Goal: Task Accomplishment & Management: Manage account settings

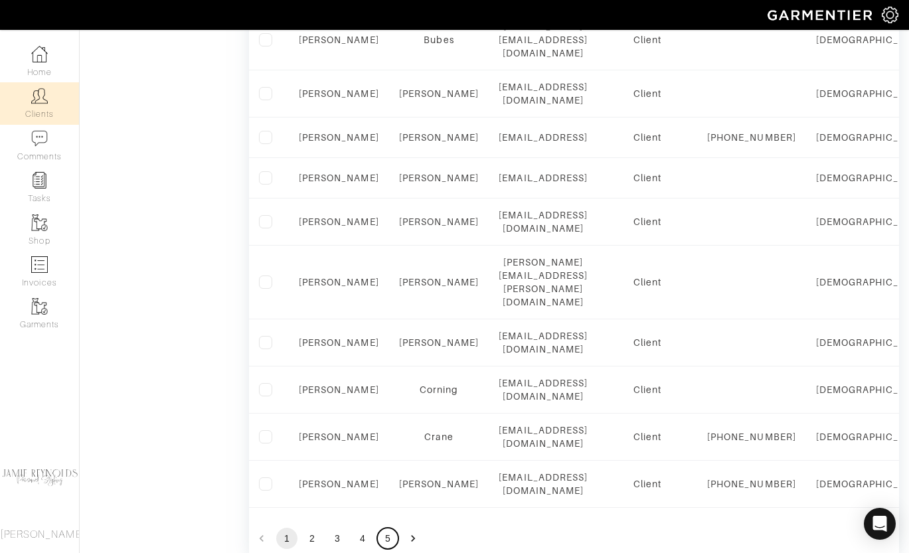
click at [389, 528] on button "5" at bounding box center [387, 538] width 21 height 21
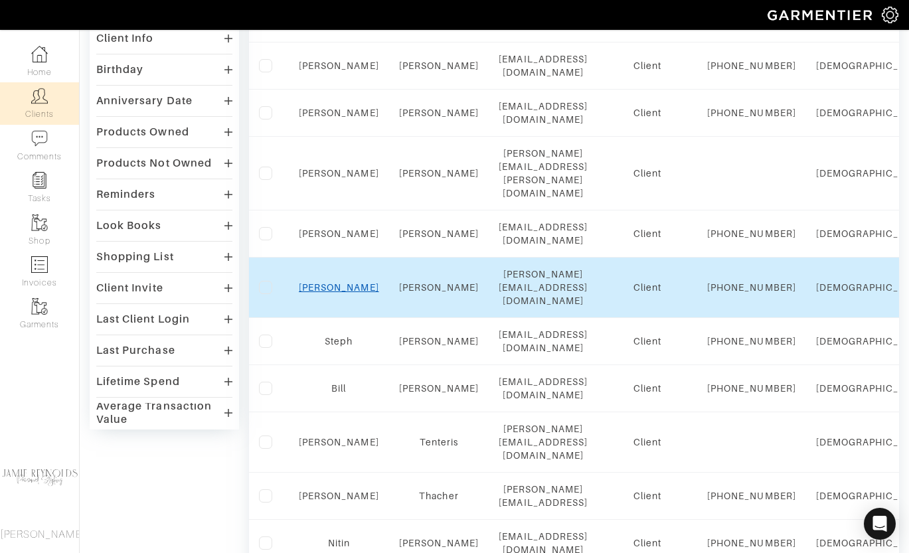
scroll to position [198, 0]
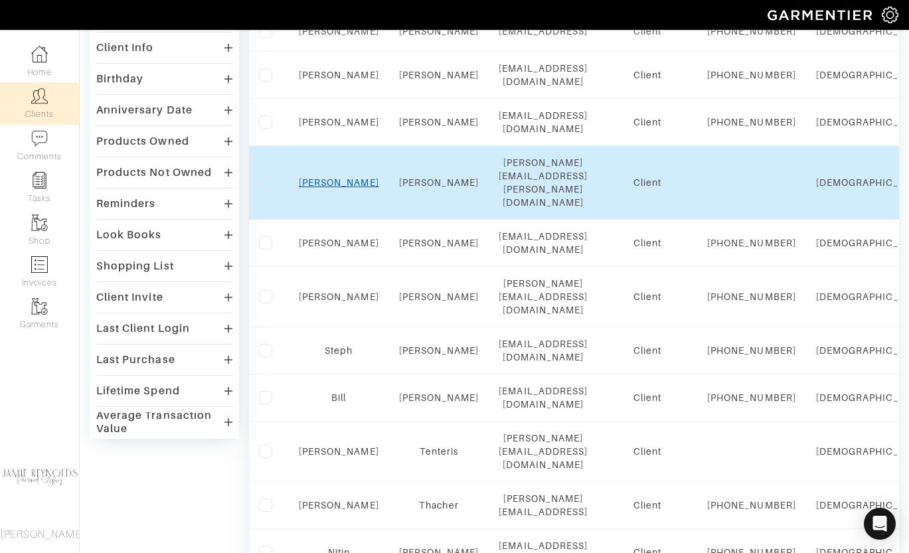
click at [337, 188] on link "[PERSON_NAME]" at bounding box center [339, 182] width 80 height 11
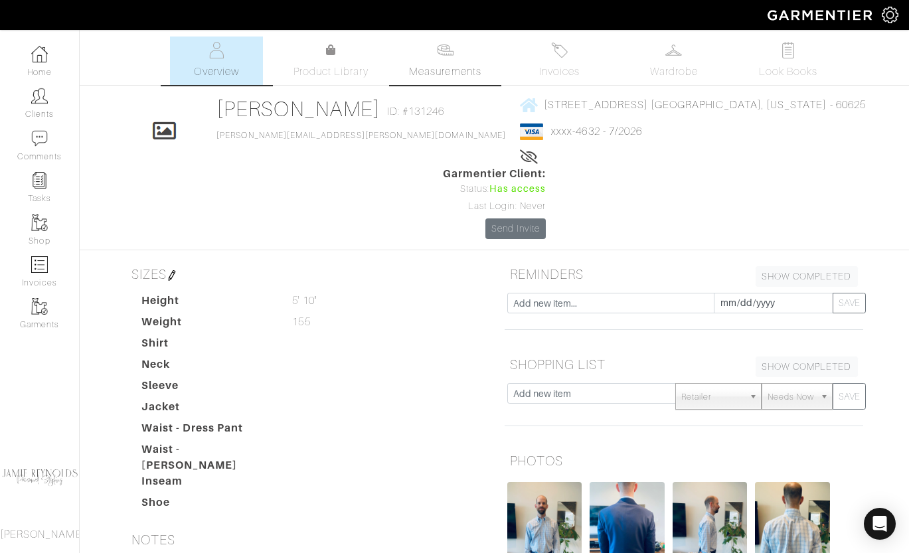
click at [437, 60] on link "Measurements" at bounding box center [445, 61] width 94 height 48
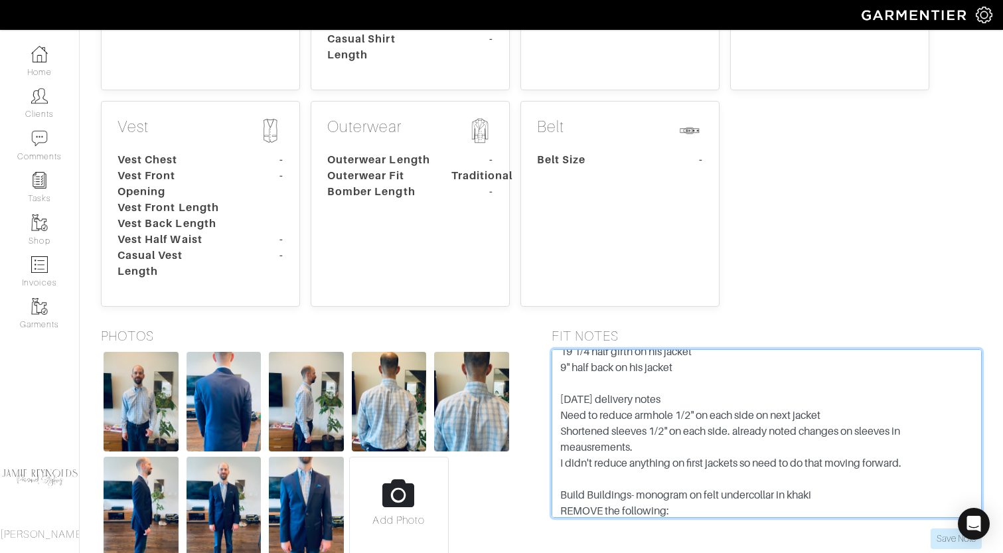
scroll to position [271, 0]
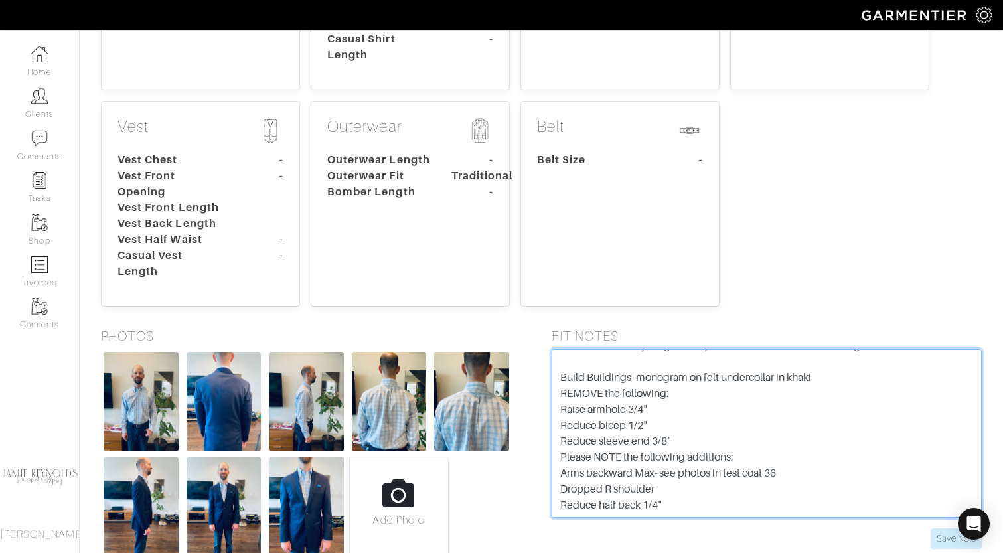
drag, startPoint x: 560, startPoint y: 295, endPoint x: 675, endPoint y: 456, distance: 197.7
click at [675, 456] on form "Dropped R Shoulder 1/4 - off the test coat R 29 coat for his jacket Shorten sle…" at bounding box center [767, 449] width 431 height 200
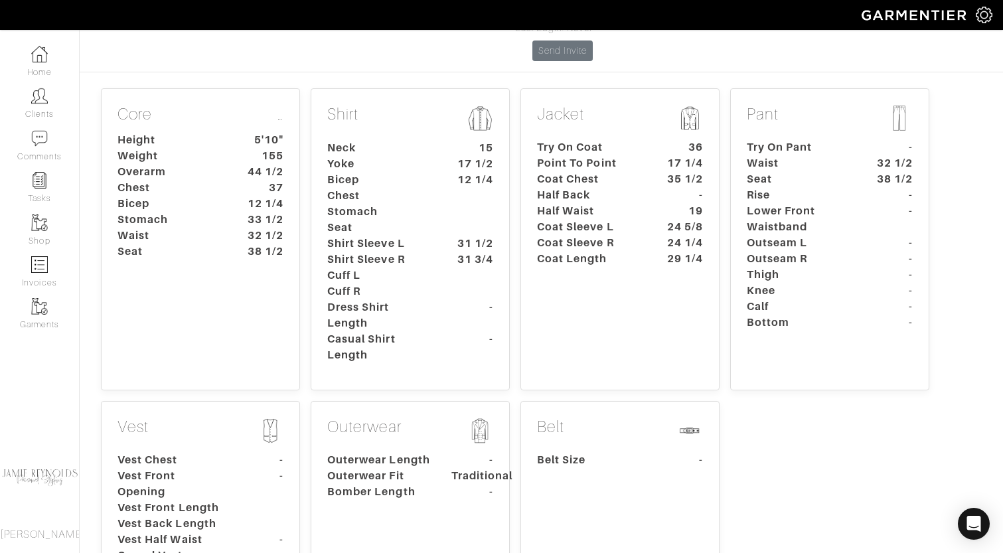
scroll to position [0, 0]
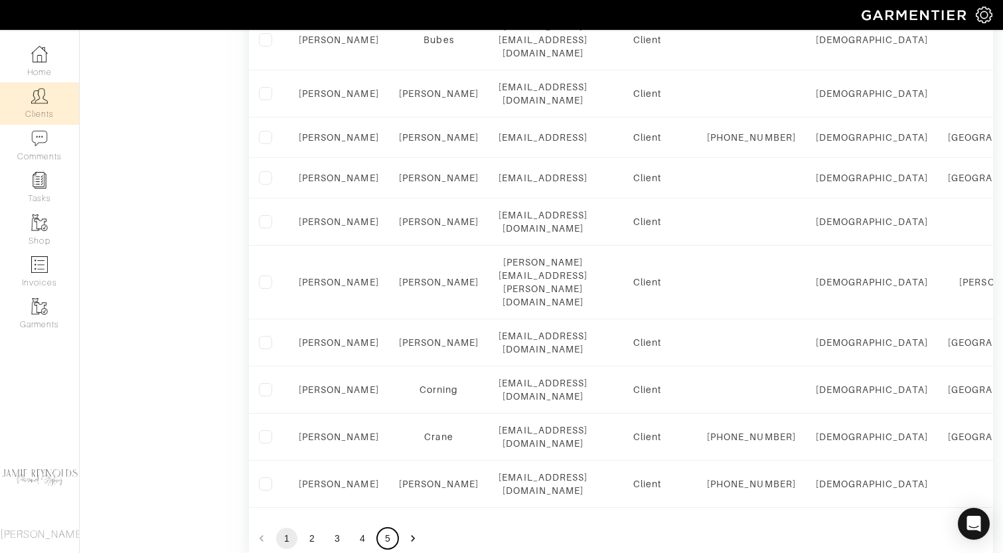
click at [390, 528] on button "5" at bounding box center [387, 538] width 21 height 21
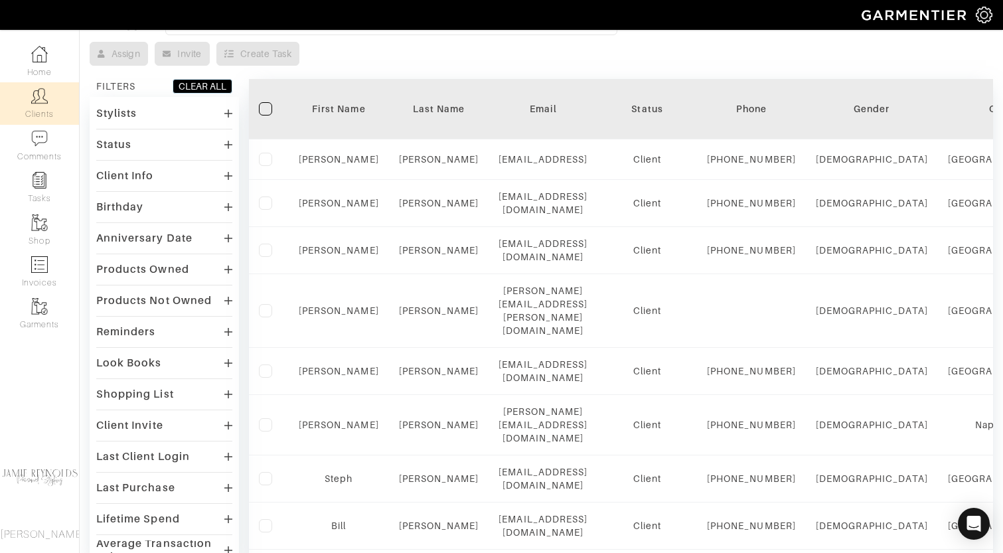
scroll to position [67, 0]
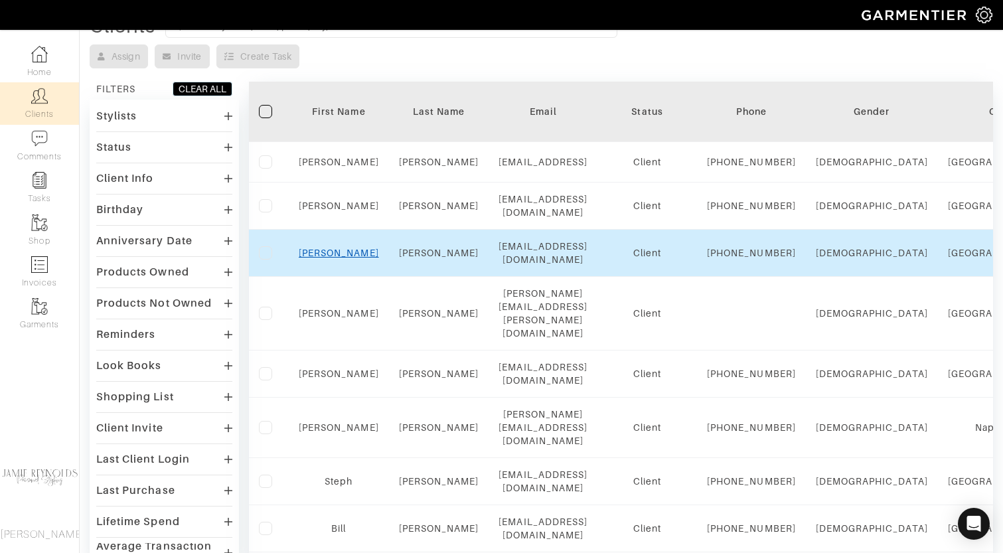
click at [336, 258] on link "Greg" at bounding box center [339, 253] width 80 height 11
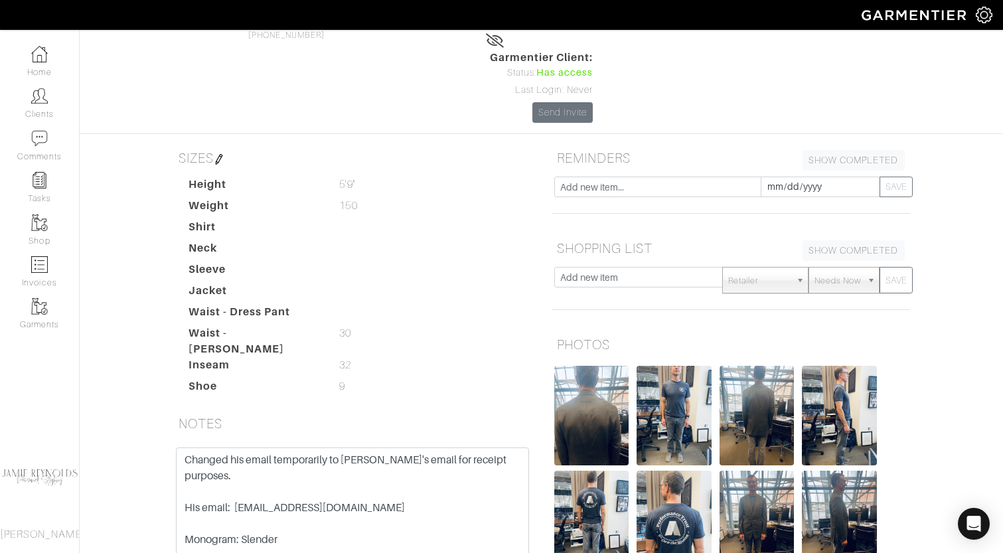
scroll to position [123, 0]
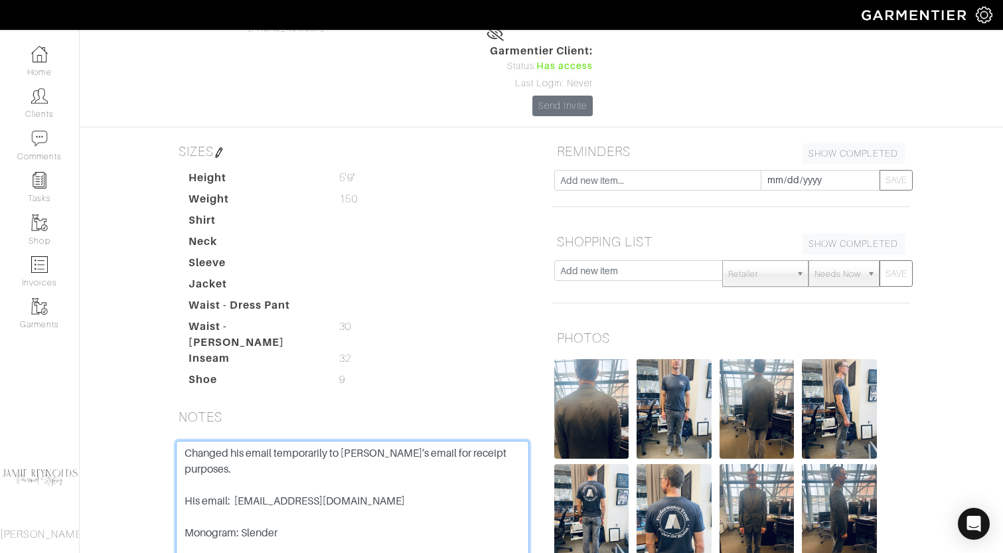
drag, startPoint x: 297, startPoint y: 443, endPoint x: 167, endPoint y: 358, distance: 155.4
click at [167, 358] on div "SIZES Height 5'9" 5'9" Weight 150 150 Shirt Neck Sleeve Jacket Waist - Dress Pa…" at bounding box center [352, 404] width 378 height 533
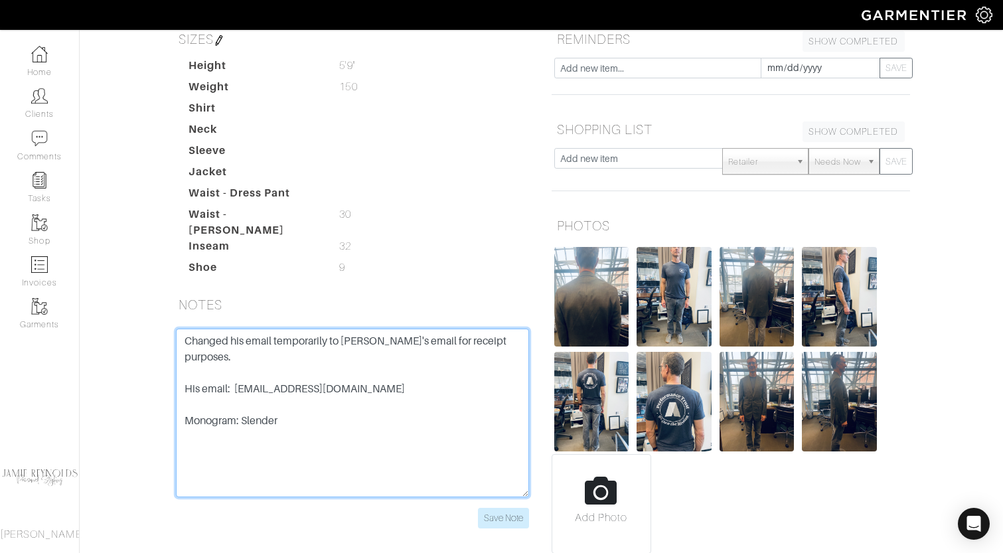
scroll to position [0, 0]
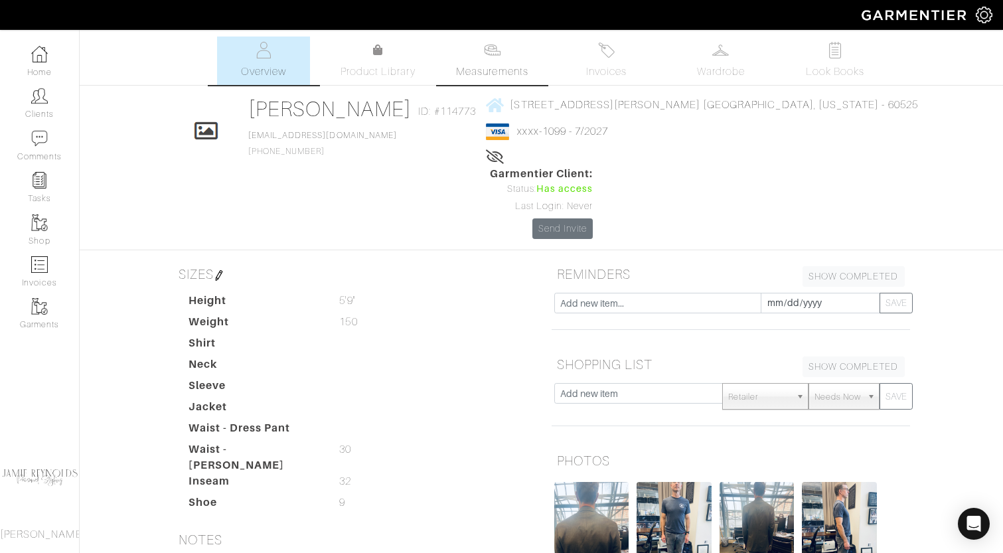
click at [478, 62] on link "Measurements" at bounding box center [493, 61] width 94 height 48
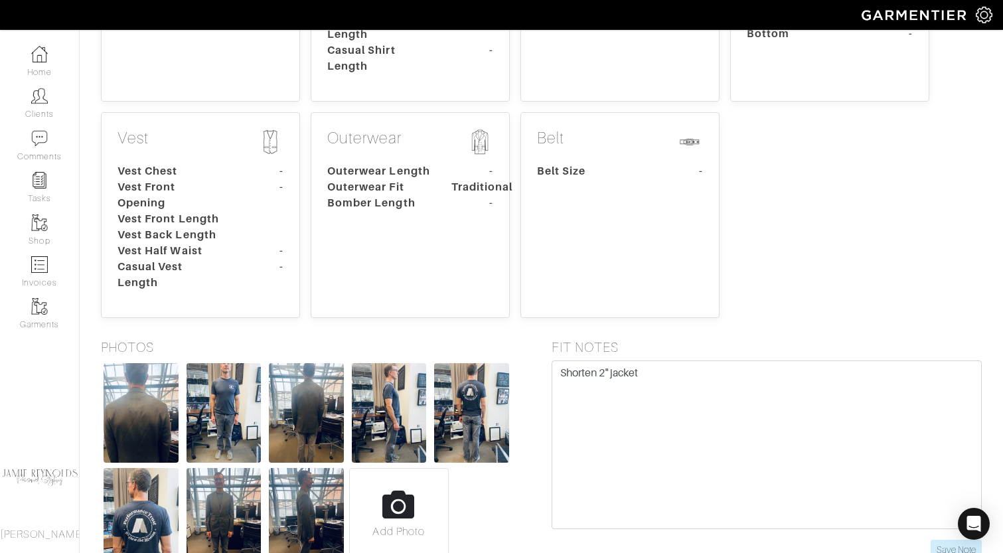
scroll to position [478, 0]
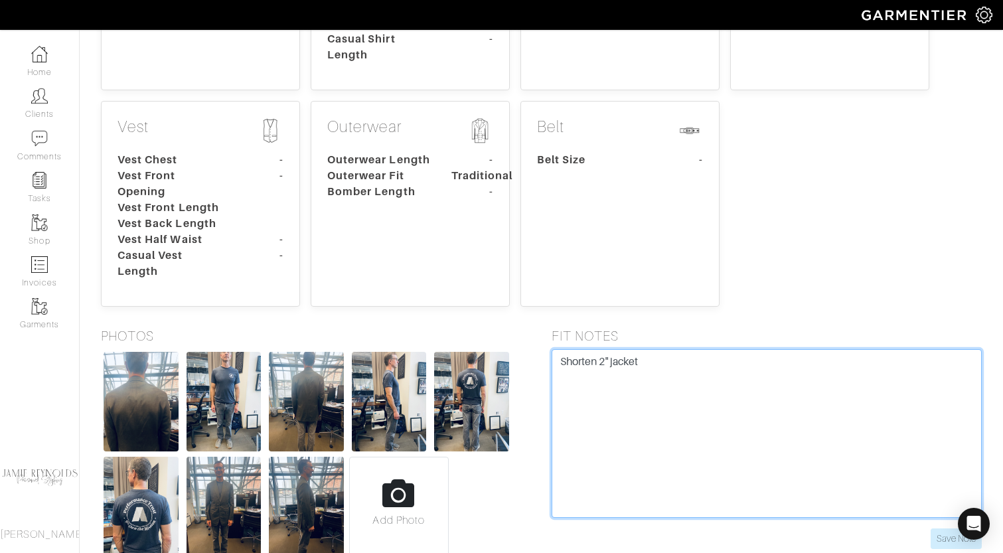
click at [575, 349] on textarea "Shorten 2" jacket" at bounding box center [767, 433] width 431 height 169
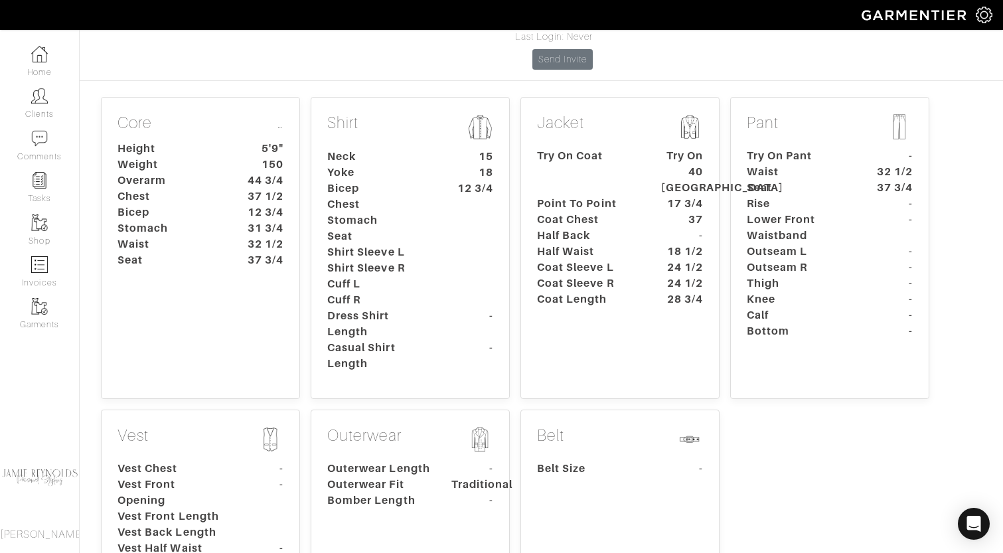
scroll to position [0, 0]
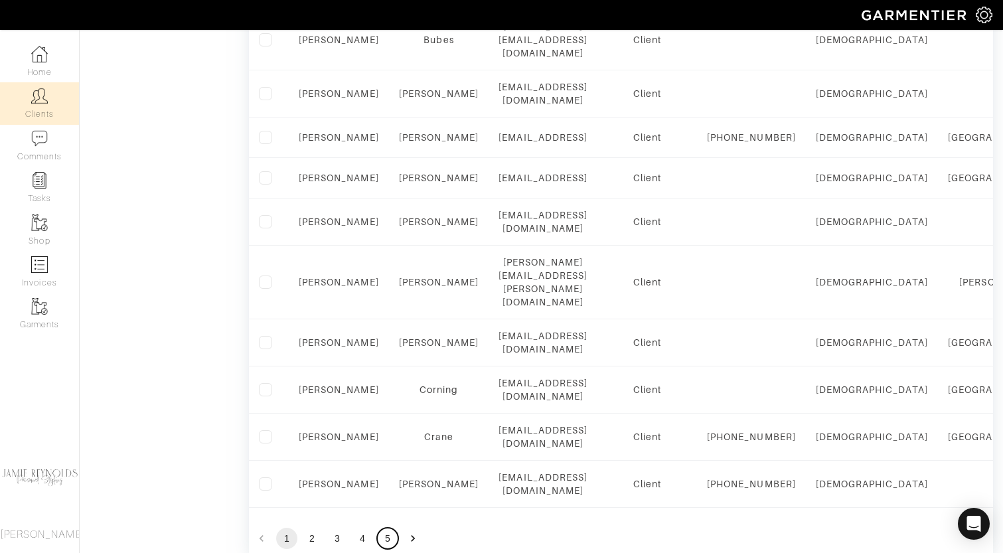
click at [389, 528] on button "5" at bounding box center [387, 538] width 21 height 21
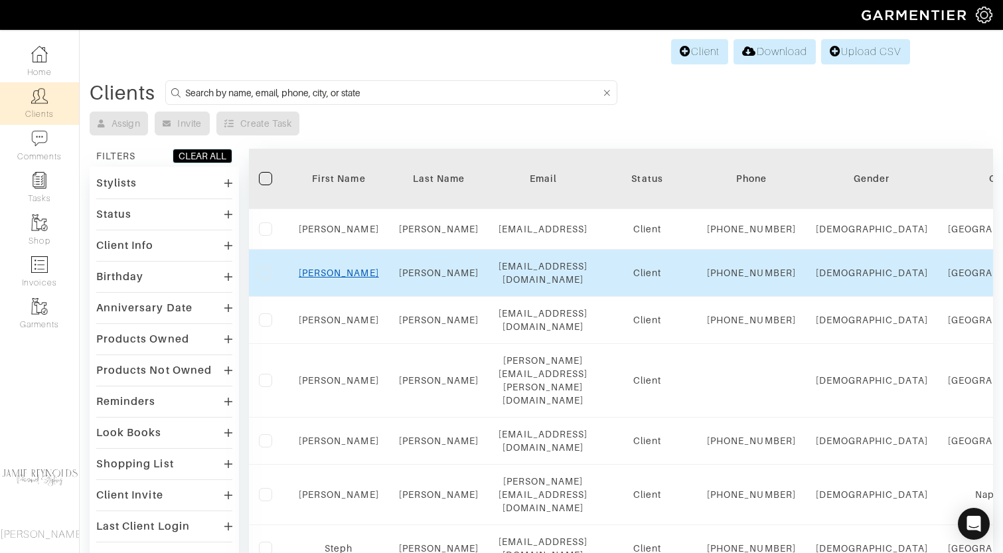
click at [343, 278] on link "[PERSON_NAME]" at bounding box center [339, 273] width 80 height 11
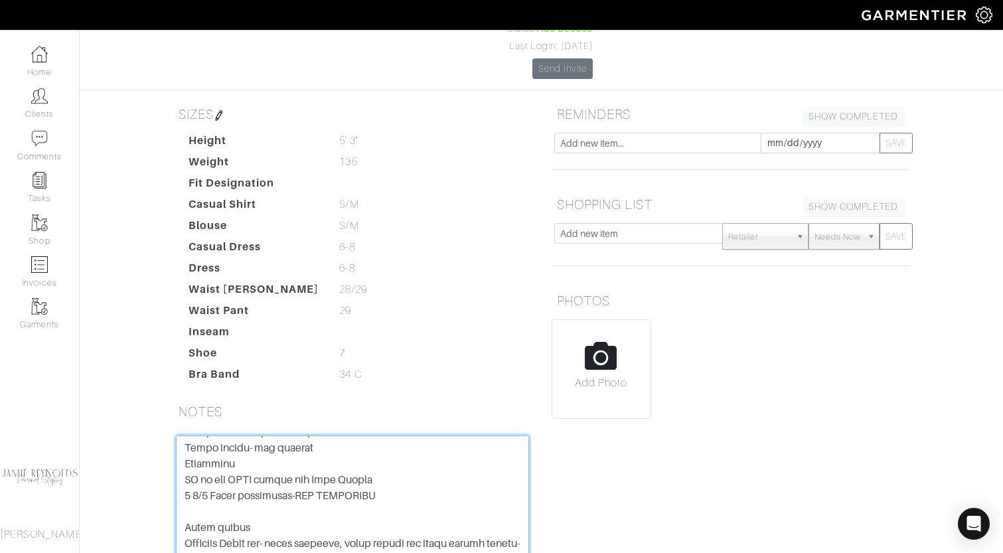
scroll to position [173, 0]
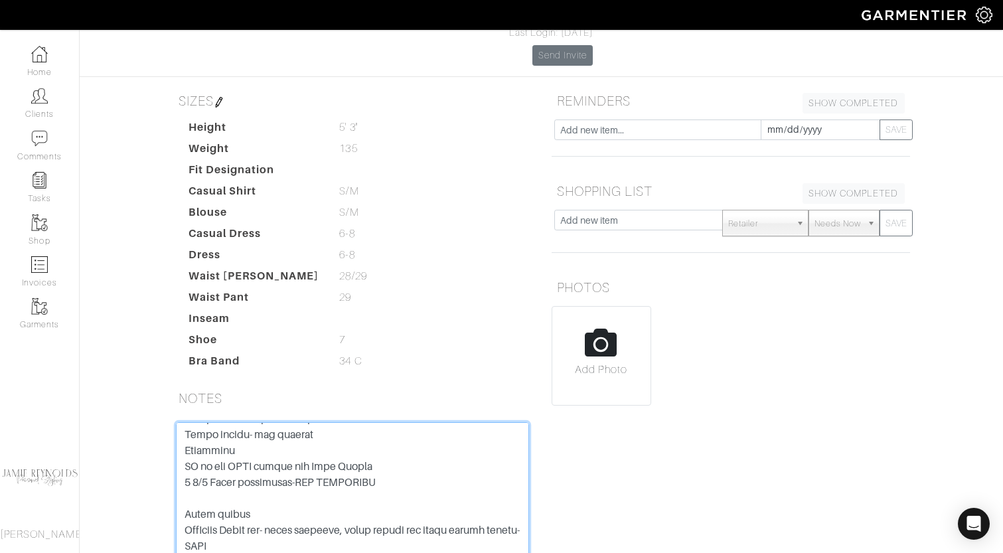
drag, startPoint x: 183, startPoint y: 378, endPoint x: 321, endPoint y: 533, distance: 207.3
click at [321, 533] on form "Save Note" at bounding box center [352, 522] width 353 height 200
click at [313, 422] on textarea at bounding box center [352, 506] width 353 height 169
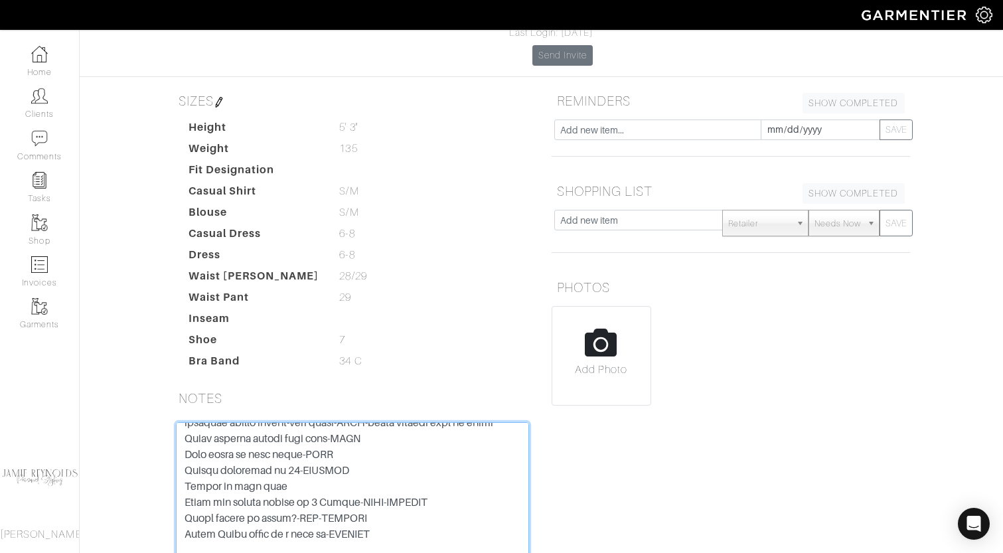
scroll to position [0, 0]
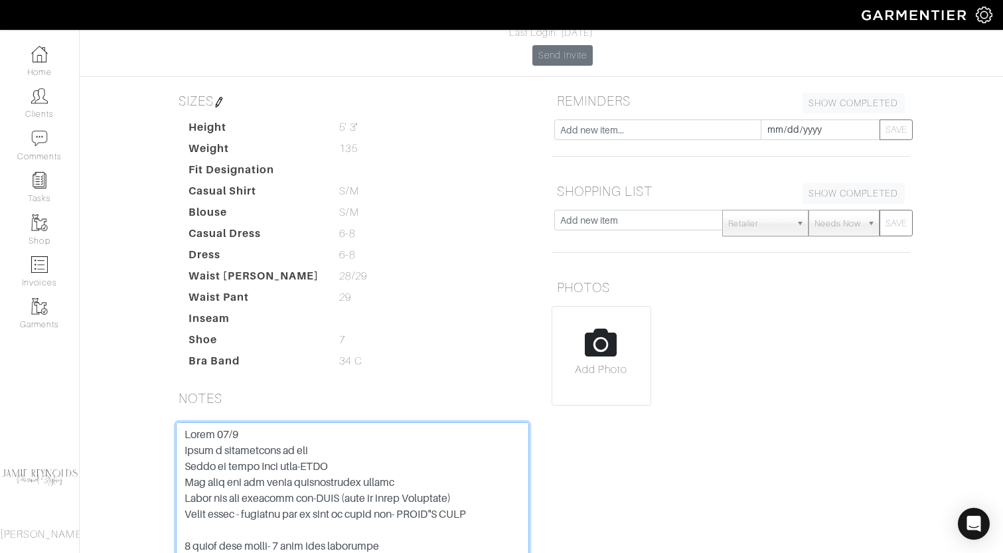
drag, startPoint x: 309, startPoint y: 375, endPoint x: 155, endPoint y: 326, distance: 161.7
click at [155, 326] on div "Irene Shaughnessy Overview Overview Measurements Product Library Invoices Wardr…" at bounding box center [501, 250] width 1003 height 775
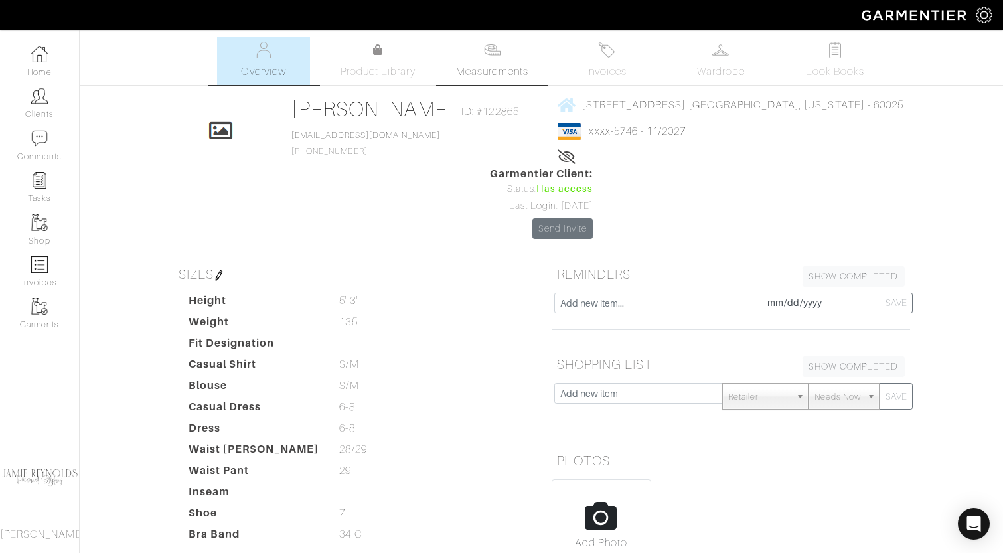
click at [477, 70] on span "Measurements" at bounding box center [492, 72] width 72 height 16
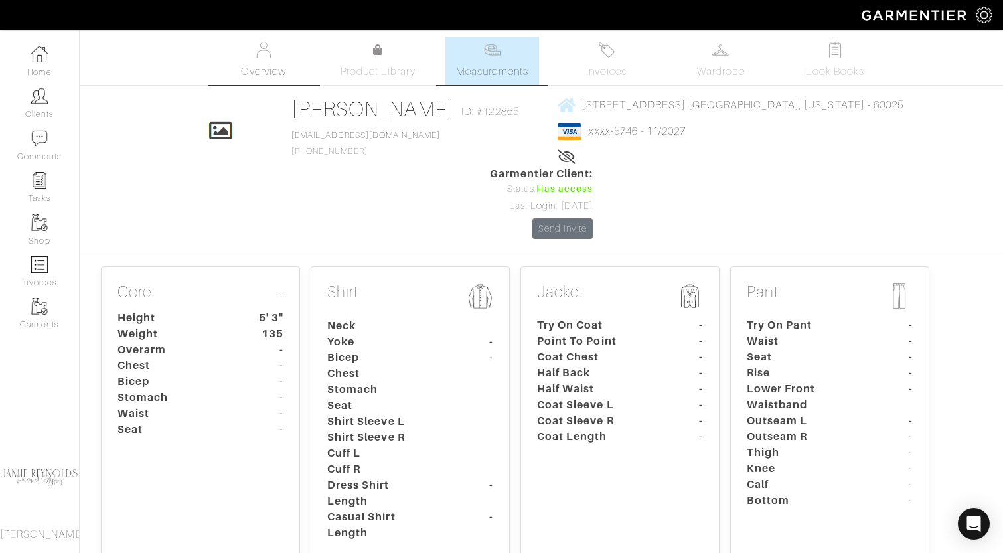
click at [281, 62] on link "Overview" at bounding box center [263, 61] width 93 height 48
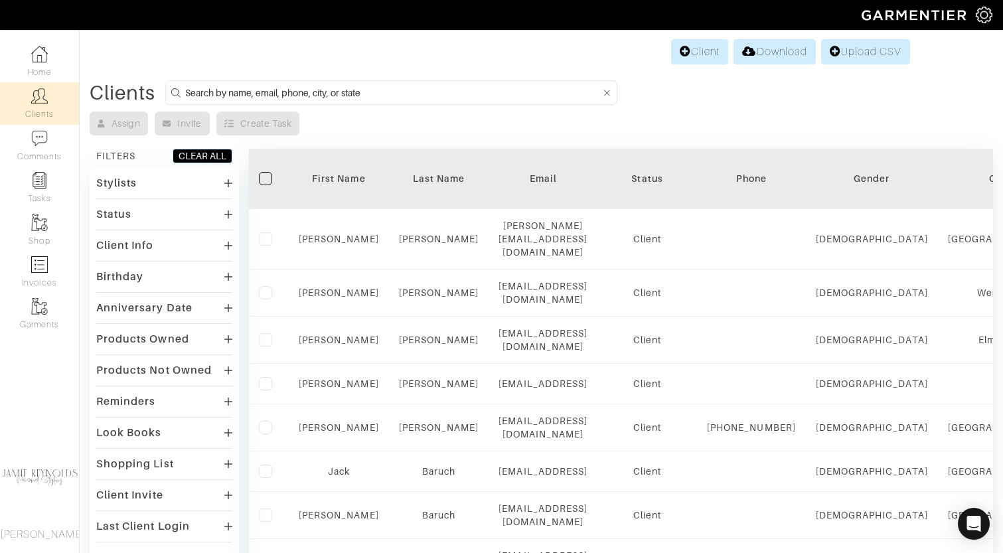
scroll to position [913, 0]
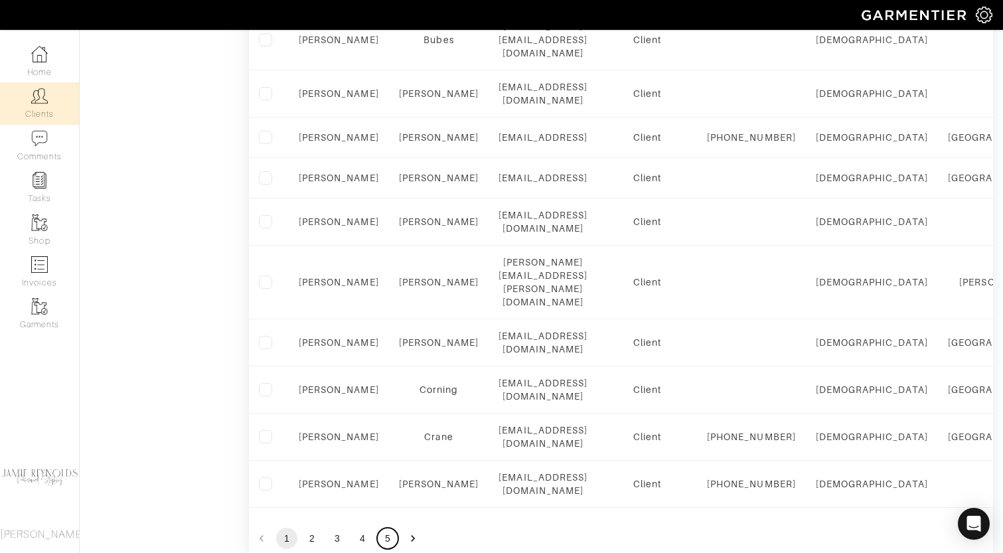
click at [386, 528] on button "5" at bounding box center [387, 538] width 21 height 21
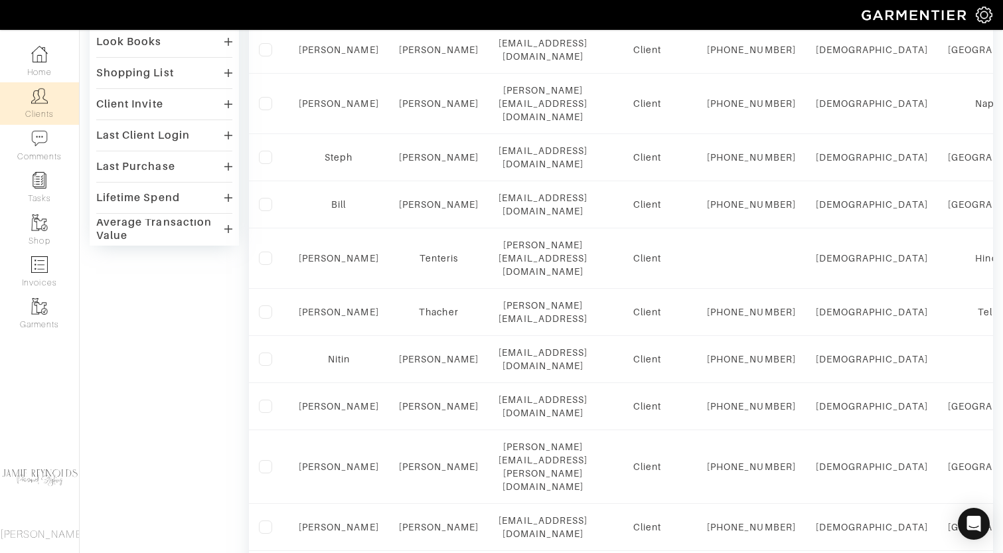
scroll to position [0, 0]
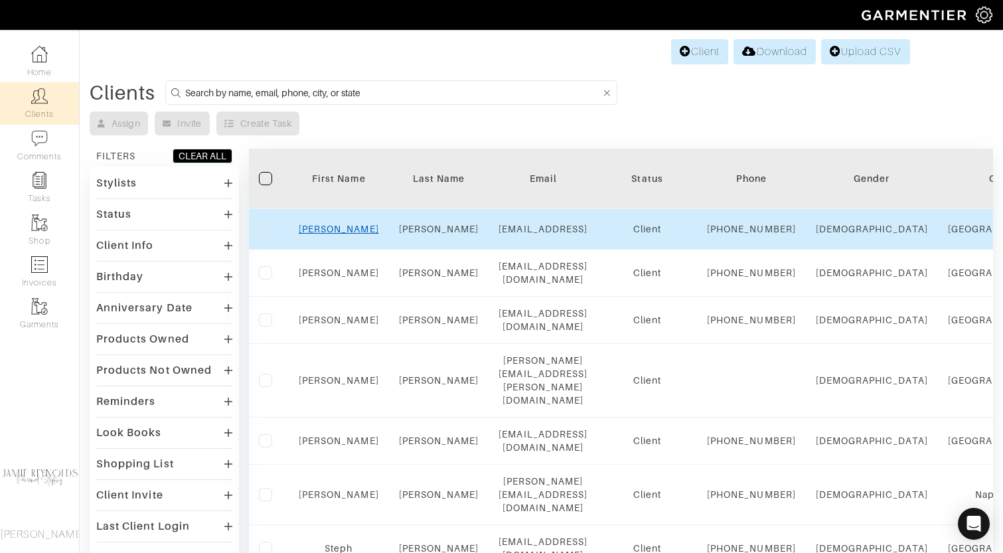
click at [342, 234] on link "Kevin" at bounding box center [339, 229] width 80 height 11
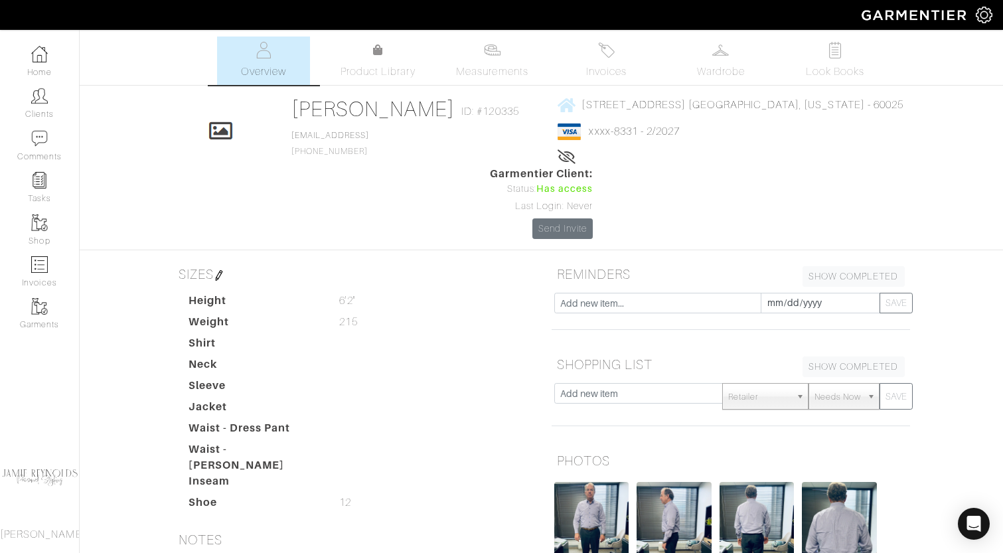
scroll to position [210, 0]
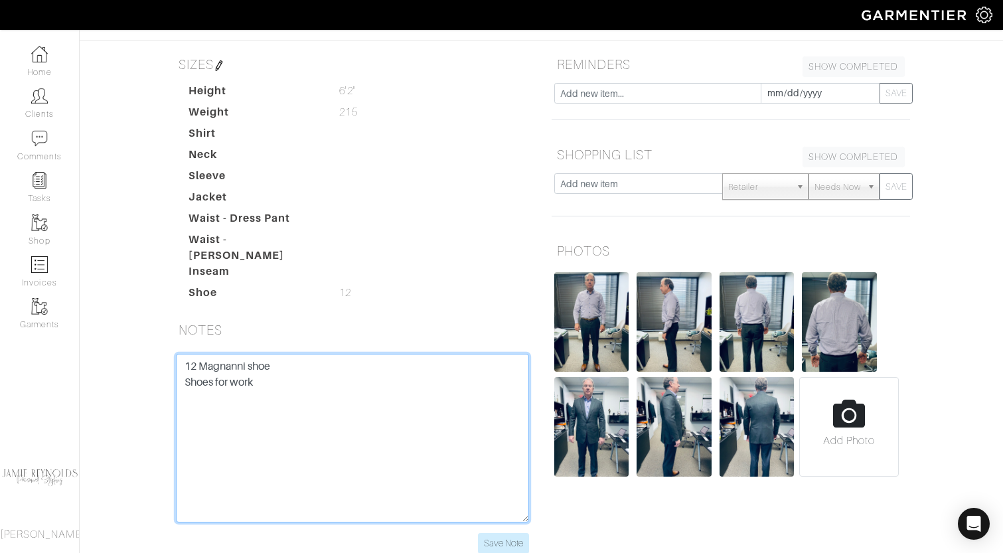
drag, startPoint x: 255, startPoint y: 296, endPoint x: 165, endPoint y: 275, distance: 92.8
click at [165, 354] on div "12 Magnanni shoe Shoes for work Save Note" at bounding box center [352, 462] width 378 height 216
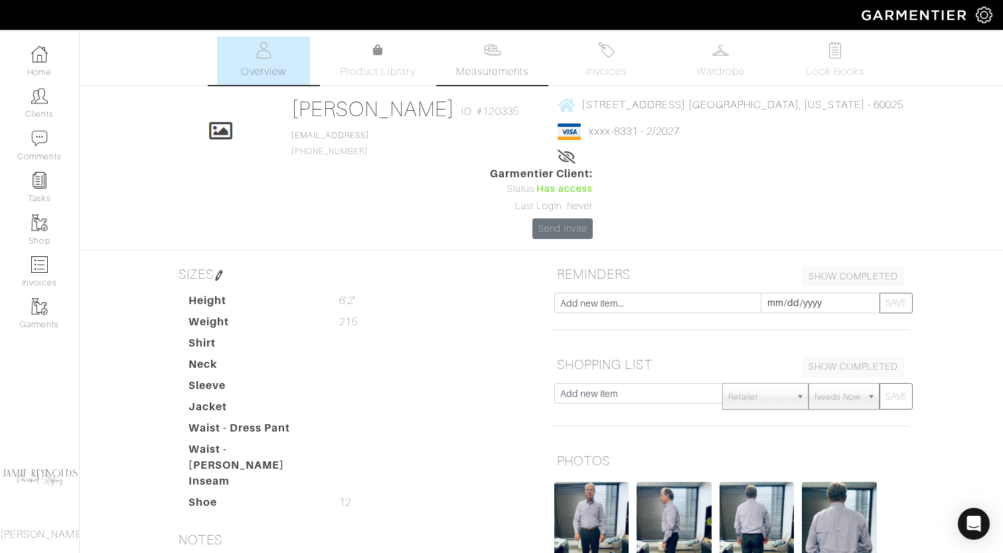
click at [511, 68] on span "Measurements" at bounding box center [492, 72] width 72 height 16
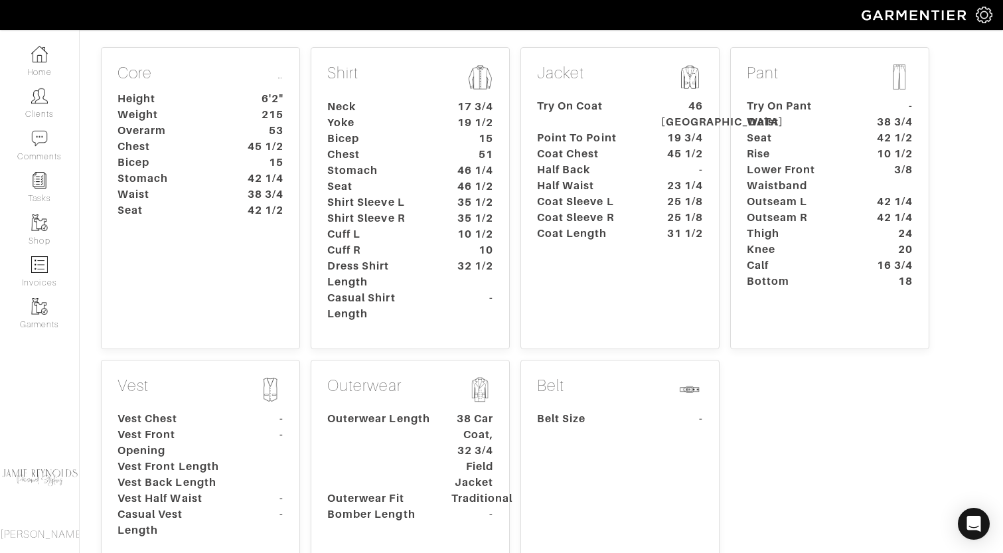
scroll to position [478, 0]
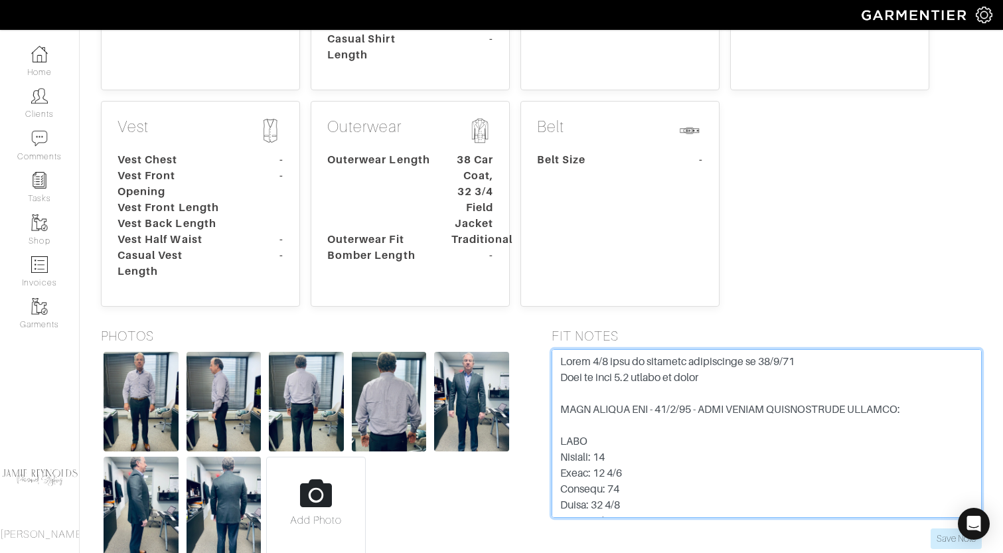
click at [573, 349] on textarea at bounding box center [767, 433] width 431 height 169
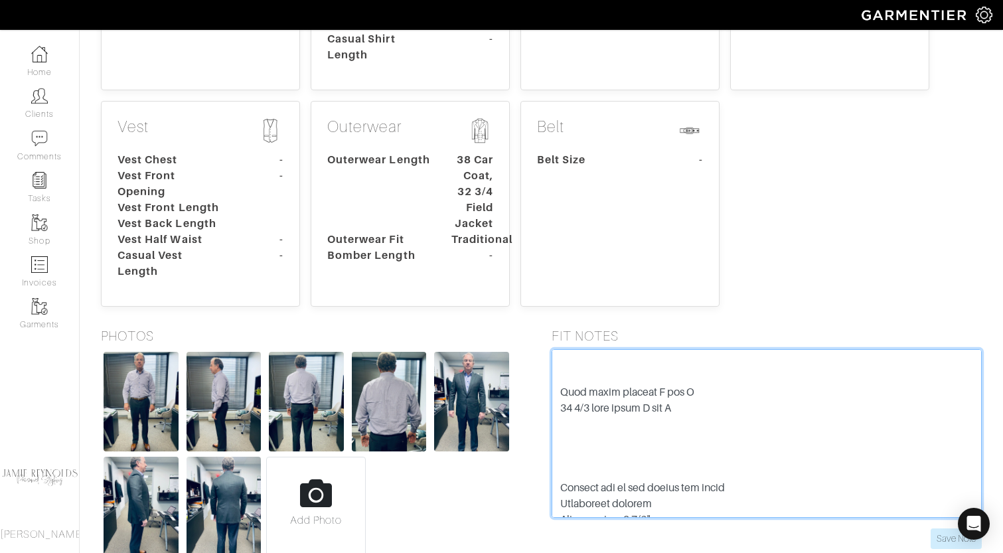
scroll to position [1020, 0]
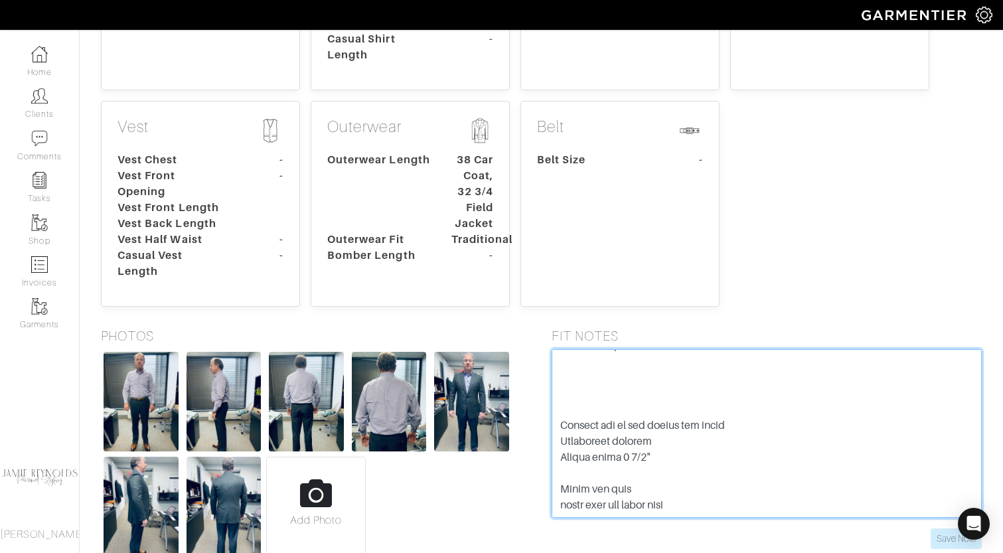
drag, startPoint x: 559, startPoint y: 305, endPoint x: 695, endPoint y: 469, distance: 213.1
click at [695, 469] on form "Save Note" at bounding box center [767, 449] width 431 height 200
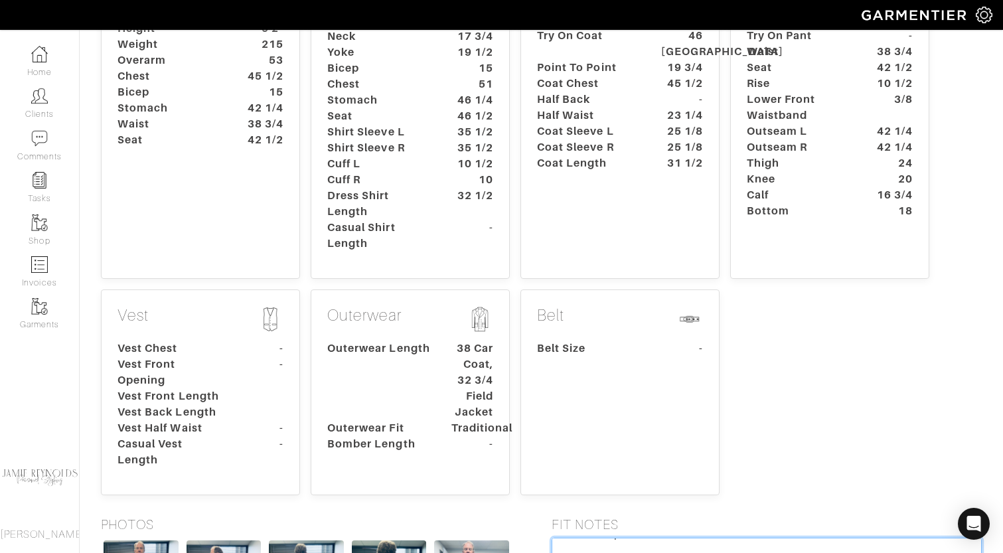
scroll to position [0, 0]
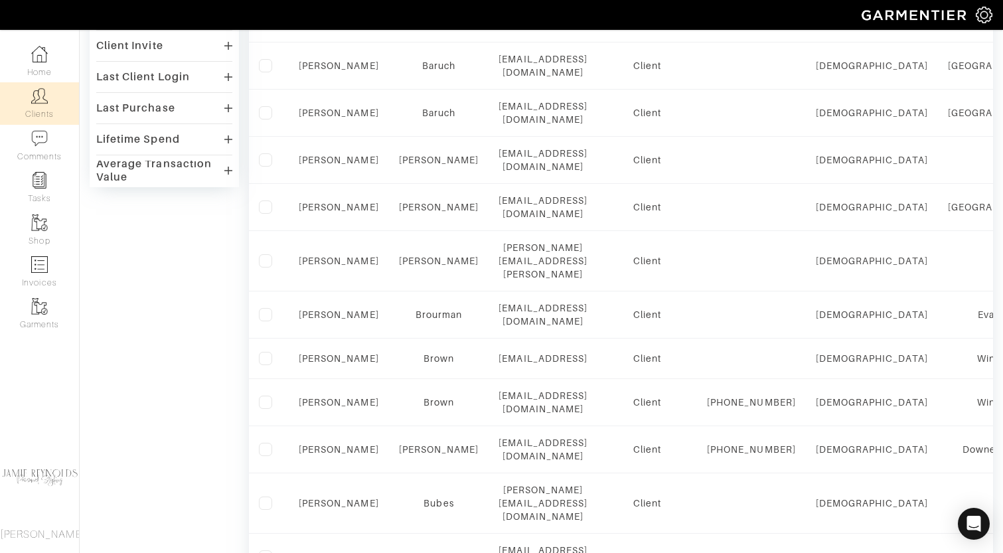
scroll to position [913, 0]
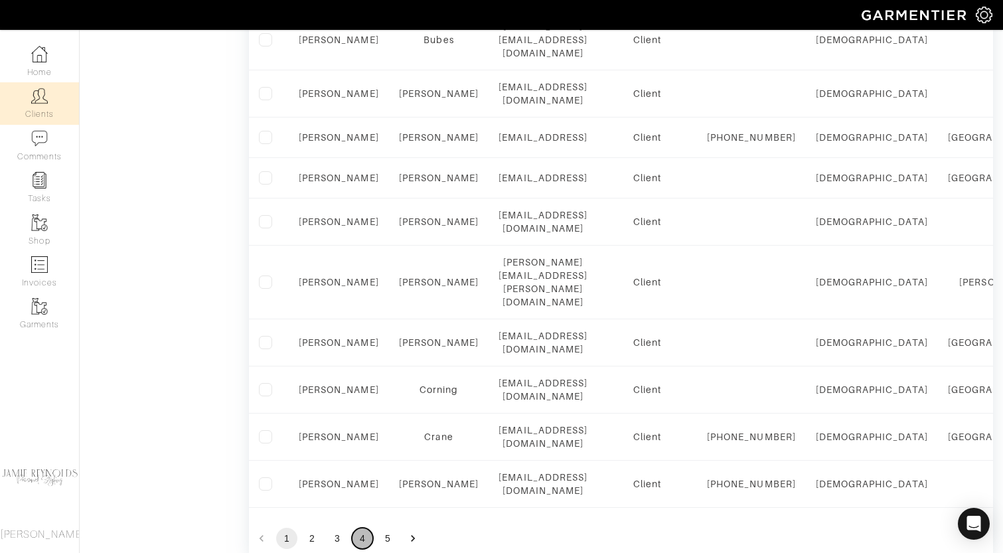
click at [365, 528] on button "4" at bounding box center [362, 538] width 21 height 21
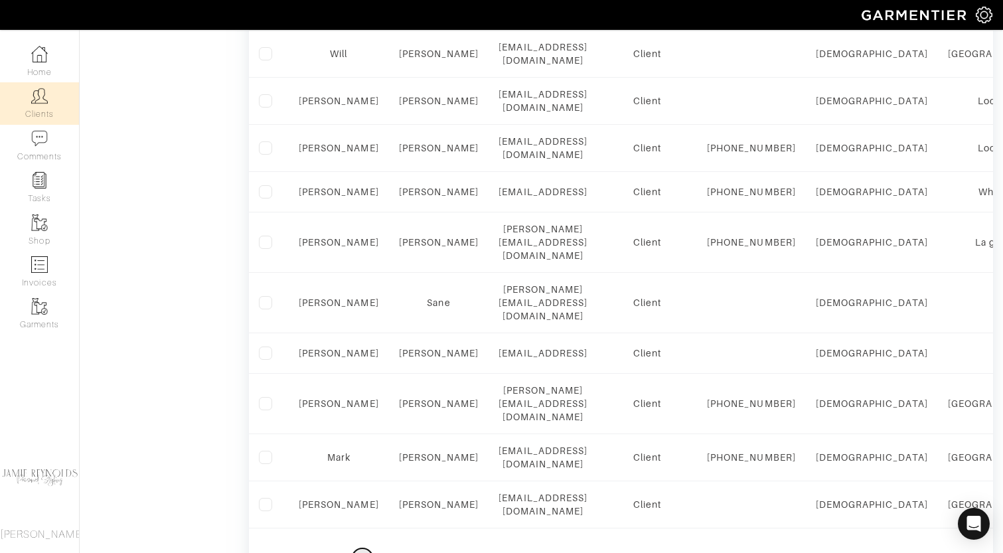
scroll to position [1066, 0]
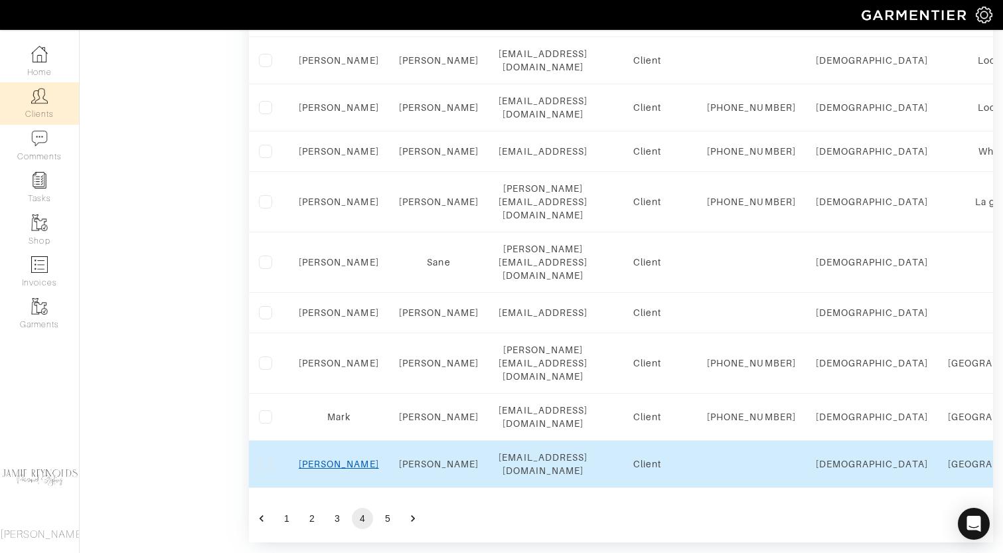
click at [337, 459] on link "[PERSON_NAME]" at bounding box center [339, 464] width 80 height 11
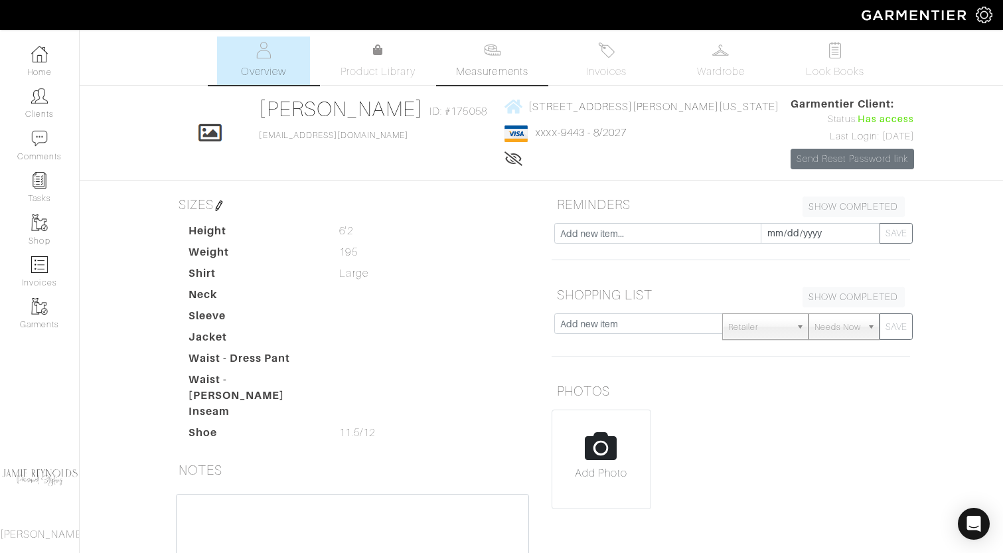
click at [484, 51] on img at bounding box center [492, 50] width 17 height 17
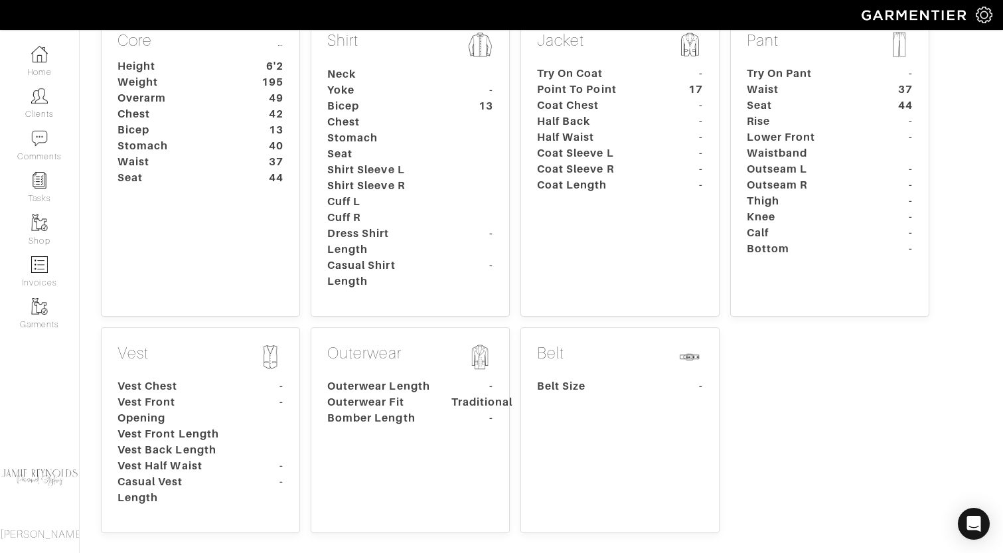
scroll to position [468, 0]
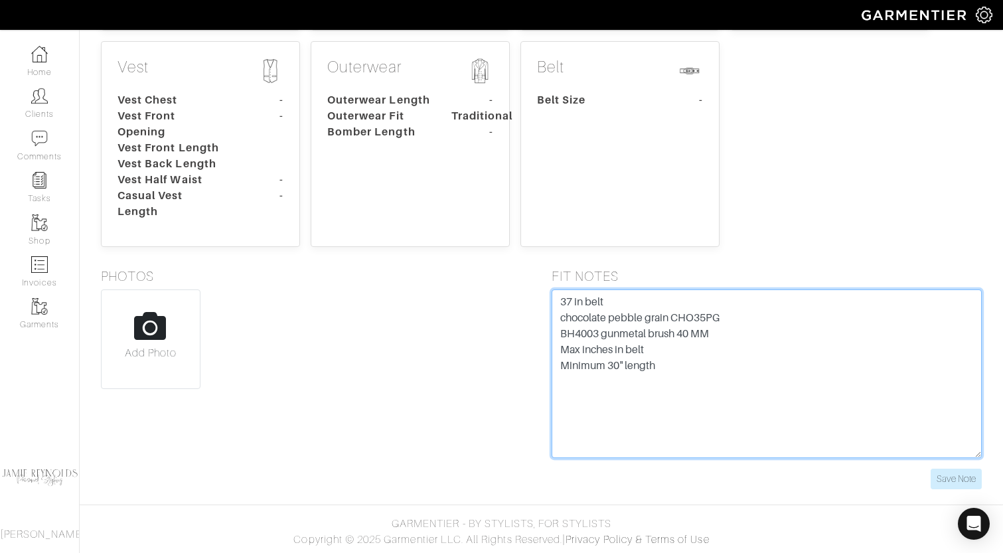
drag, startPoint x: 670, startPoint y: 370, endPoint x: 536, endPoint y: 299, distance: 151.8
click at [536, 299] on div "PHOTOS Add Photo FIT NOTES 37 in belt chocolate pebble grain CHO35PG BH4003 gun…" at bounding box center [542, 378] width 912 height 221
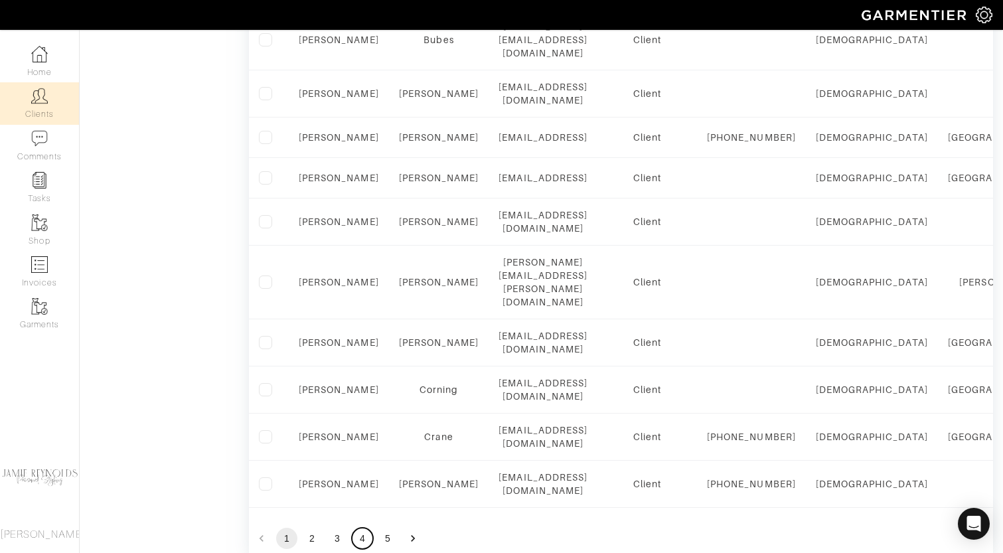
click at [355, 528] on button "4" at bounding box center [362, 538] width 21 height 21
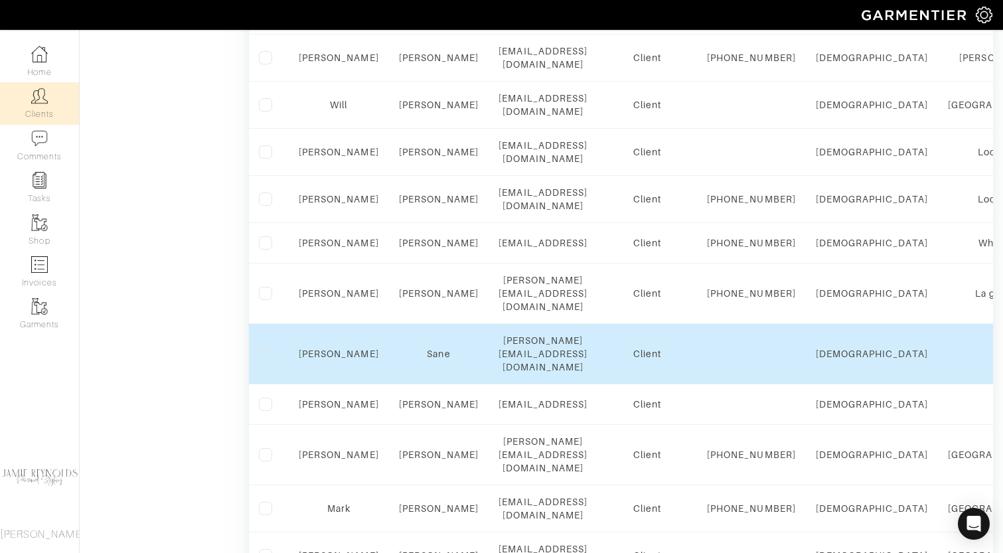
scroll to position [1066, 0]
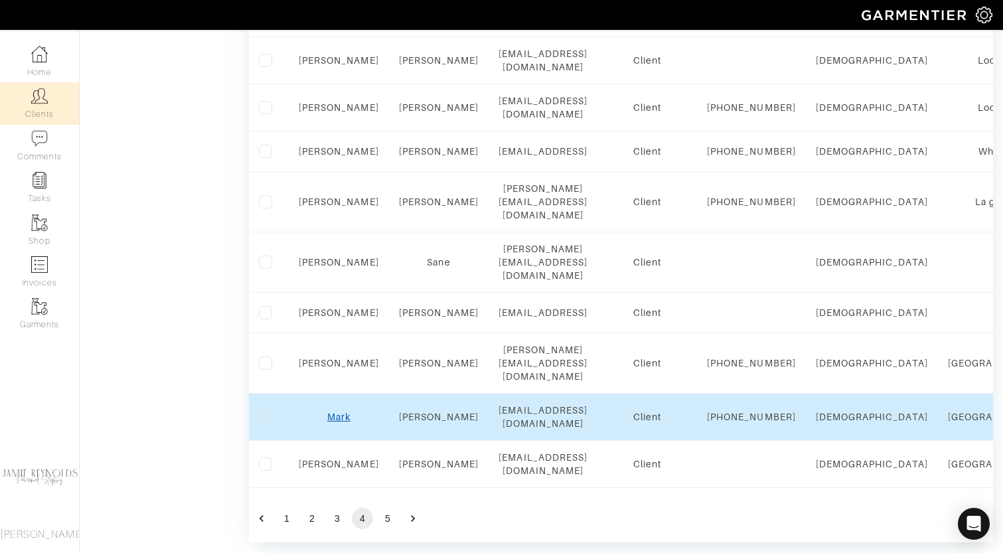
click at [335, 412] on link "Mark" at bounding box center [338, 417] width 23 height 11
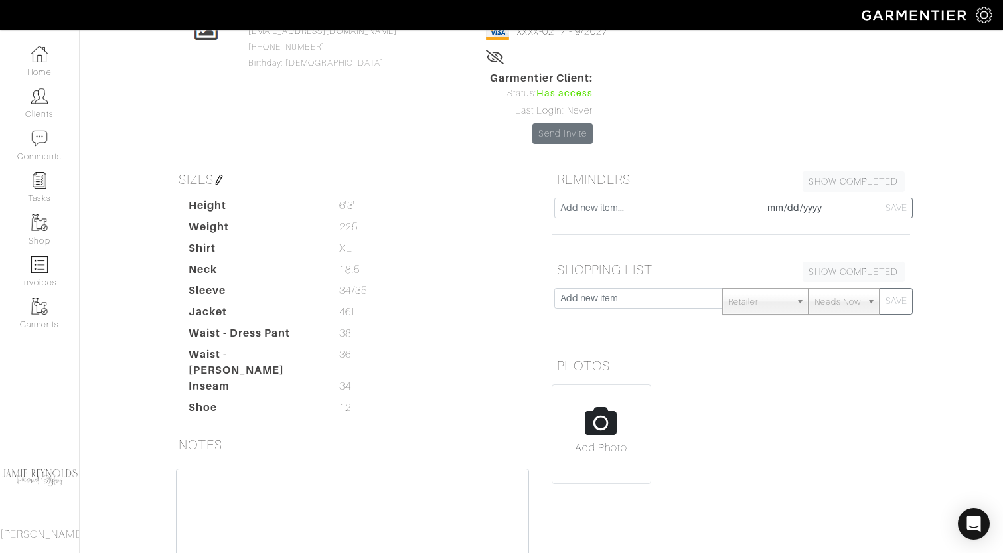
scroll to position [215, 0]
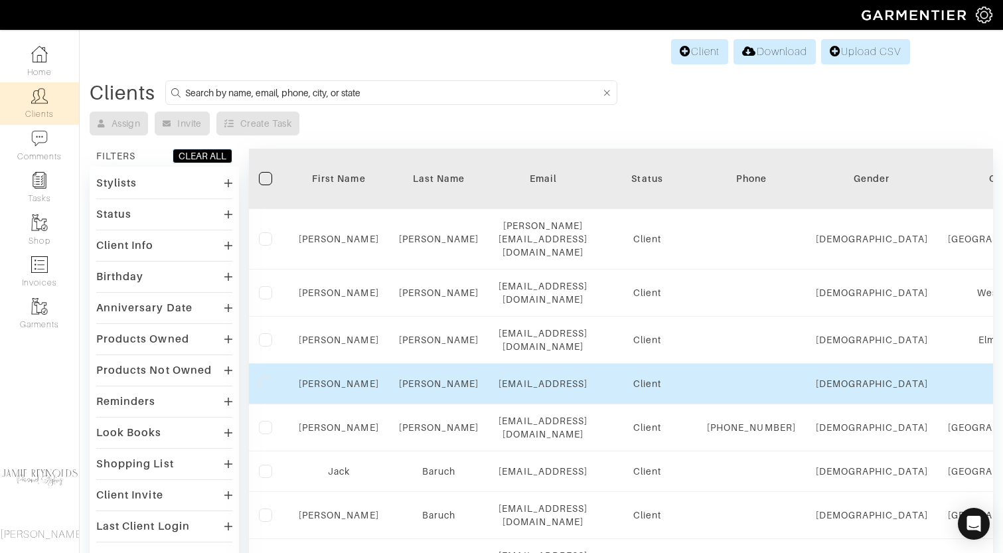
scroll to position [147, 0]
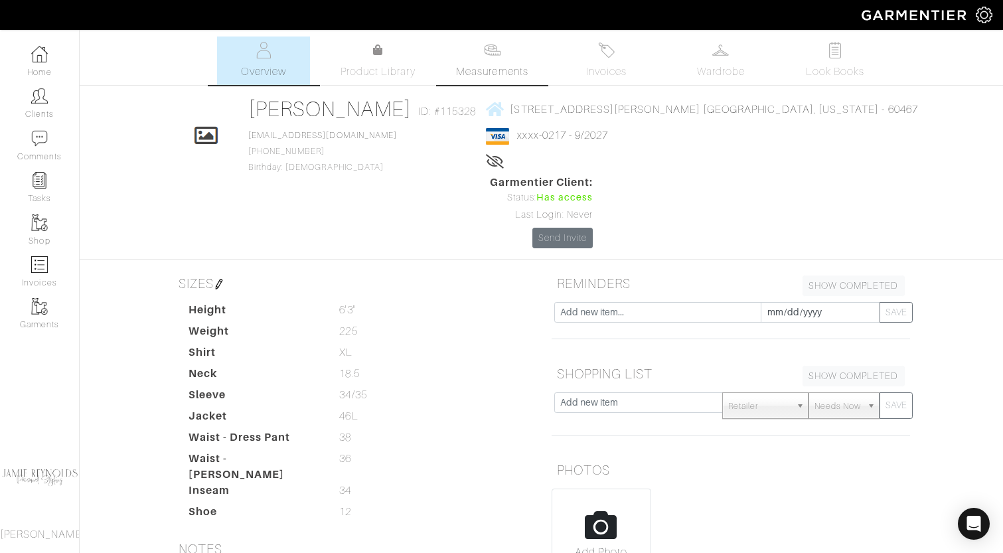
click at [497, 68] on span "Measurements" at bounding box center [492, 72] width 72 height 16
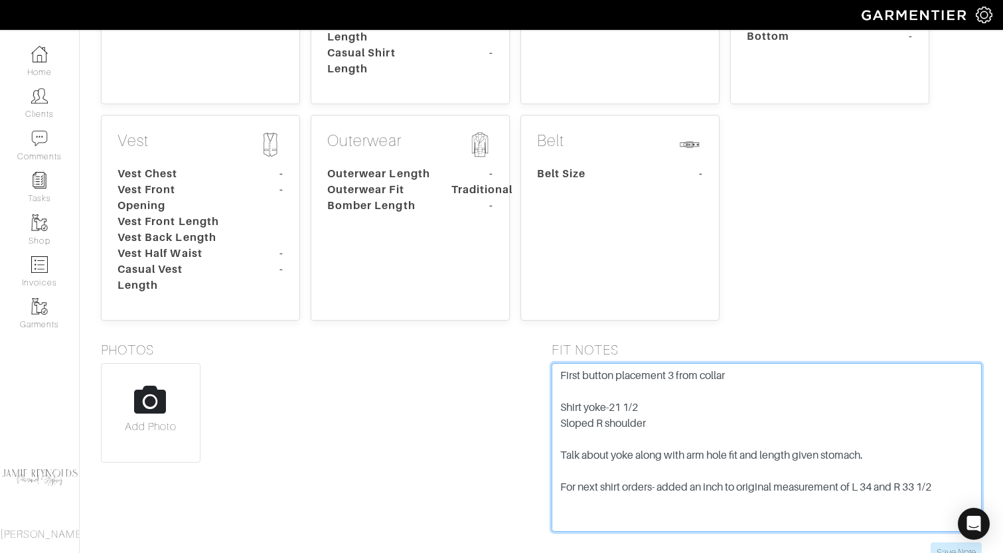
scroll to position [16, 0]
drag, startPoint x: 558, startPoint y: 304, endPoint x: 906, endPoint y: 501, distance: 399.6
click at [906, 501] on body "Jamie Reynolds Personal Styling Jamie Reynolds Home Clients Invoices Comments R…" at bounding box center [501, 77] width 1003 height 1100
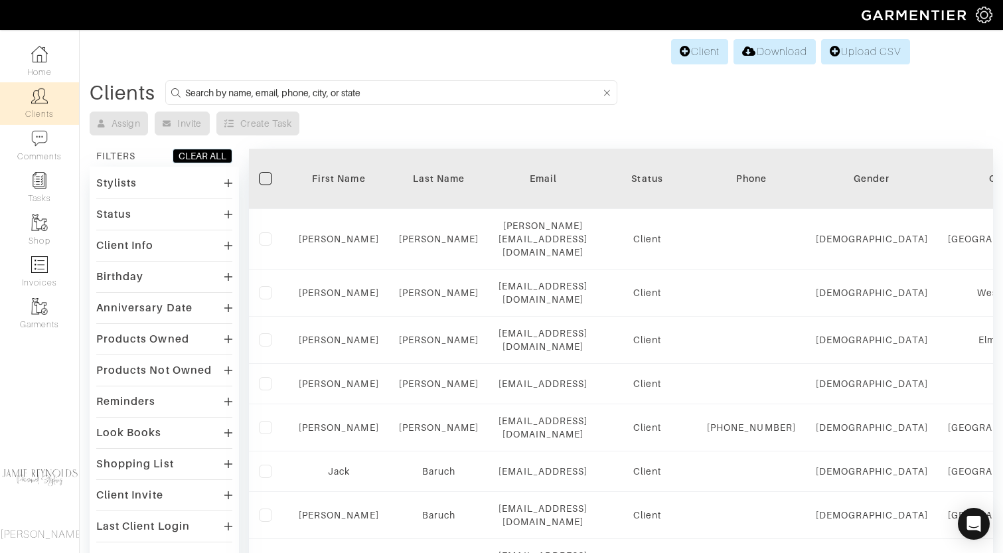
scroll to position [147, 0]
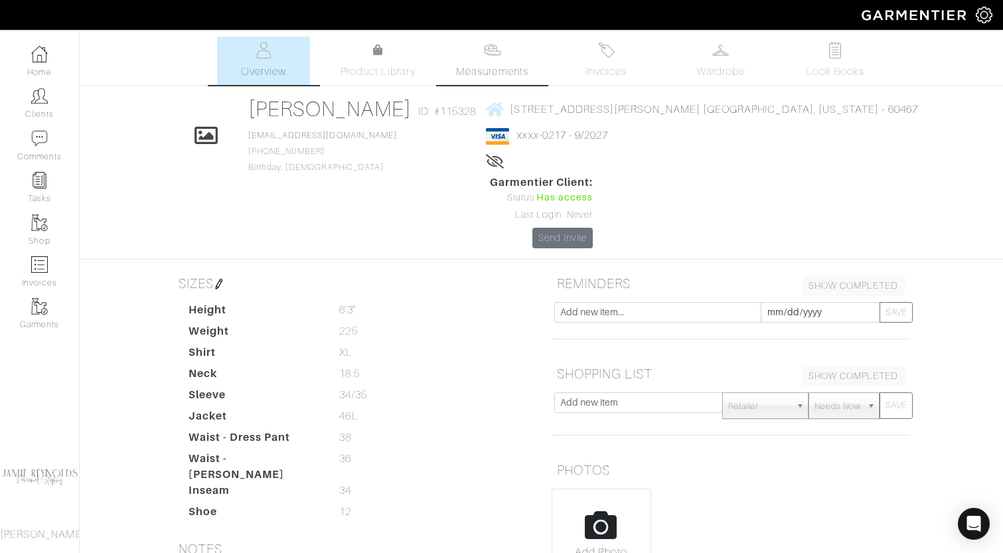
click at [499, 56] on img at bounding box center [492, 50] width 17 height 17
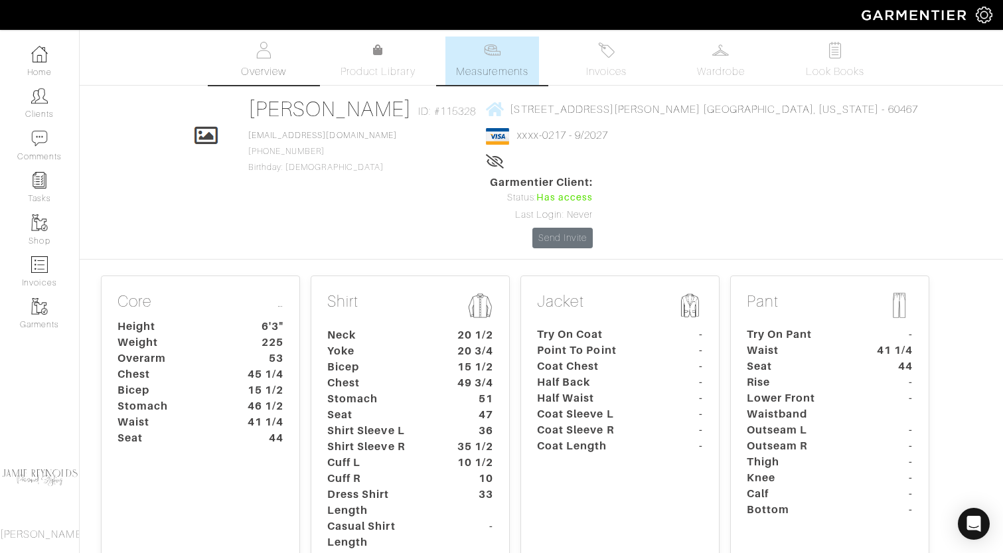
click at [267, 70] on span "Overview" at bounding box center [263, 72] width 44 height 16
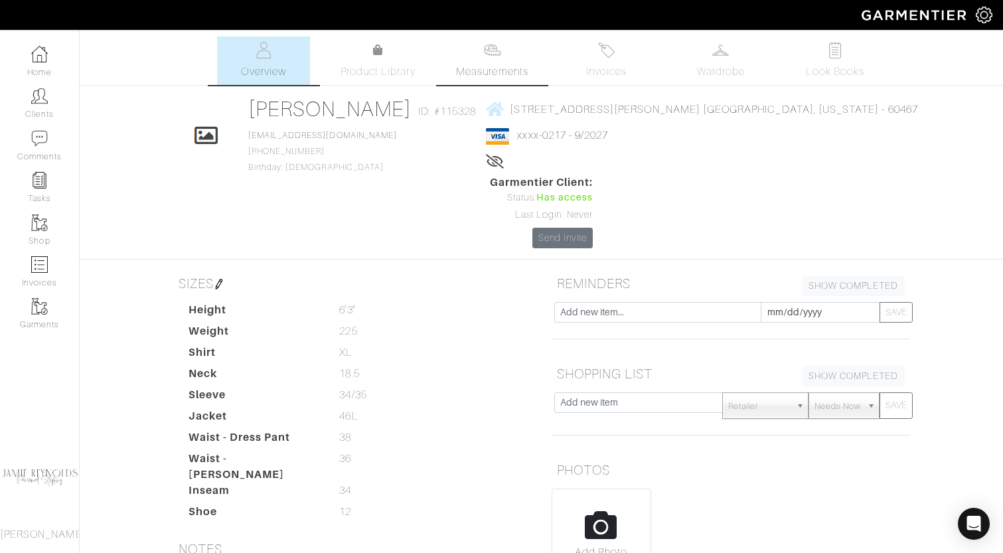
click at [481, 70] on span "Measurements" at bounding box center [492, 72] width 72 height 16
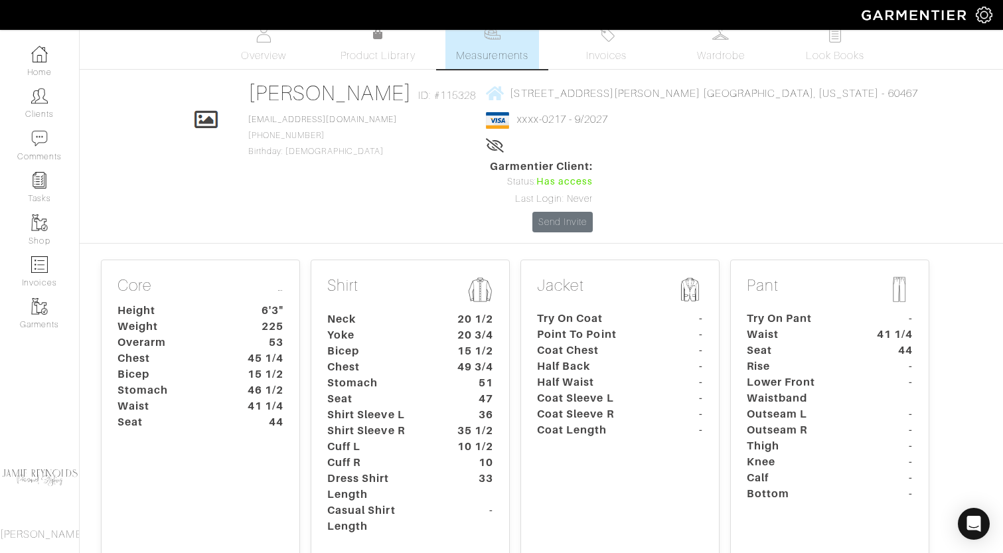
scroll to position [15, 0]
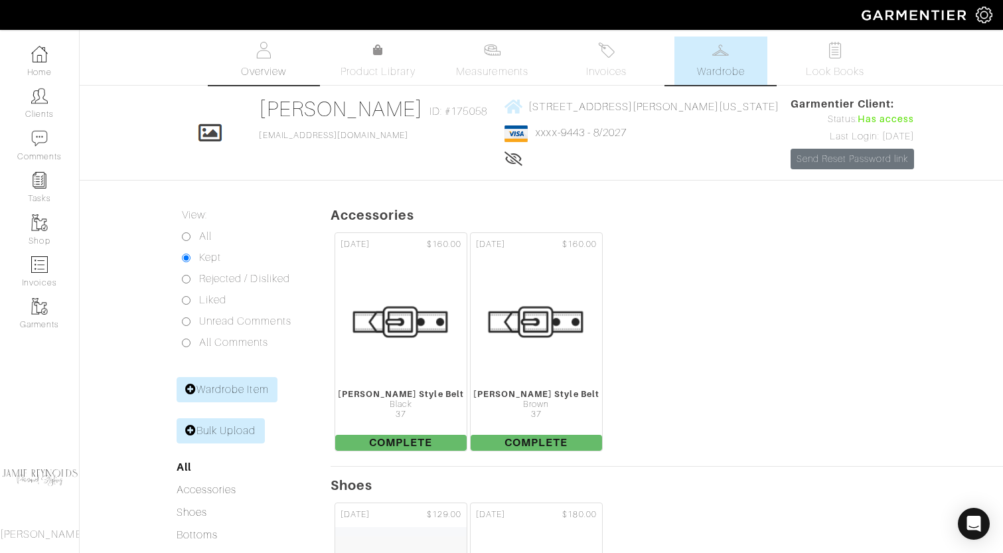
click at [278, 64] on span "Overview" at bounding box center [263, 72] width 44 height 16
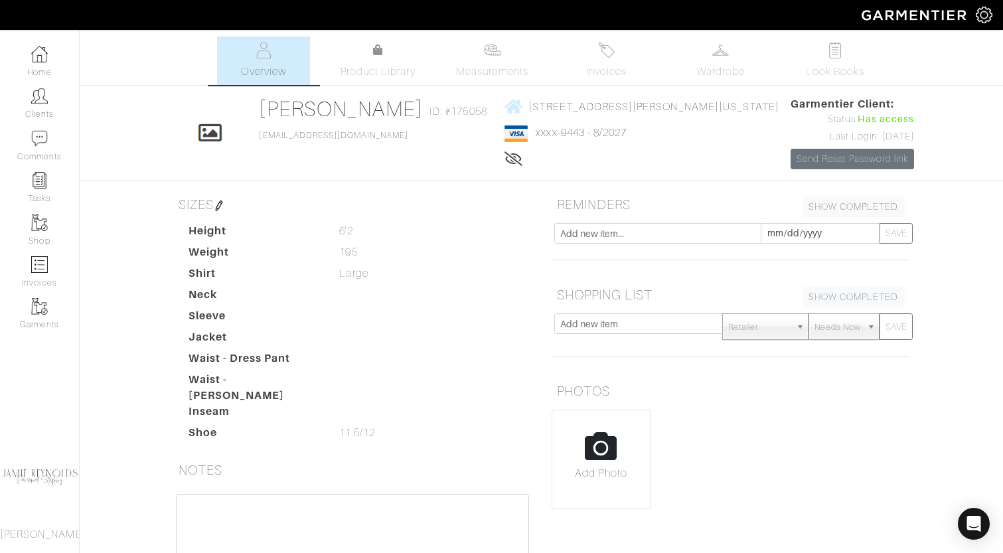
drag, startPoint x: 378, startPoint y: 428, endPoint x: 341, endPoint y: 425, distance: 37.3
click at [341, 425] on dd "11.5/12 11.5/12" at bounding box center [435, 433] width 212 height 16
copy span "11.5/12"
drag, startPoint x: 360, startPoint y: 252, endPoint x: 338, endPoint y: 252, distance: 21.9
click at [338, 252] on dd "195 195" at bounding box center [435, 252] width 212 height 16
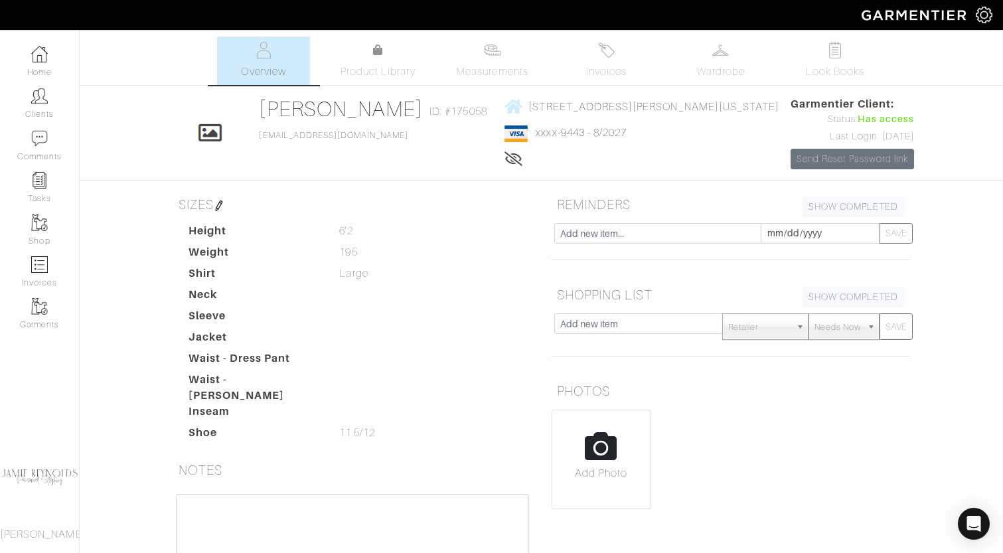
copy span "195"
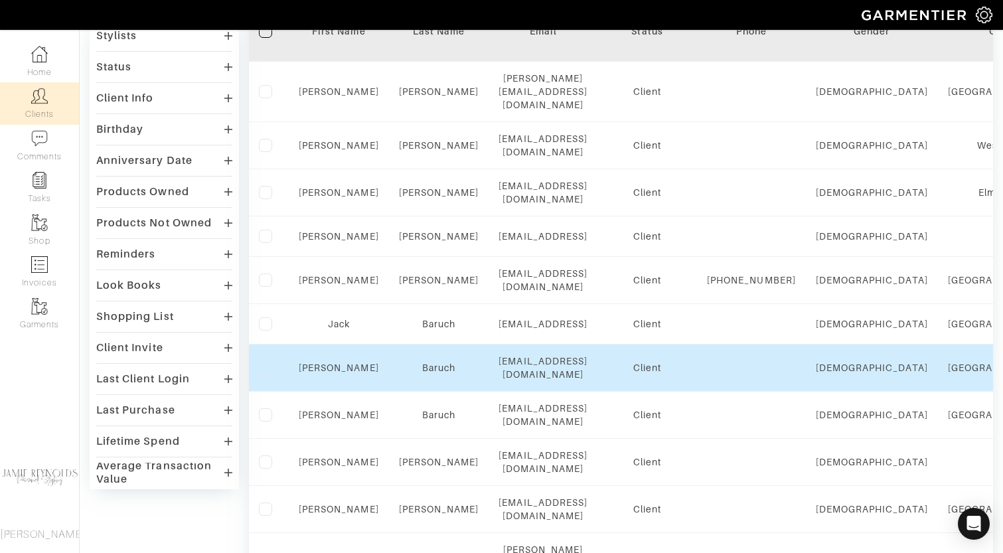
scroll to position [913, 0]
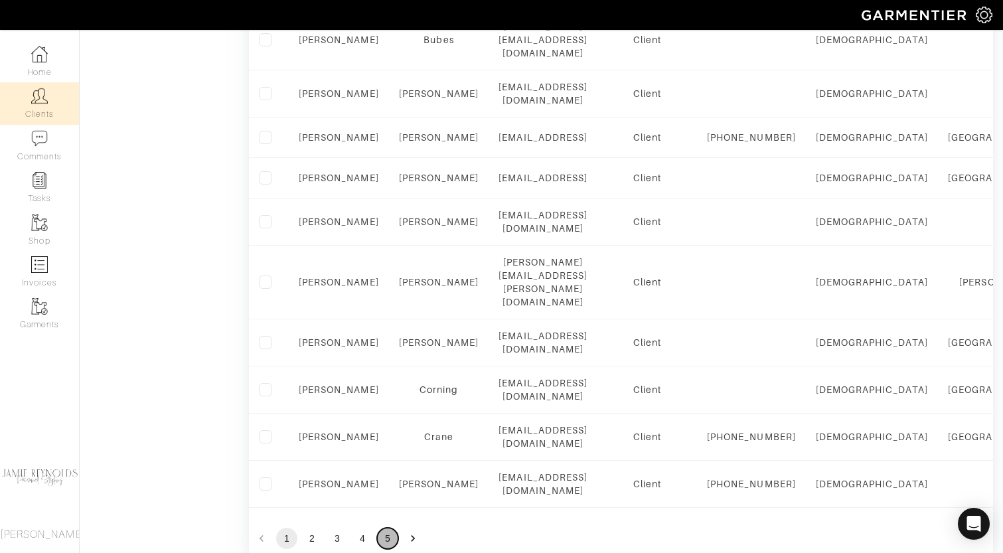
click at [390, 528] on button "5" at bounding box center [387, 538] width 21 height 21
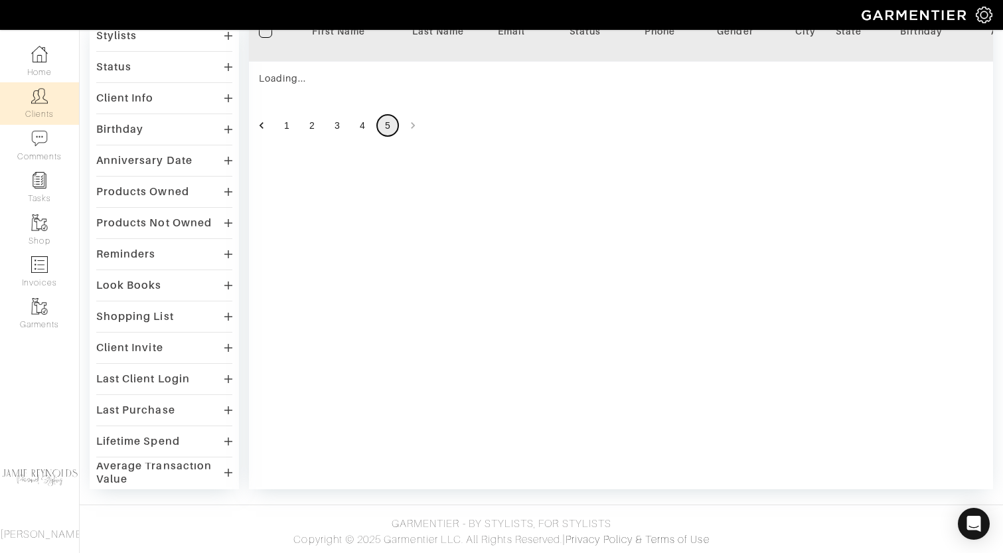
scroll to position [762, 0]
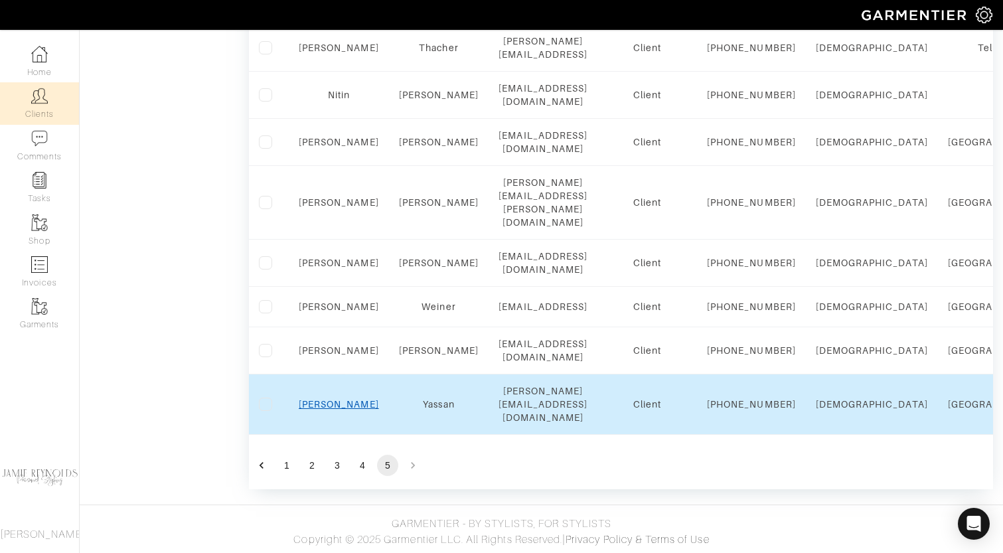
click at [339, 406] on link "[PERSON_NAME]" at bounding box center [339, 404] width 80 height 11
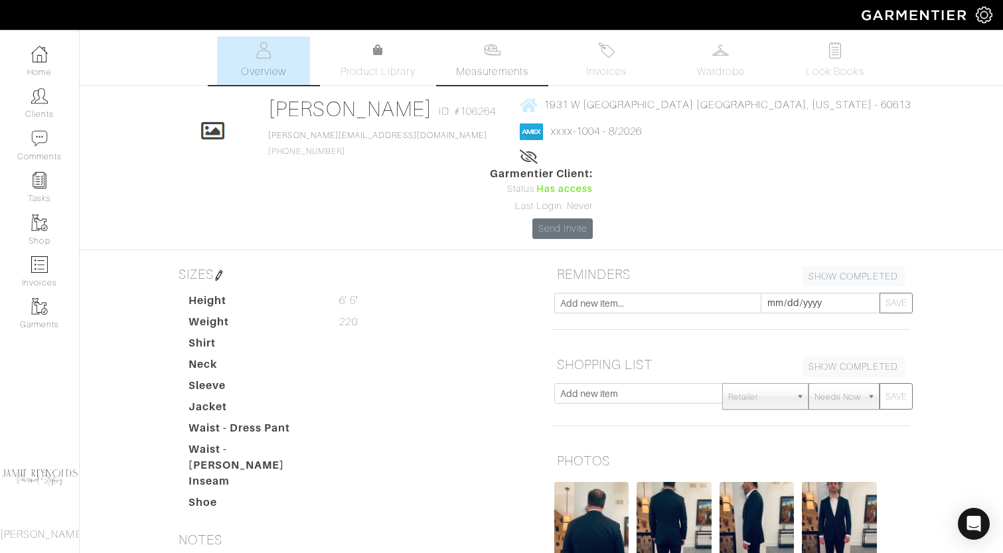
click at [475, 55] on link "Measurements" at bounding box center [493, 61] width 94 height 48
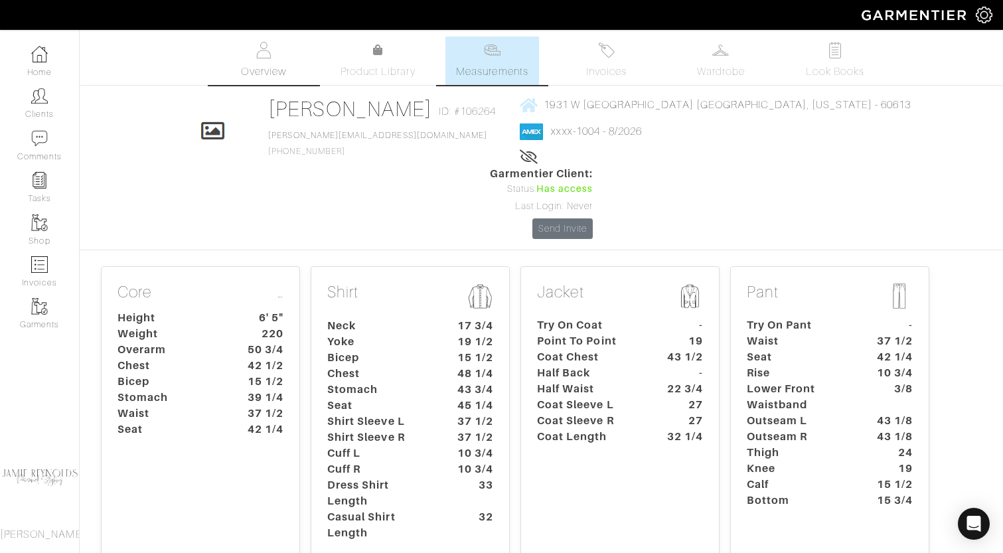
click at [266, 53] on img at bounding box center [264, 50] width 17 height 17
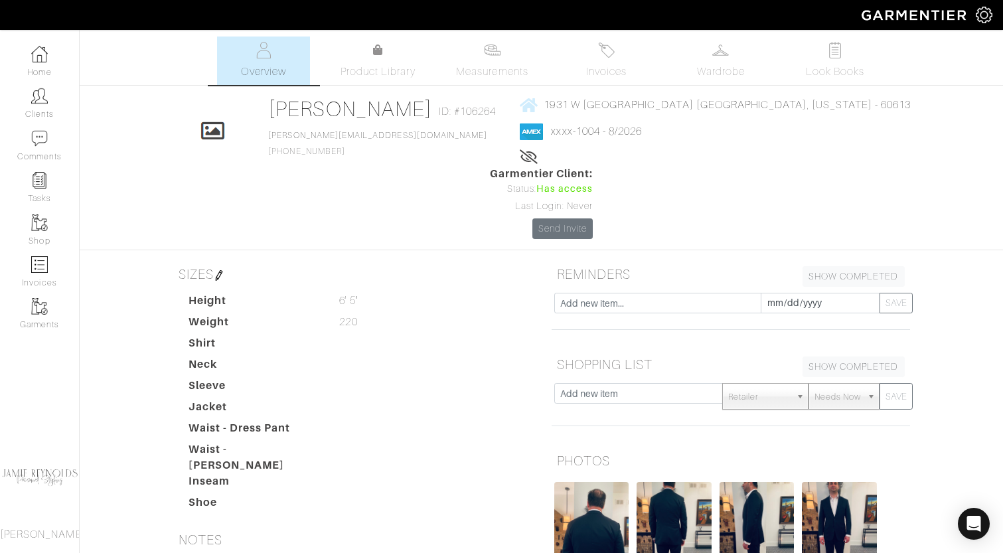
scroll to position [345, 0]
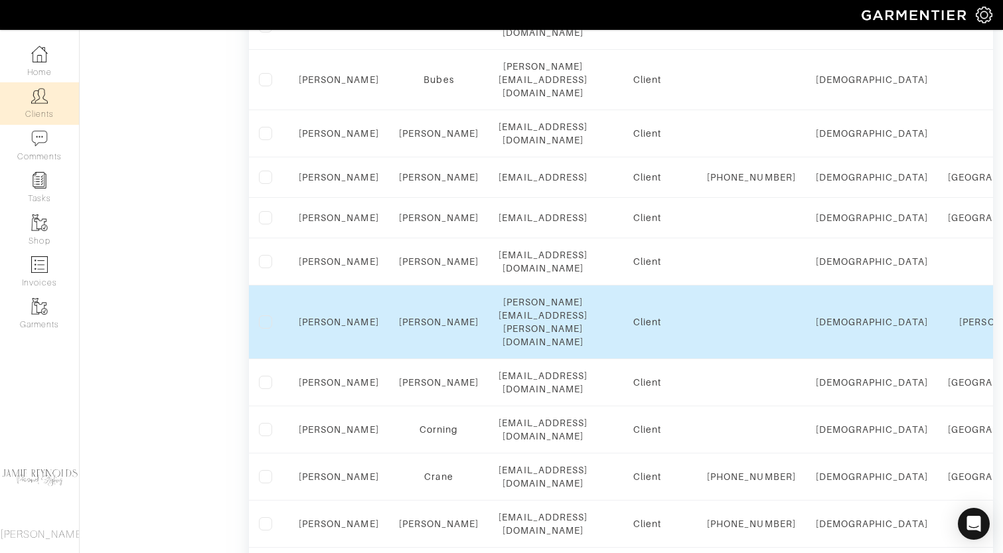
scroll to position [913, 0]
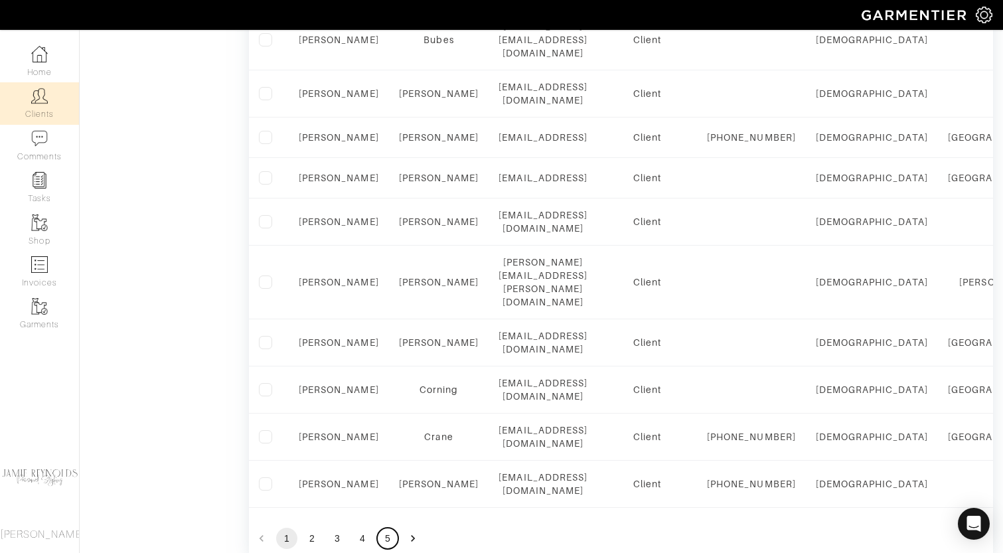
click at [387, 528] on button "5" at bounding box center [387, 538] width 21 height 21
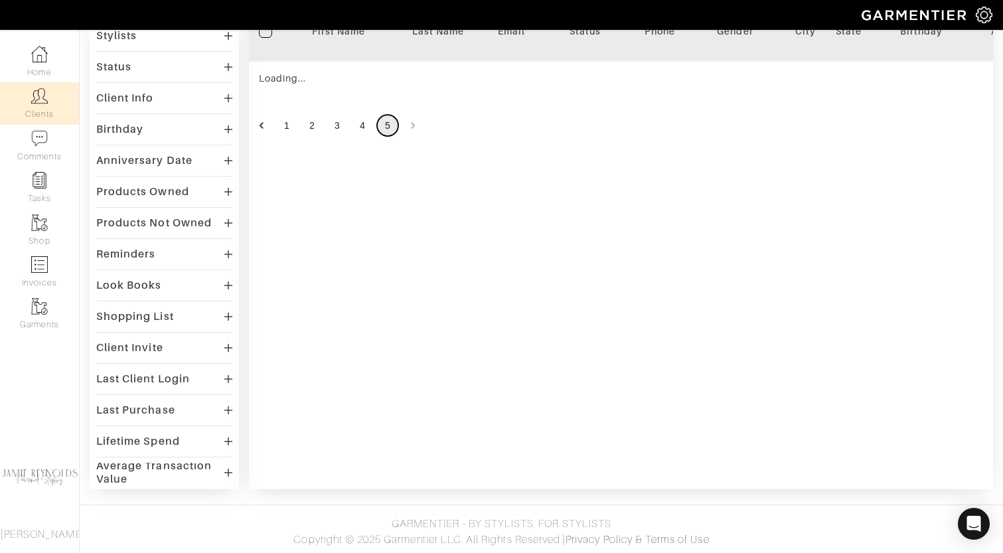
scroll to position [762, 0]
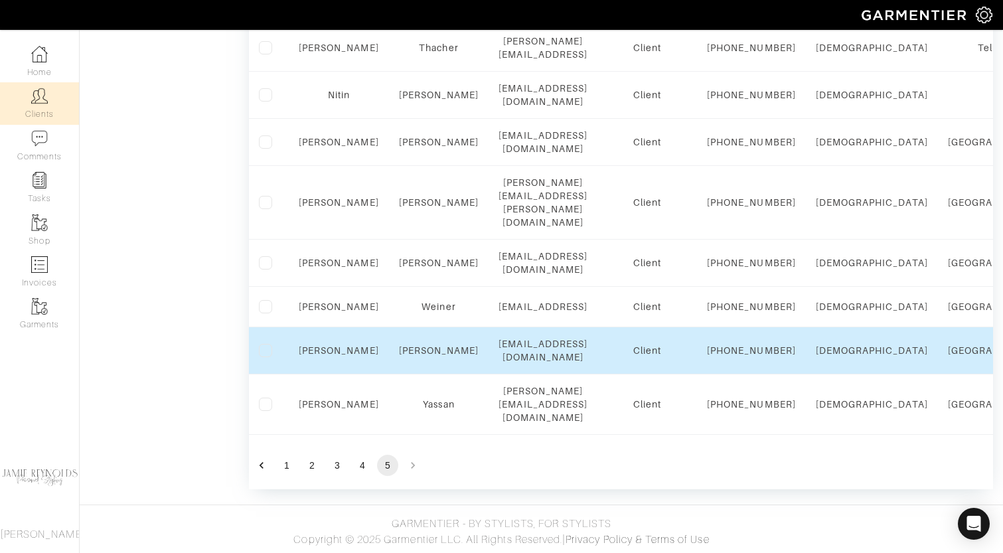
click at [340, 349] on div "[PERSON_NAME]" at bounding box center [339, 350] width 80 height 13
click at [340, 345] on link "Meghan" at bounding box center [339, 350] width 80 height 11
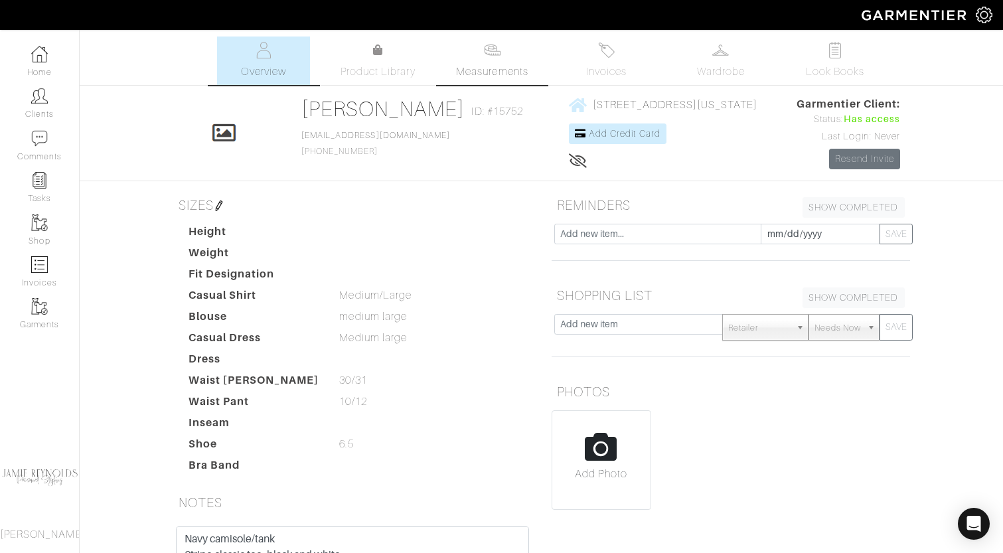
click at [476, 67] on span "Measurements" at bounding box center [492, 72] width 72 height 16
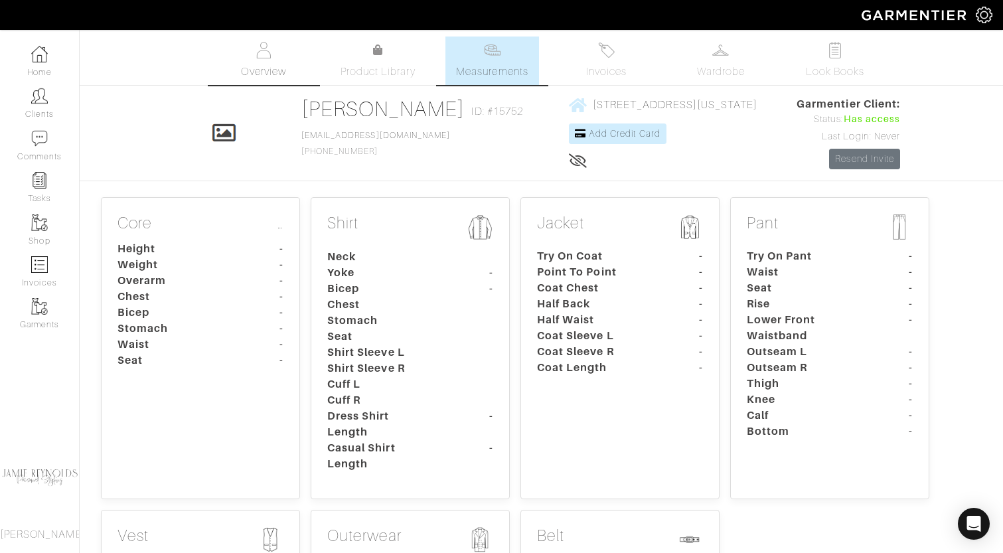
click at [273, 50] on link "Overview" at bounding box center [263, 61] width 93 height 48
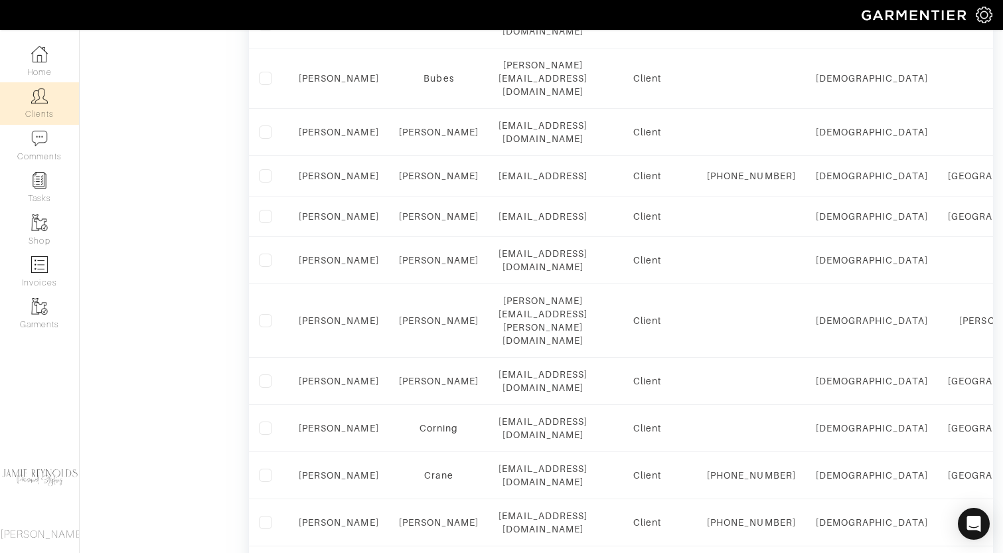
scroll to position [913, 0]
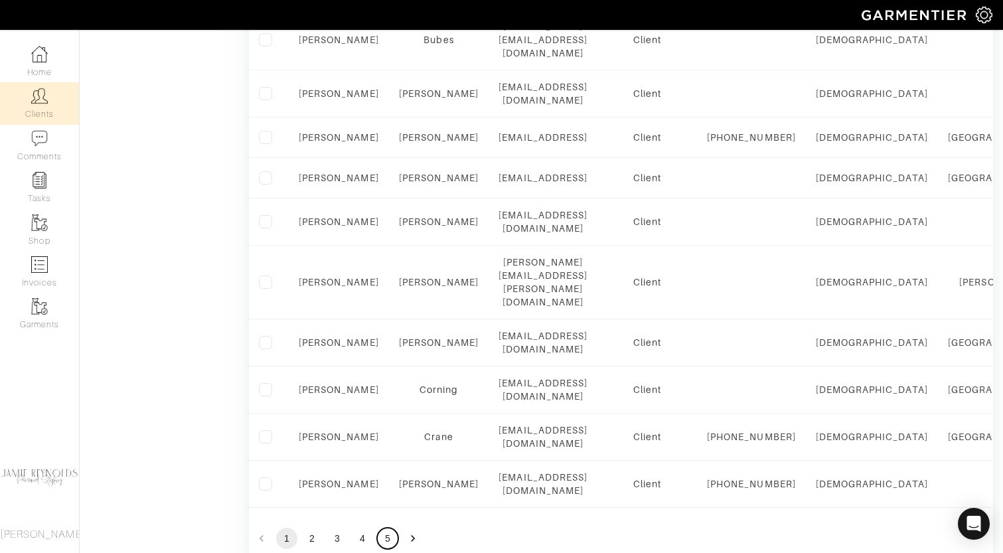
click at [392, 528] on button "5" at bounding box center [387, 538] width 21 height 21
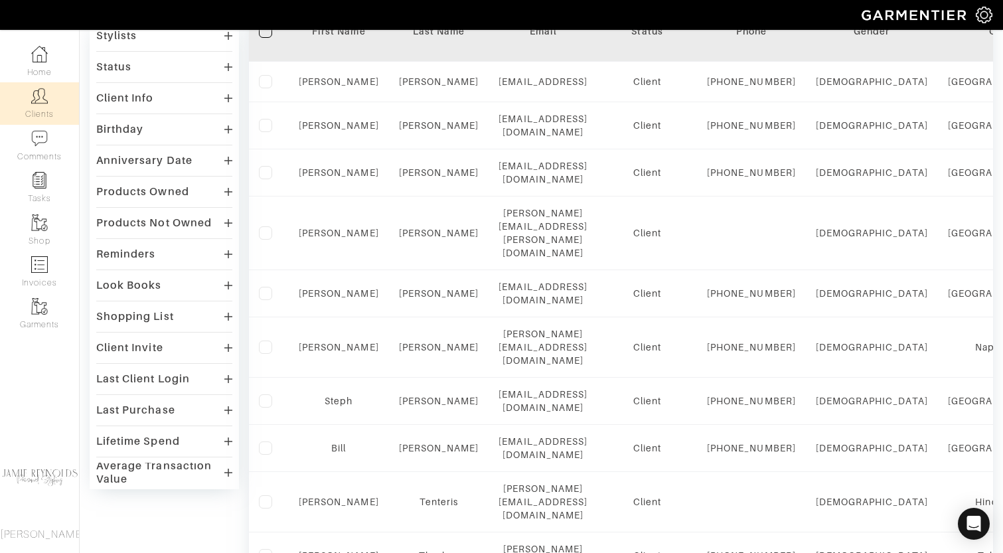
scroll to position [762, 0]
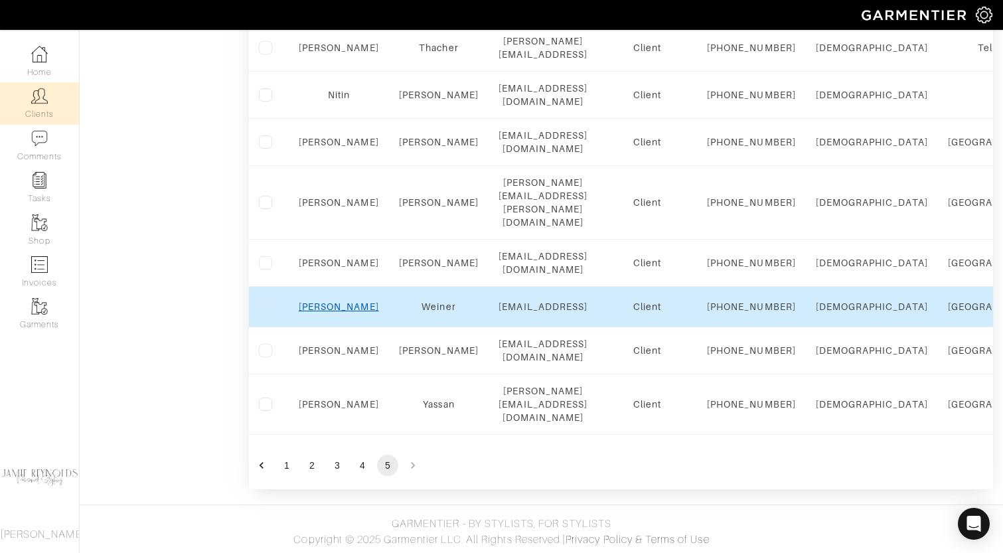
click at [340, 301] on link "Steve" at bounding box center [339, 306] width 80 height 11
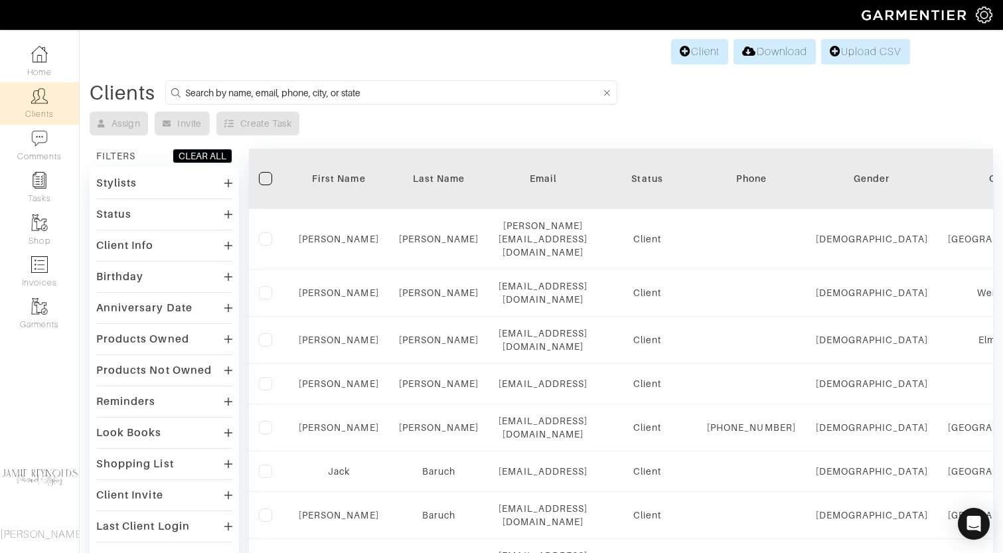
scroll to position [147, 0]
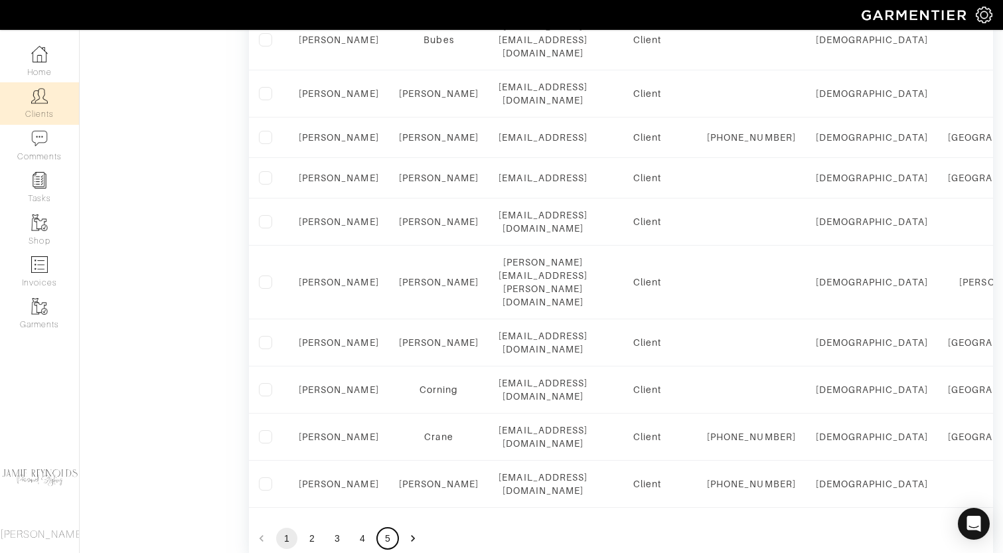
click at [384, 528] on button "5" at bounding box center [387, 538] width 21 height 21
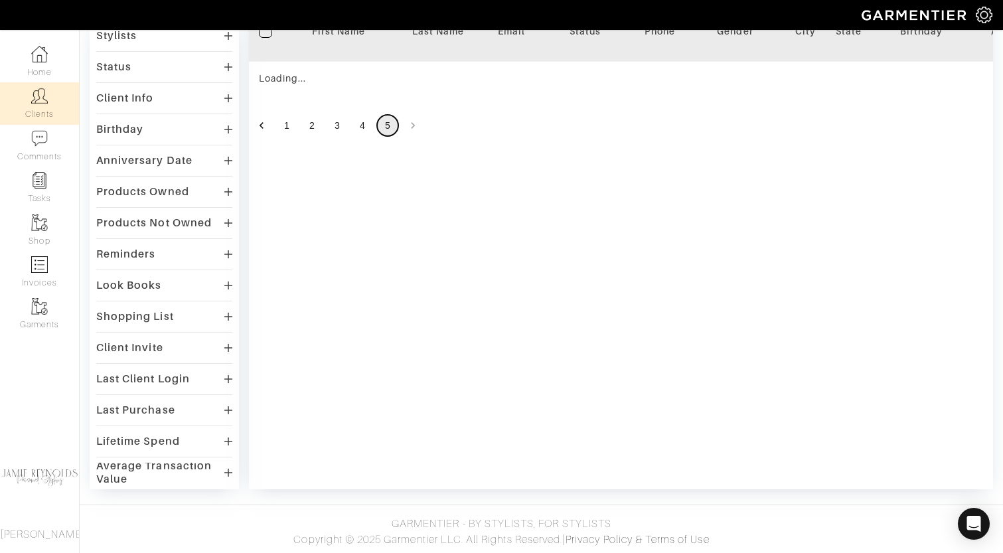
scroll to position [762, 0]
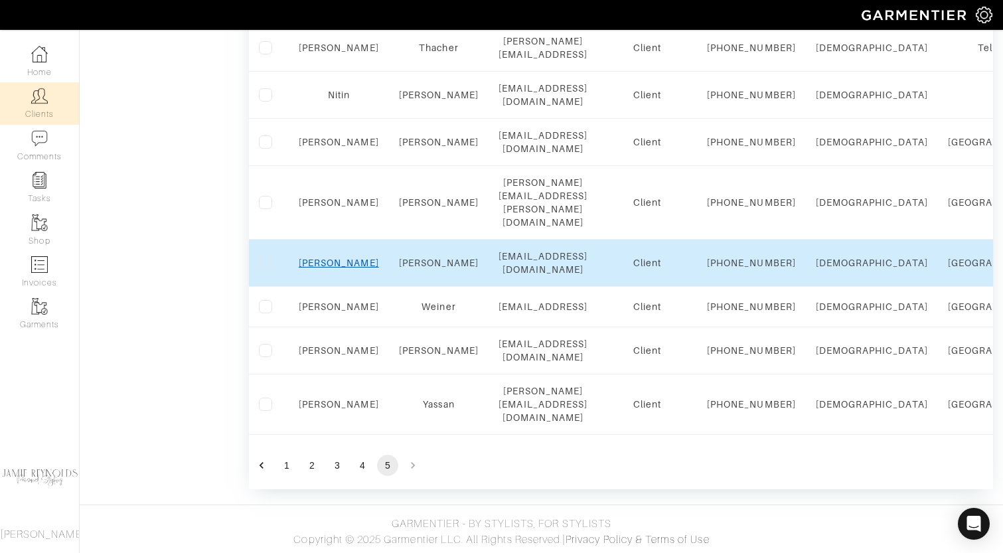
click at [347, 258] on link "Matthew" at bounding box center [339, 263] width 80 height 11
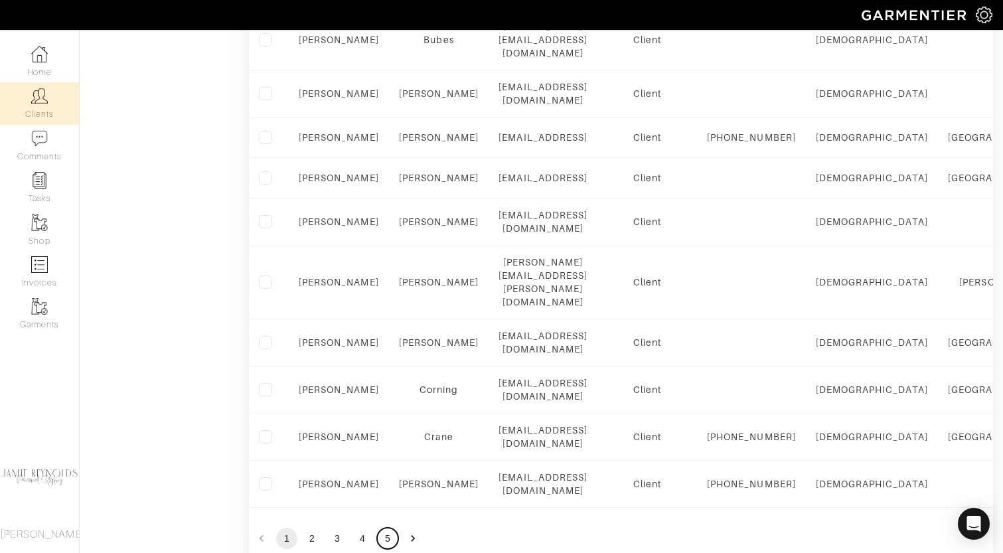
click at [387, 528] on button "5" at bounding box center [387, 538] width 21 height 21
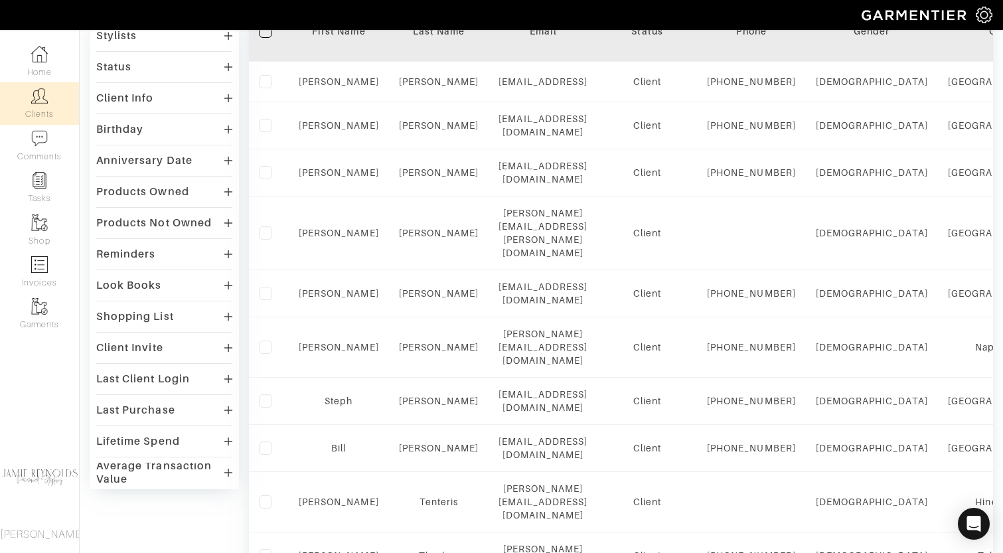
scroll to position [762, 0]
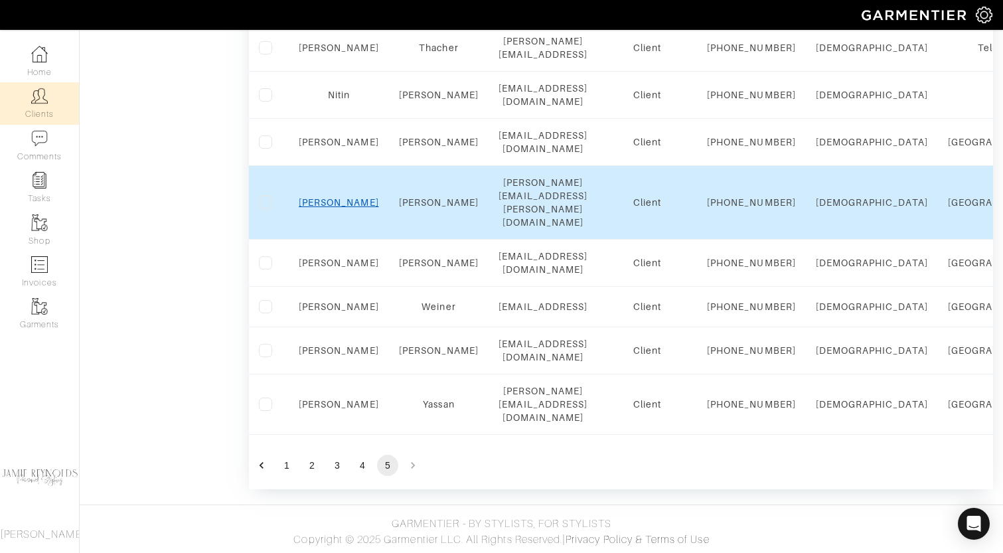
click at [344, 197] on link "Chad" at bounding box center [339, 202] width 80 height 11
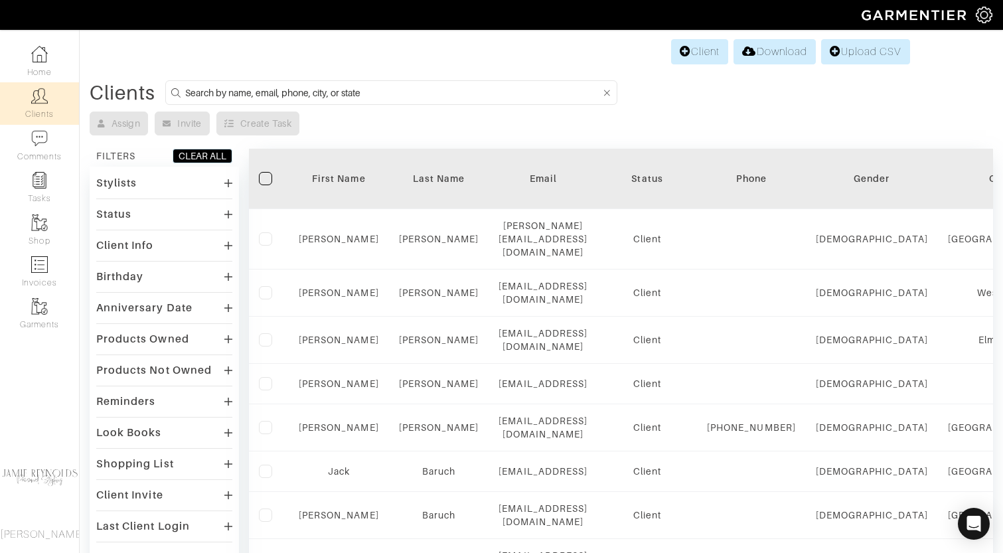
click at [311, 176] on div "First Name" at bounding box center [339, 178] width 80 height 13
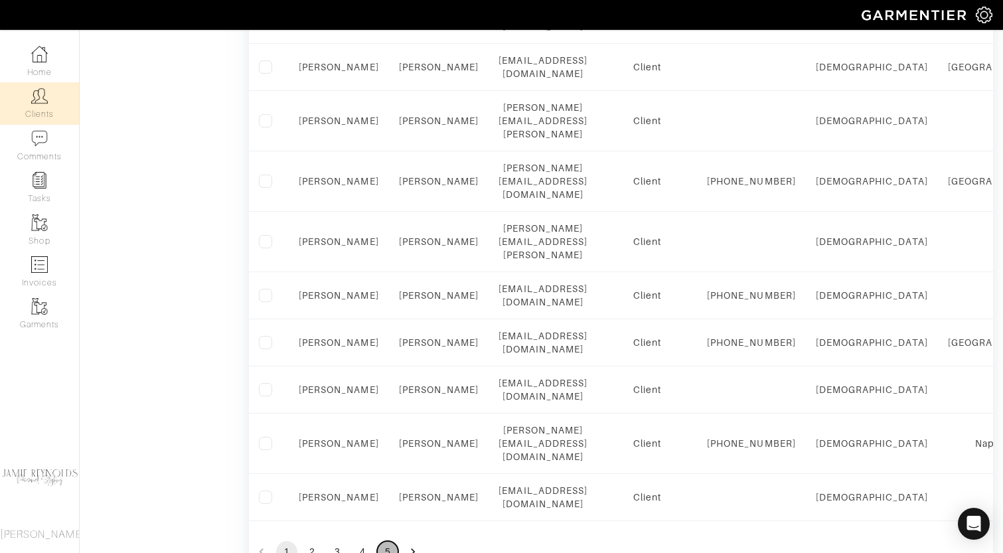
click at [388, 541] on button "5" at bounding box center [387, 551] width 21 height 21
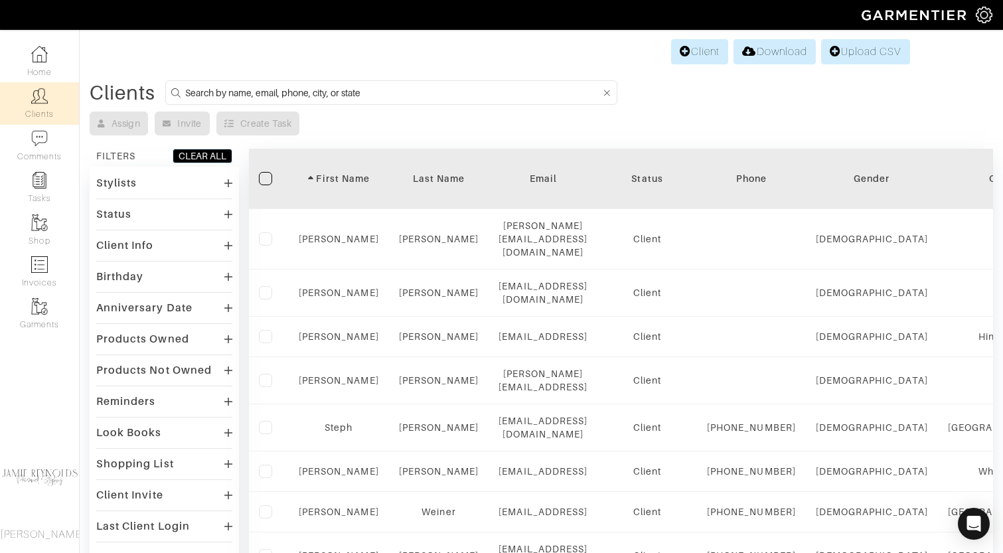
click at [436, 178] on div "Last Name" at bounding box center [439, 178] width 80 height 13
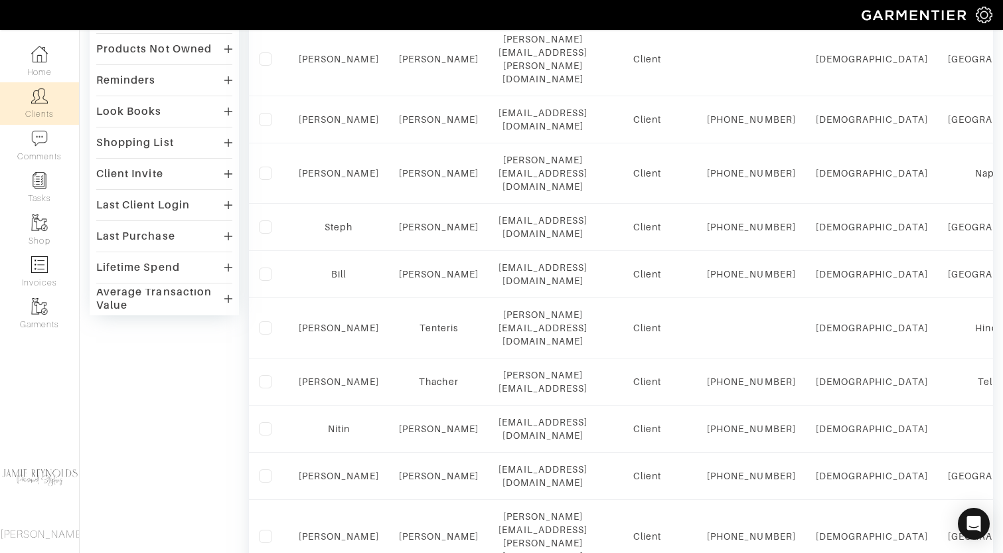
scroll to position [762, 0]
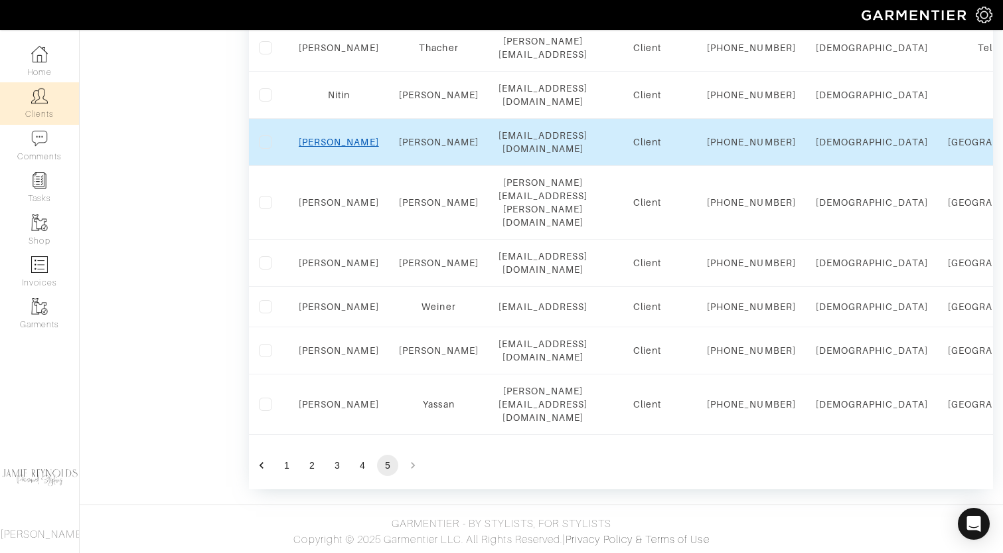
click at [338, 137] on link "[PERSON_NAME]" at bounding box center [339, 142] width 80 height 11
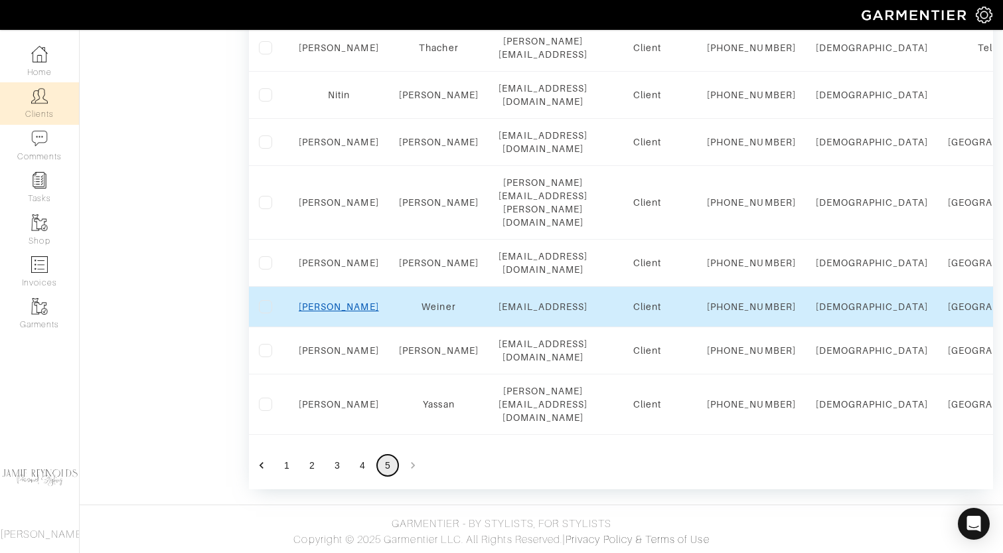
scroll to position [585, 0]
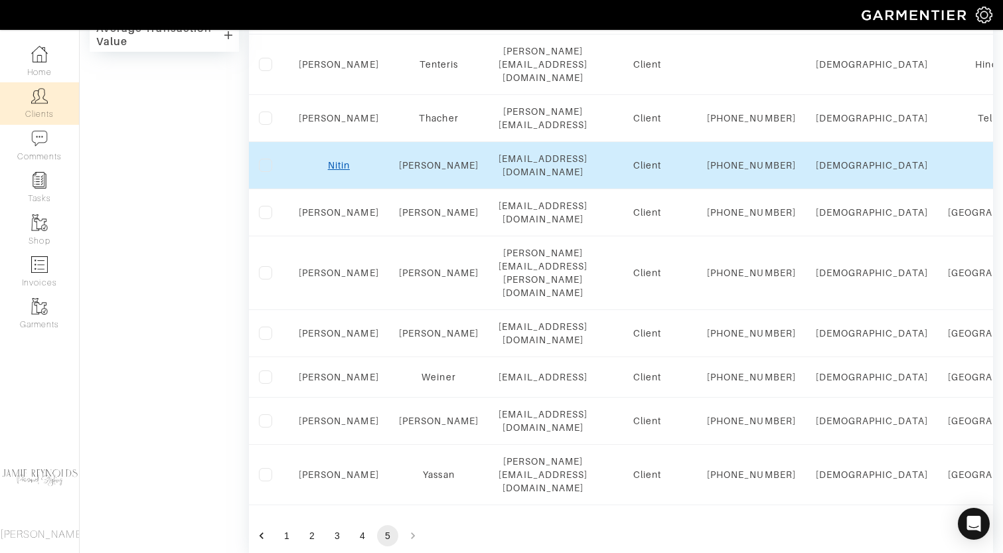
click at [341, 171] on link "Nitin" at bounding box center [339, 165] width 22 height 11
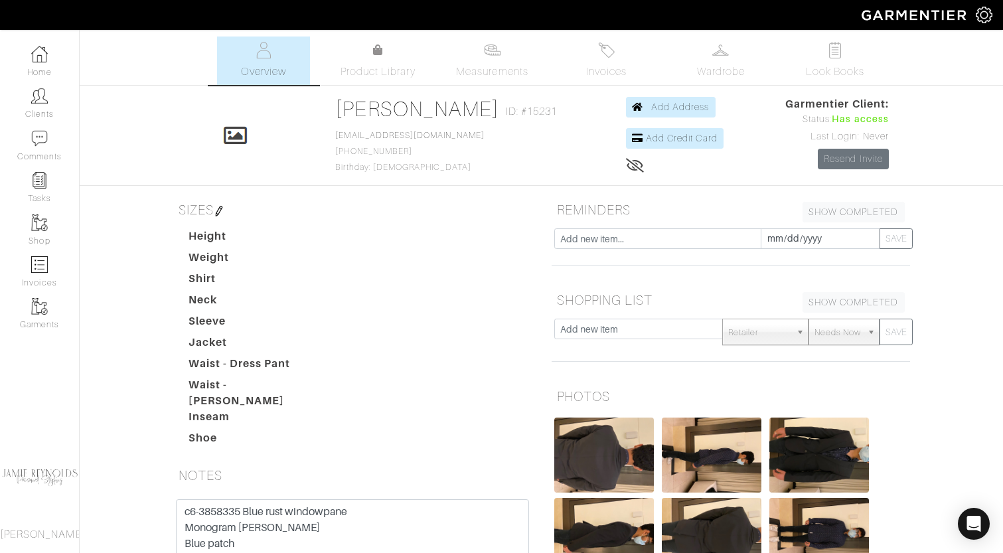
scroll to position [215, 0]
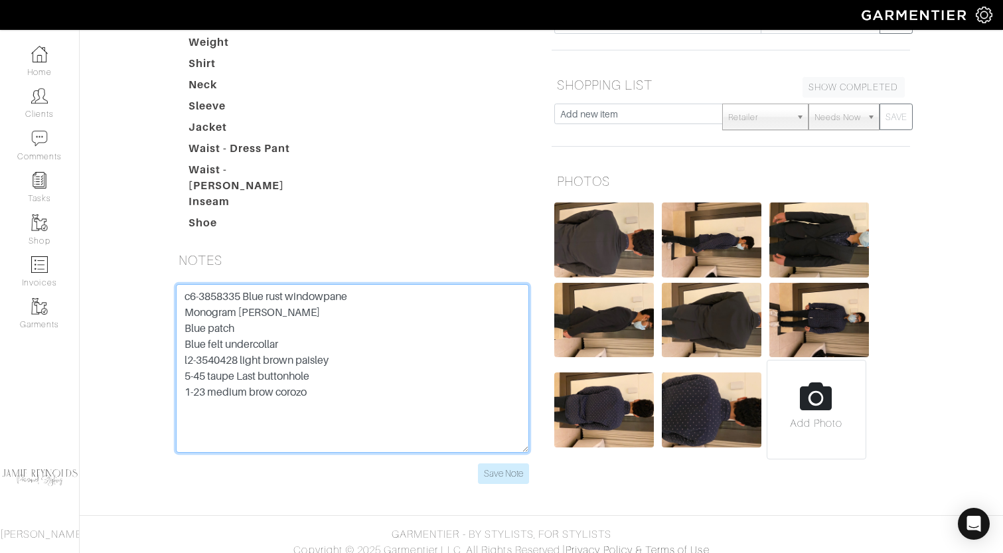
drag, startPoint x: 330, startPoint y: 391, endPoint x: 169, endPoint y: 282, distance: 194.5
click at [169, 284] on div "c6-3858335 Blue rust windowpane Monogram N. Thomas Blue patch Blue felt underco…" at bounding box center [352, 384] width 373 height 200
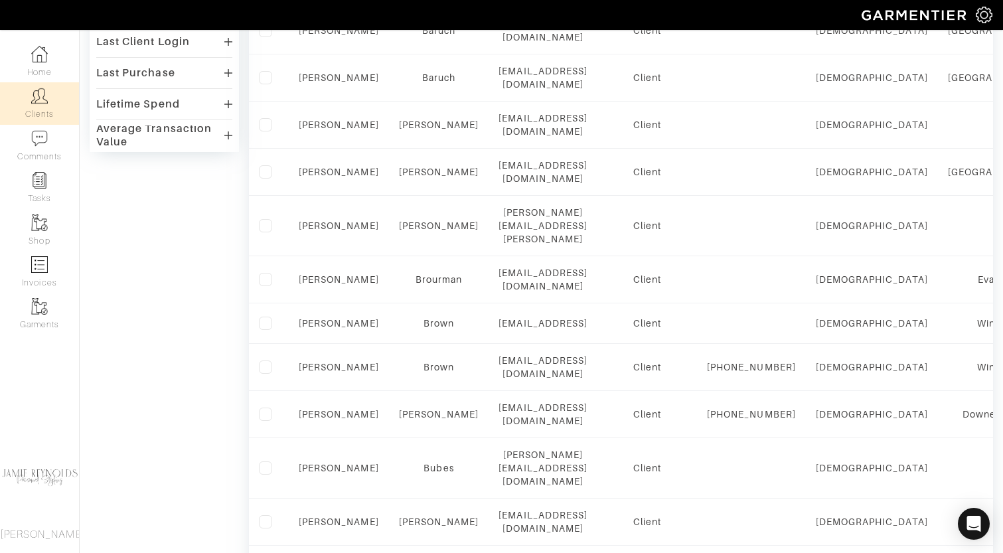
scroll to position [913, 0]
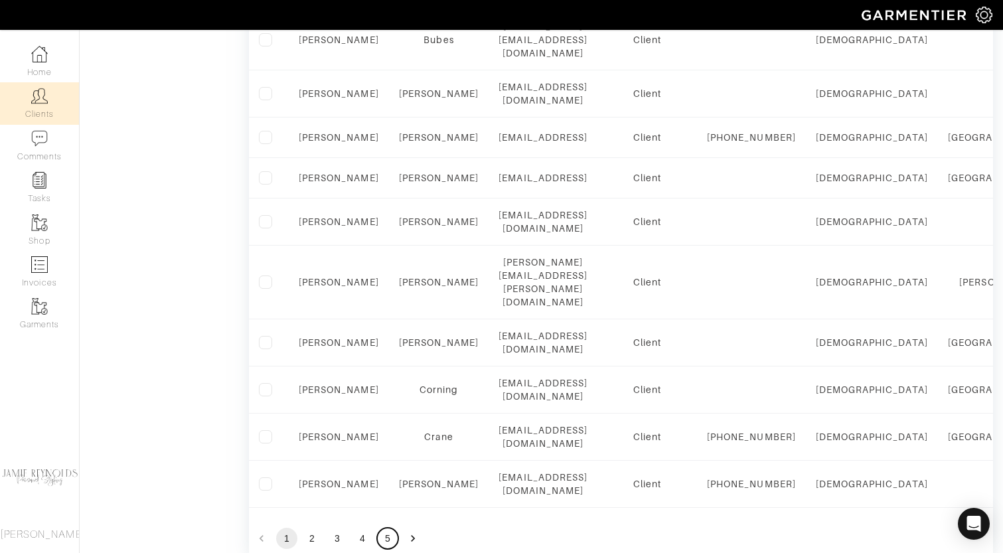
click at [388, 528] on button "5" at bounding box center [387, 538] width 21 height 21
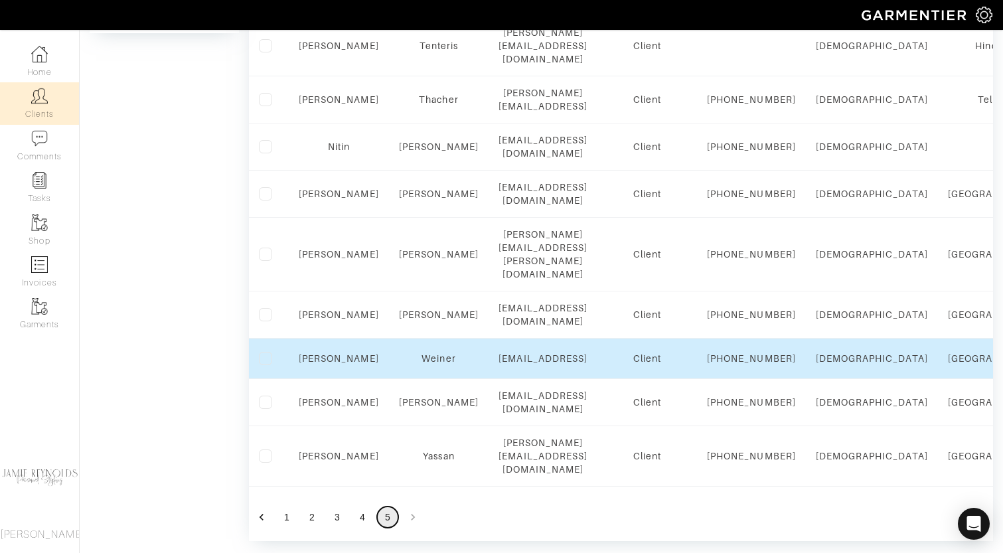
scroll to position [572, 0]
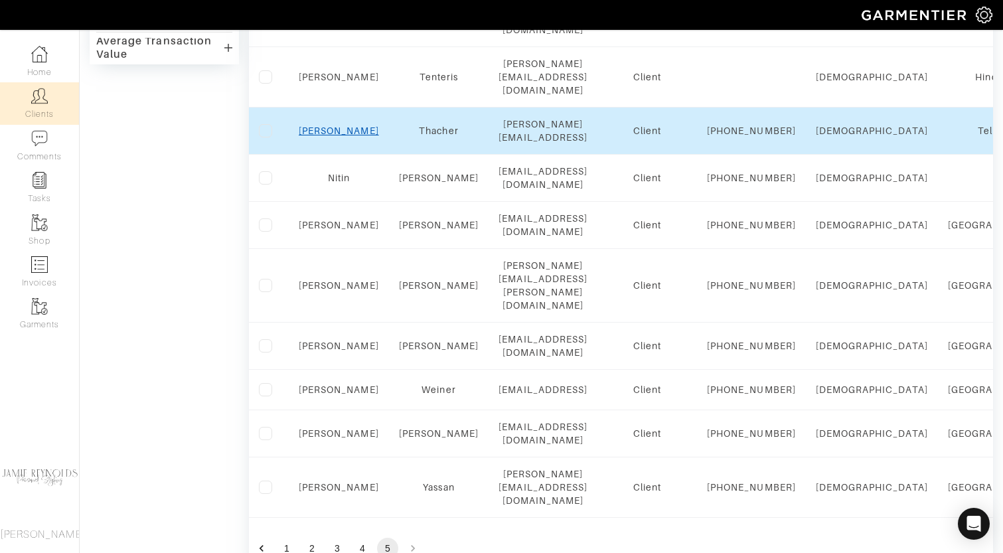
click at [335, 136] on link "[PERSON_NAME]" at bounding box center [339, 130] width 80 height 11
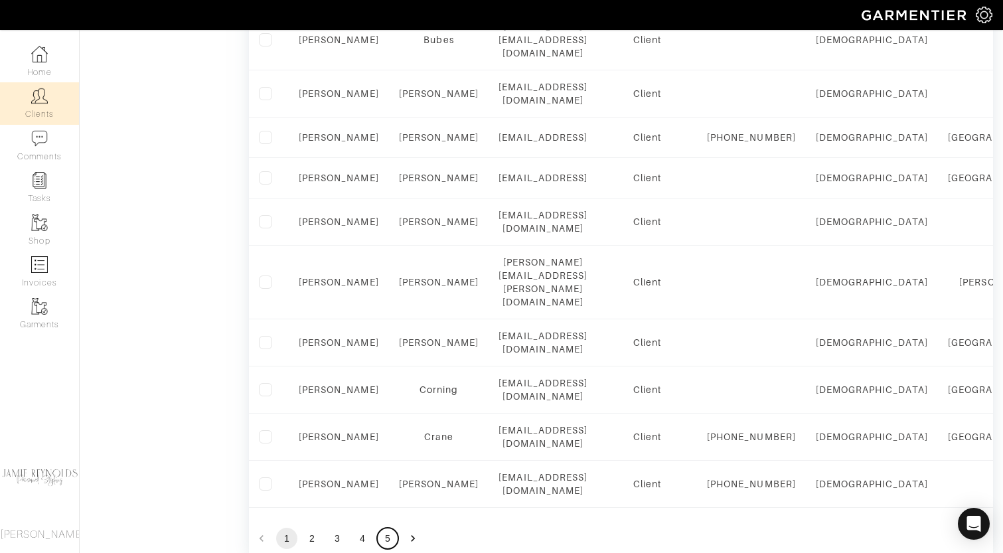
click at [388, 528] on button "5" at bounding box center [387, 538] width 21 height 21
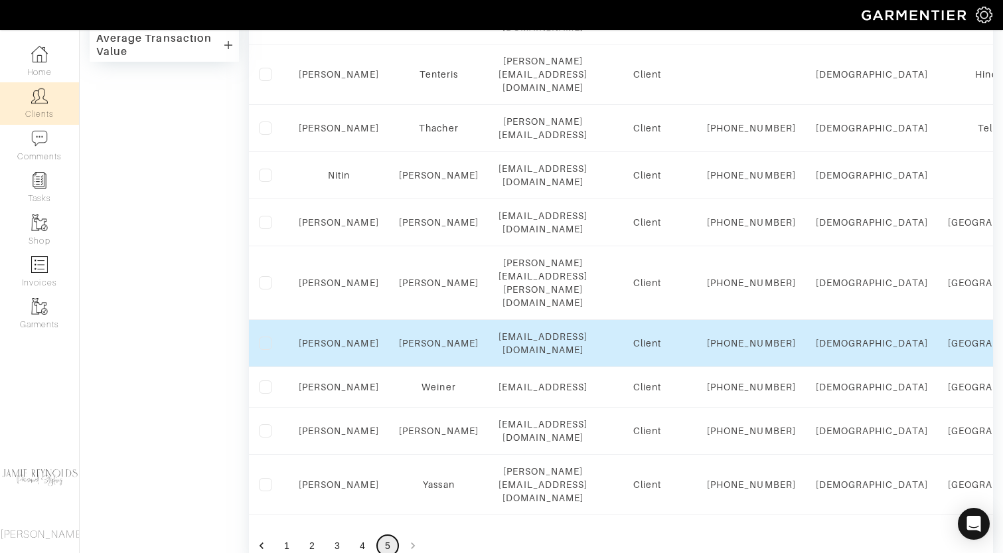
scroll to position [523, 0]
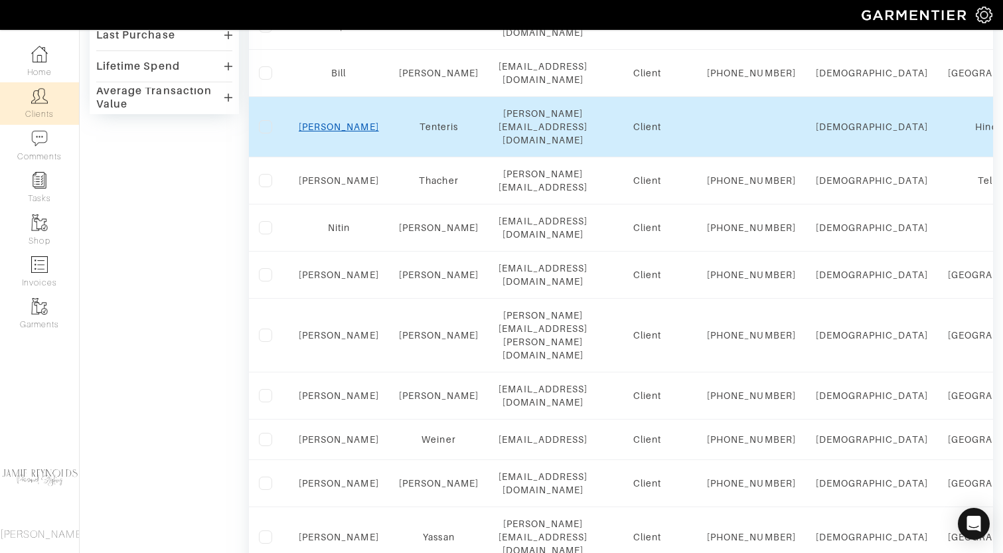
click at [341, 132] on link "[PERSON_NAME]" at bounding box center [339, 127] width 80 height 11
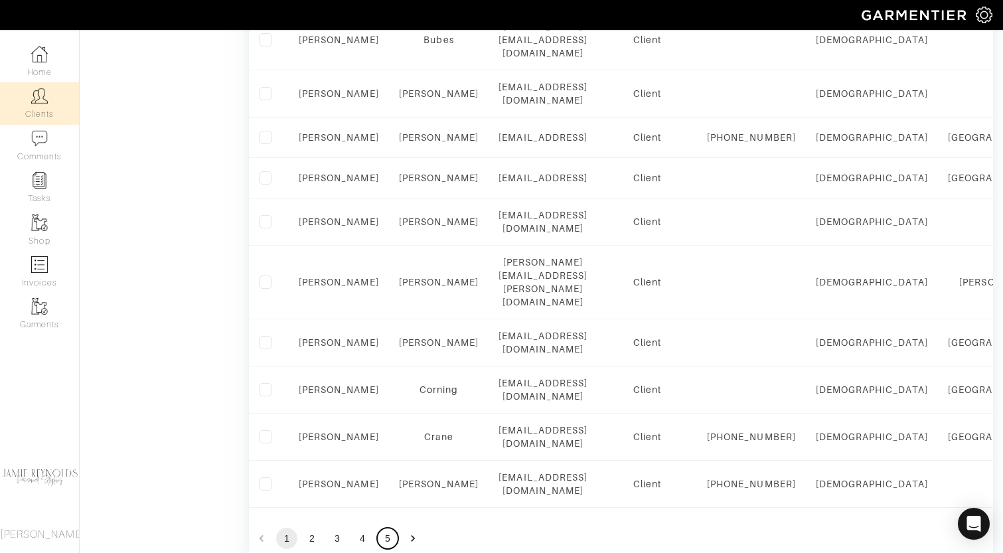
click at [390, 528] on button "5" at bounding box center [387, 538] width 21 height 21
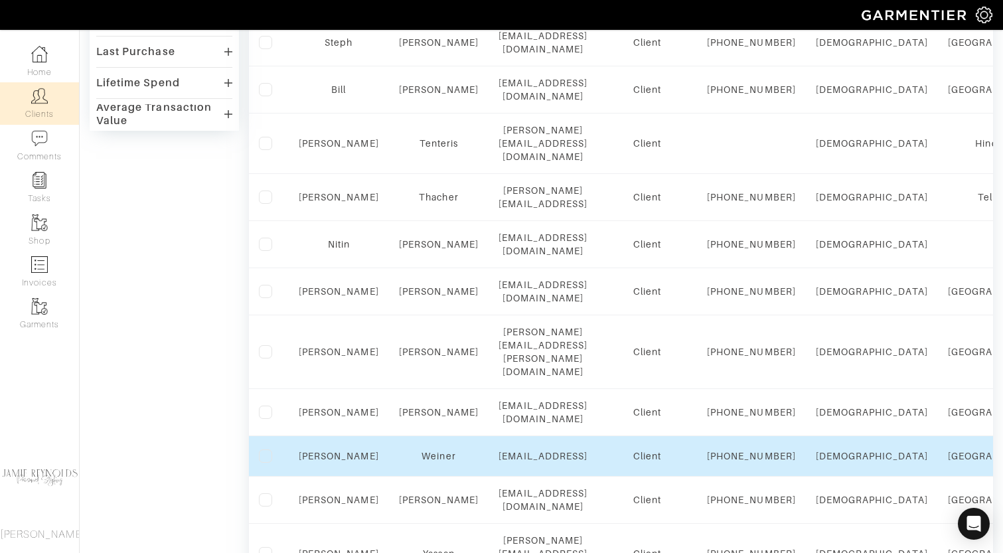
scroll to position [446, 0]
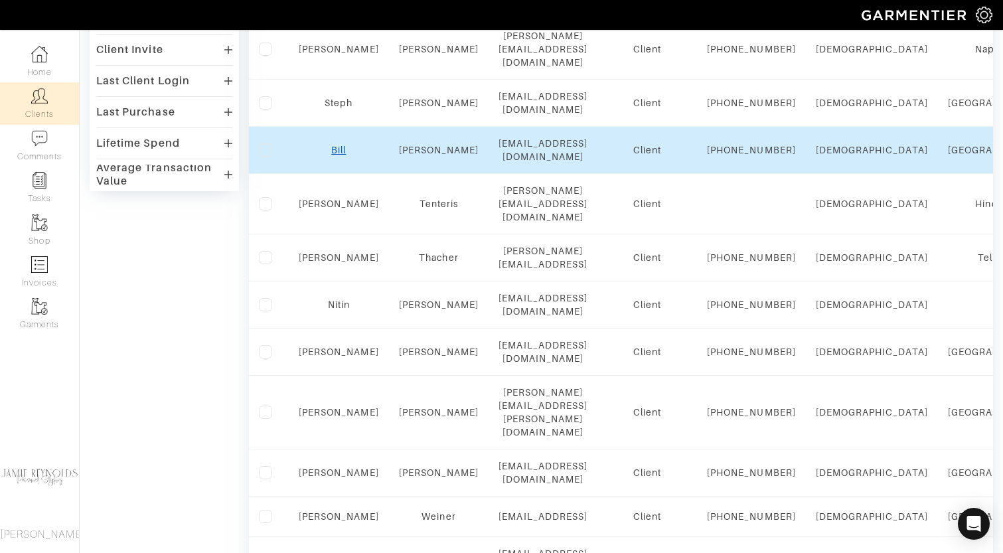
click at [337, 155] on link "Bill" at bounding box center [338, 150] width 15 height 11
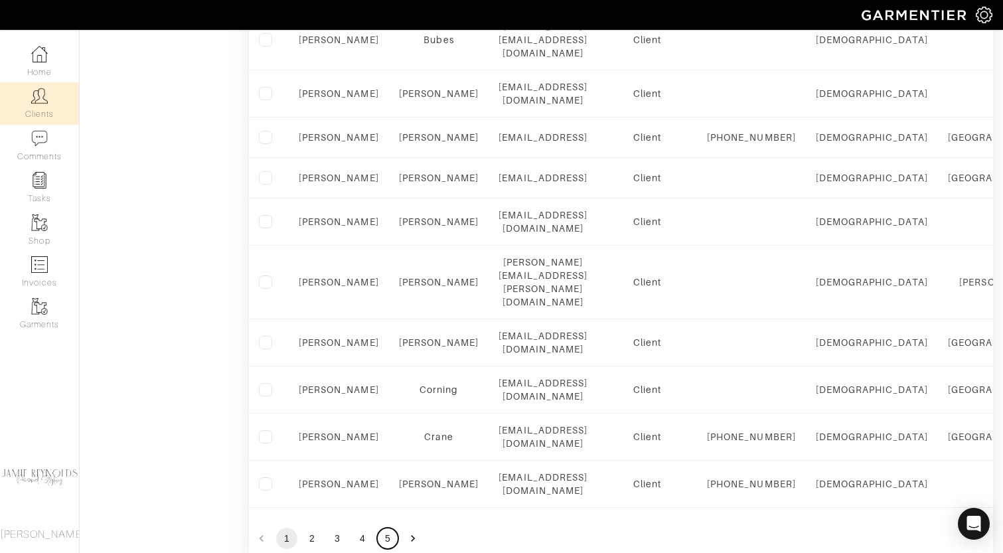
click at [385, 528] on button "5" at bounding box center [387, 538] width 21 height 21
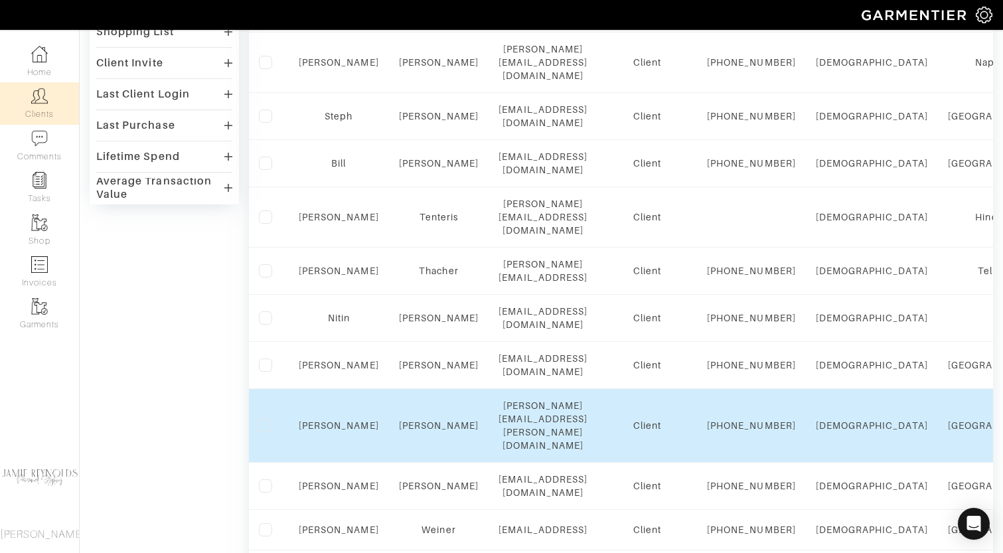
scroll to position [424, 0]
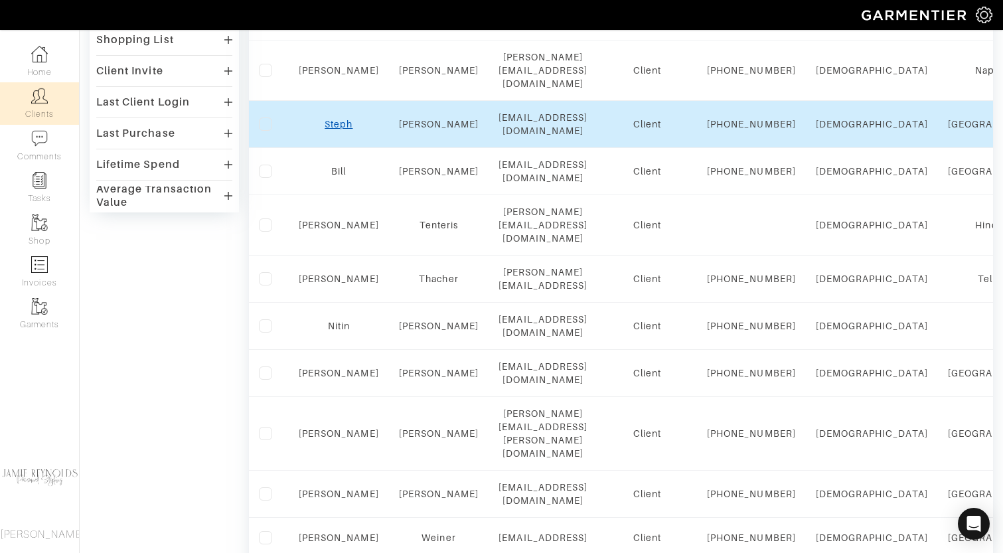
click at [345, 129] on link "Steph" at bounding box center [339, 124] width 28 height 11
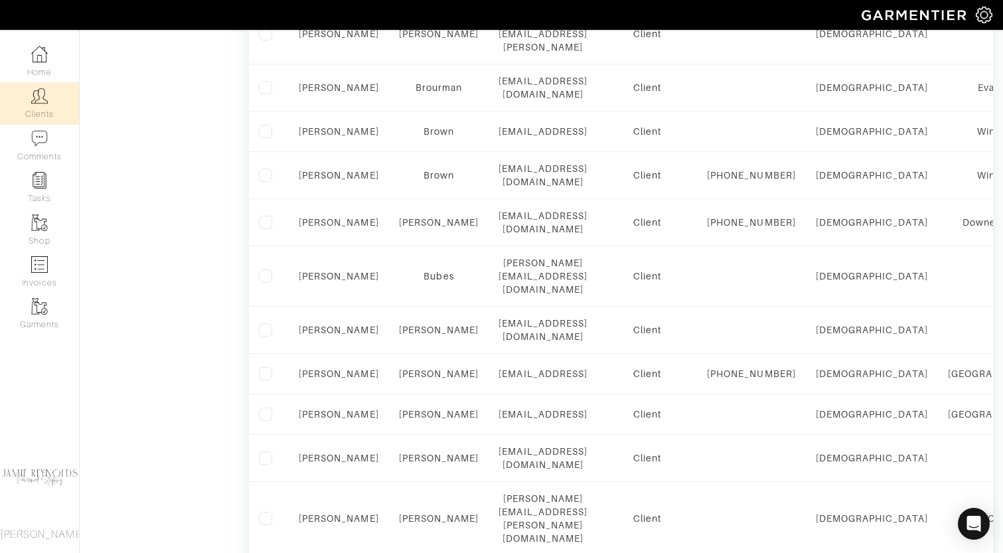
scroll to position [913, 0]
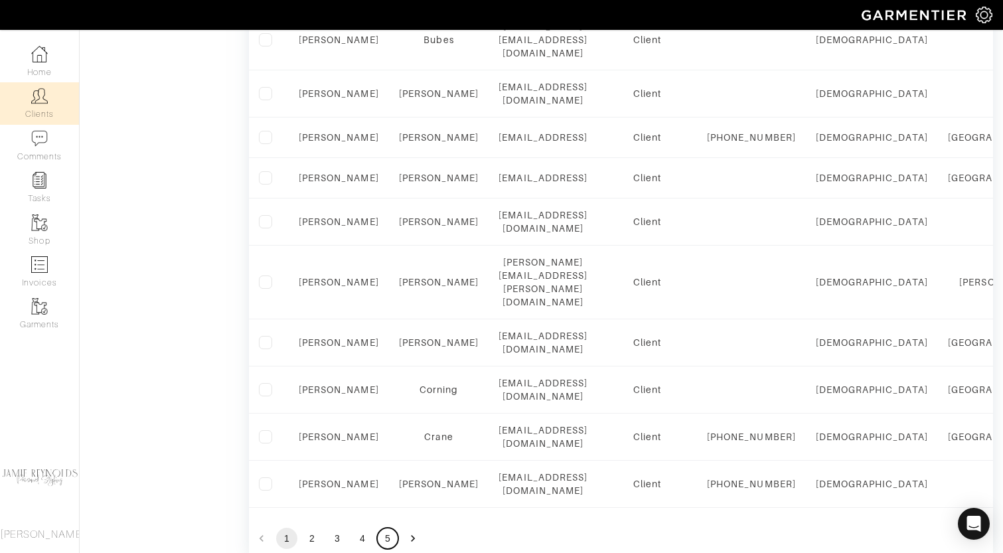
click at [386, 528] on button "5" at bounding box center [387, 538] width 21 height 21
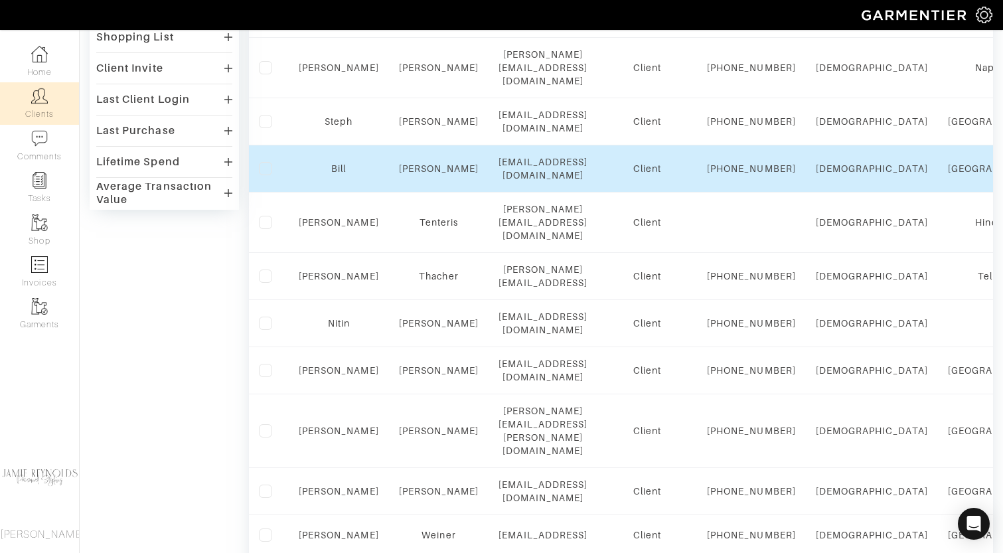
scroll to position [380, 0]
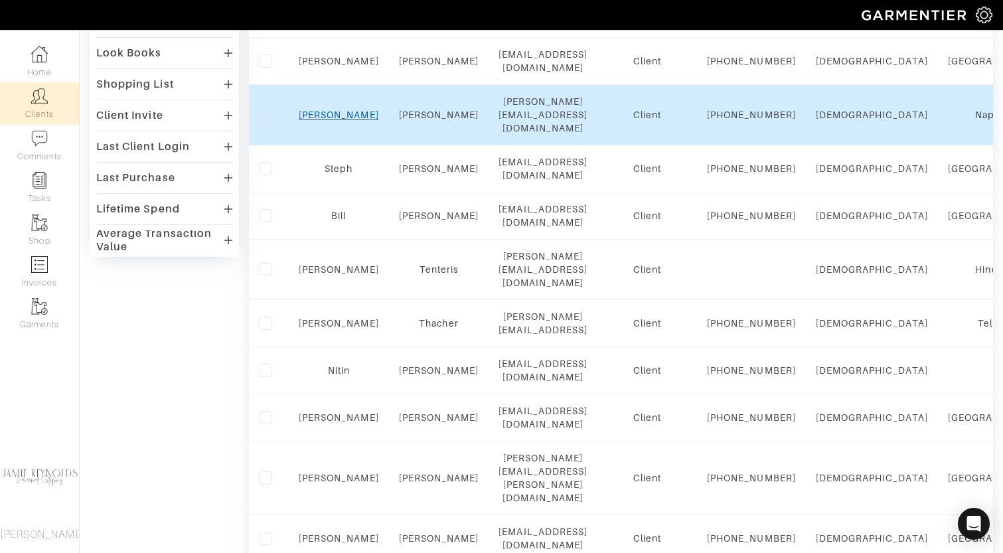
click at [331, 120] on link "[PERSON_NAME]" at bounding box center [339, 115] width 80 height 11
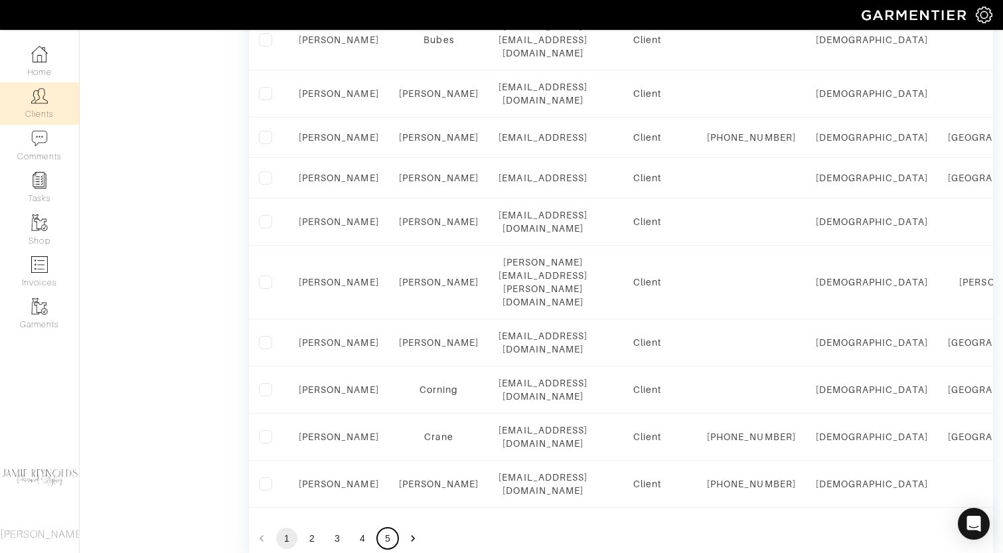
click at [382, 528] on button "5" at bounding box center [387, 538] width 21 height 21
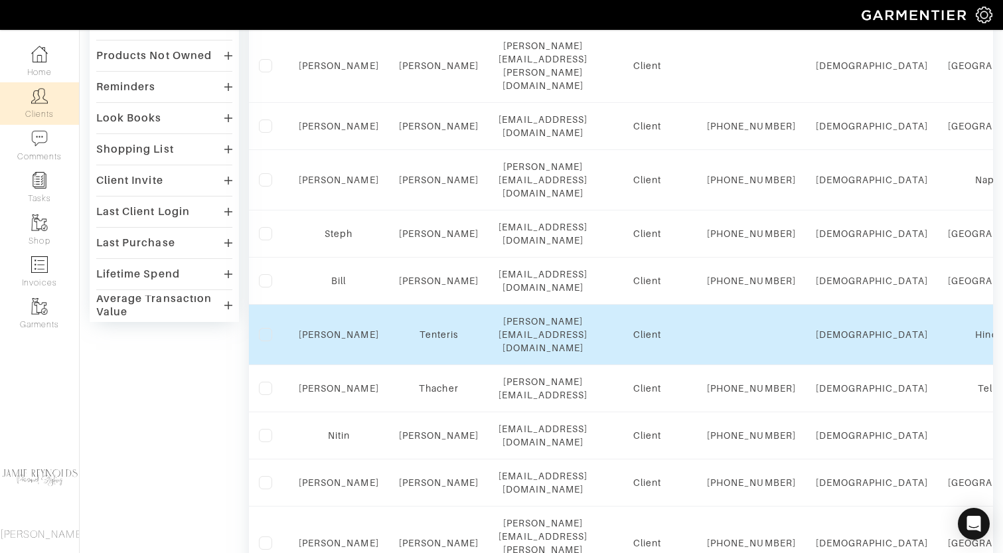
scroll to position [305, 0]
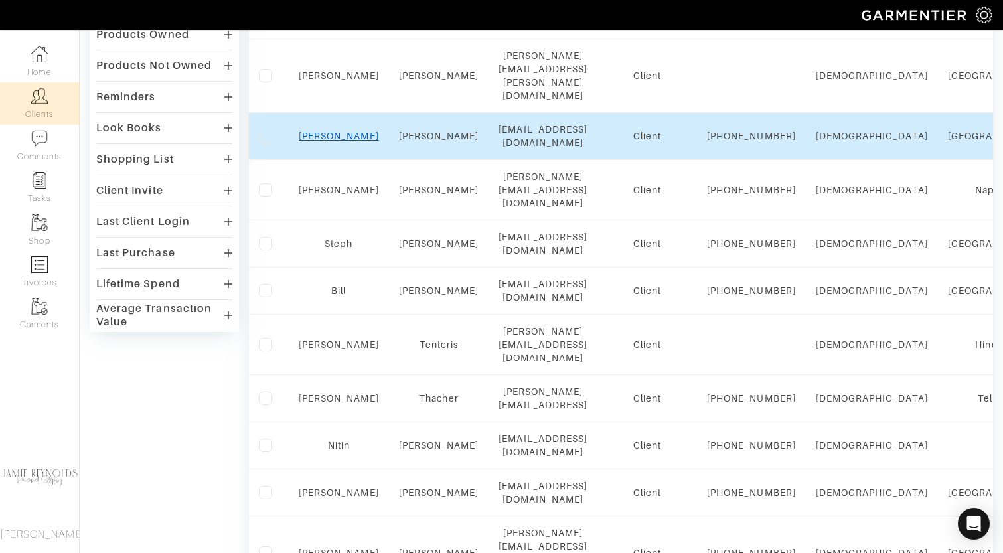
click at [339, 141] on link "Tony" at bounding box center [339, 136] width 80 height 11
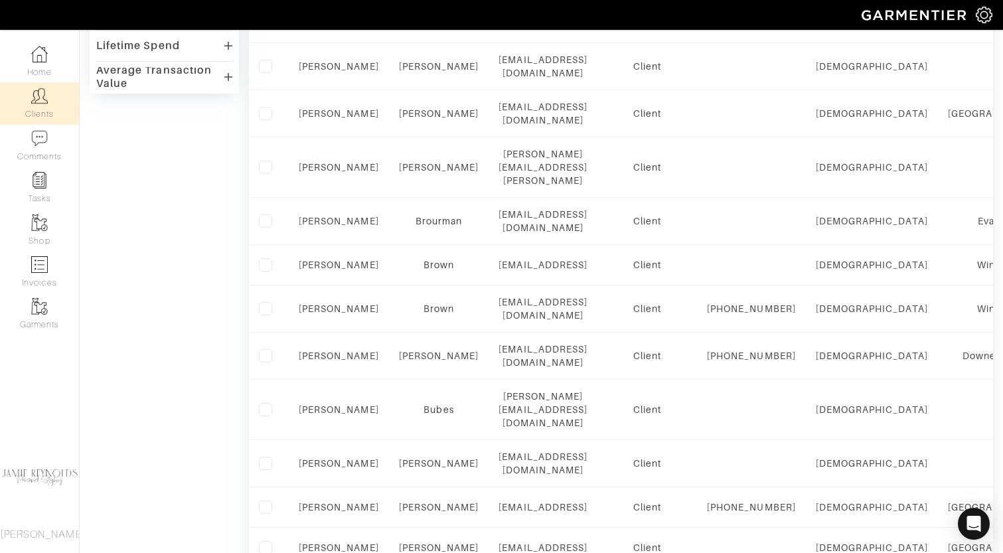
scroll to position [913, 0]
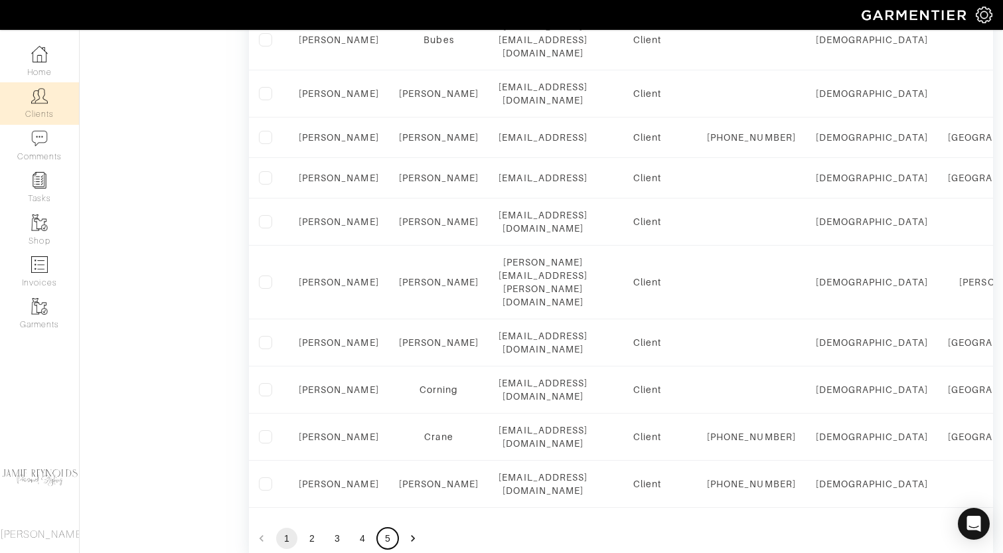
click at [386, 528] on button "5" at bounding box center [387, 538] width 21 height 21
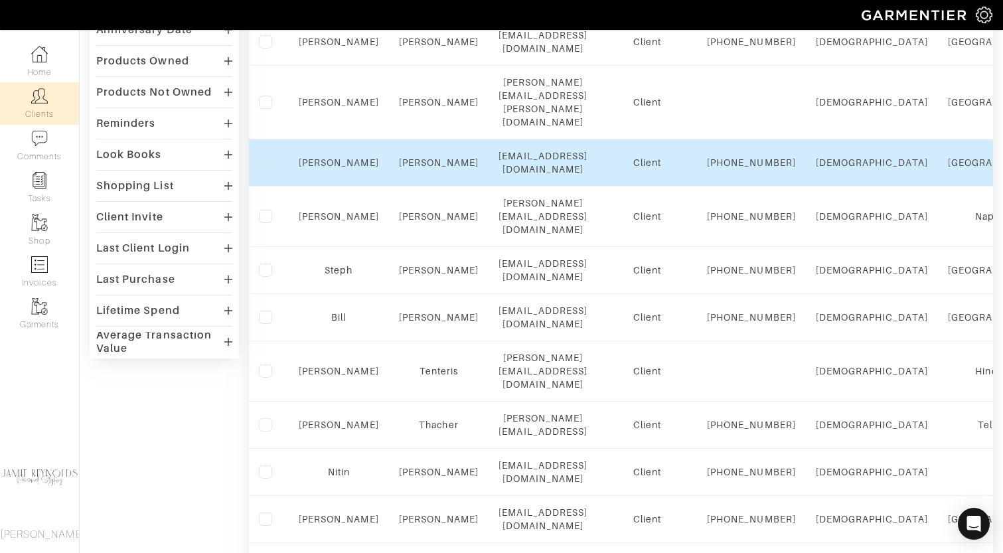
scroll to position [212, 0]
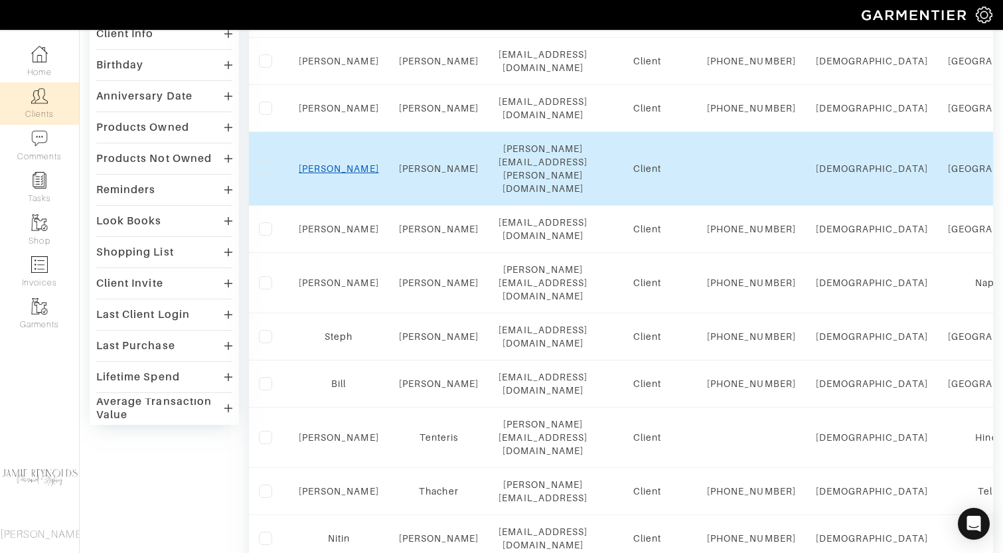
click at [341, 174] on link "[PERSON_NAME]" at bounding box center [339, 168] width 80 height 11
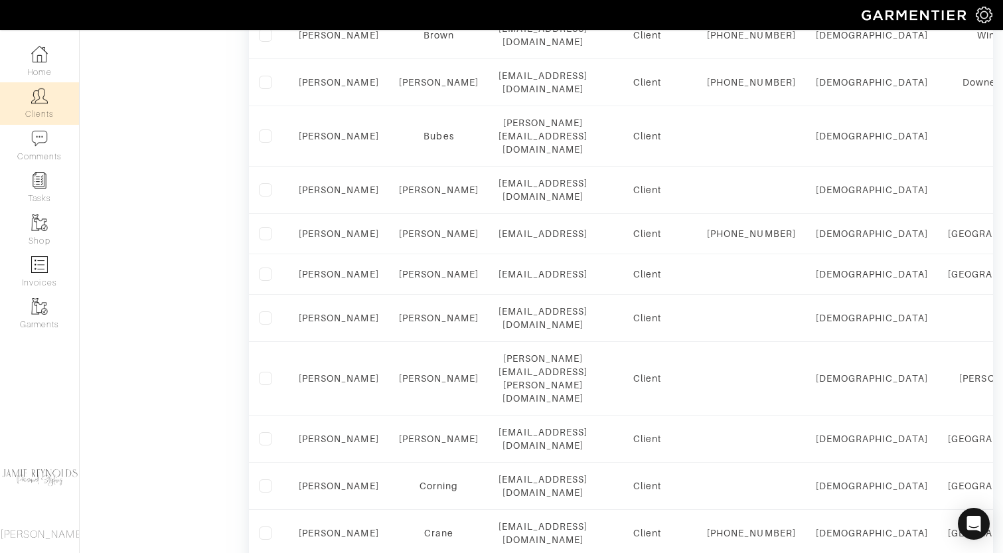
scroll to position [913, 0]
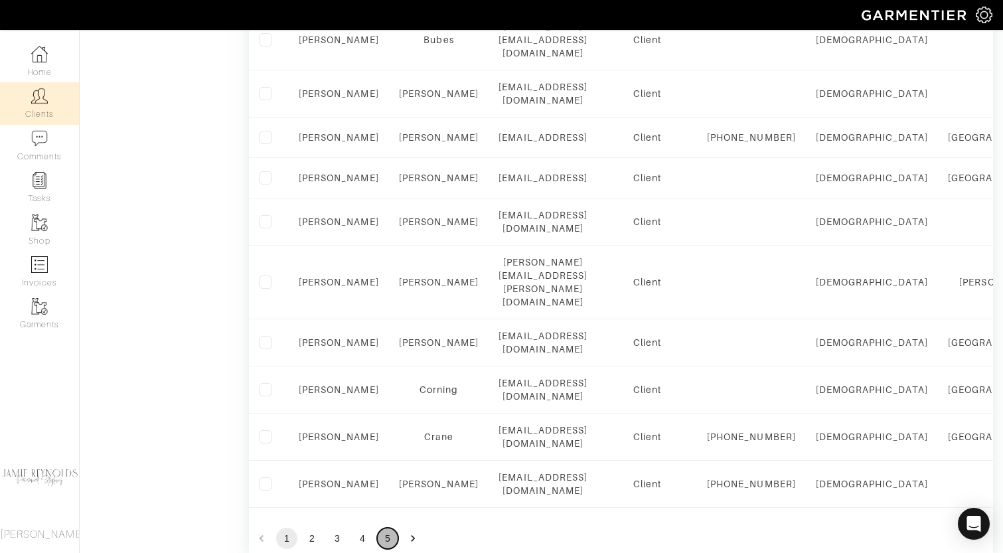
click at [388, 528] on button "5" at bounding box center [387, 538] width 21 height 21
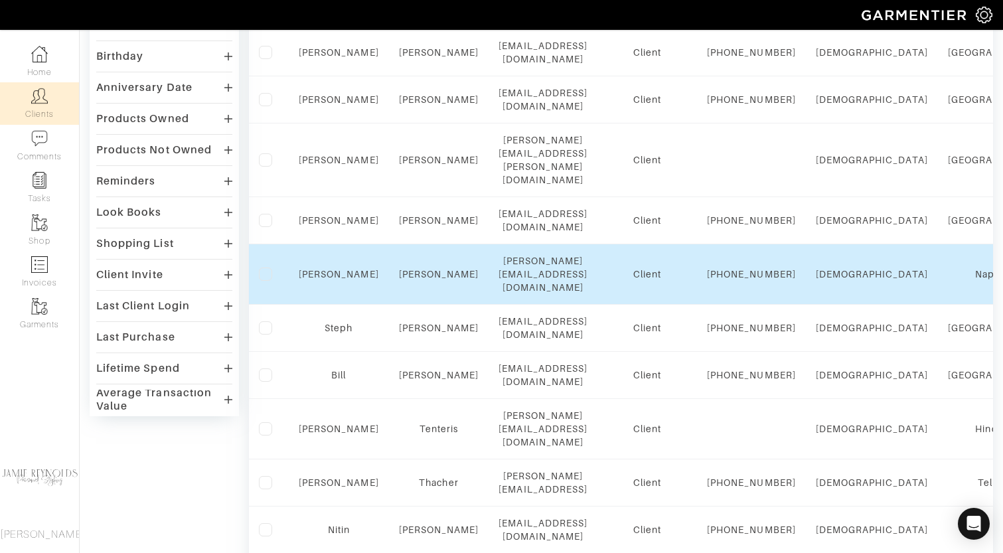
scroll to position [218, 0]
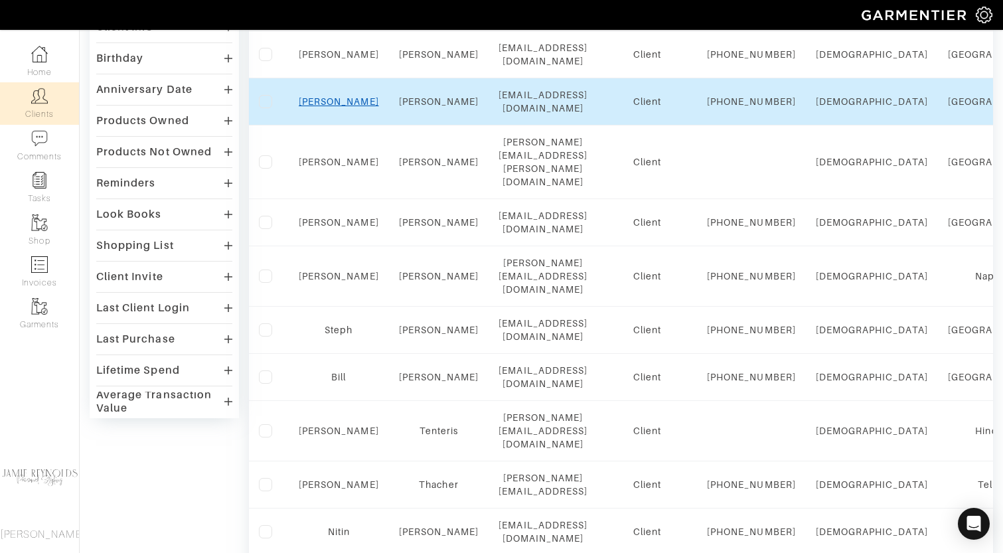
click at [337, 107] on link "Greg" at bounding box center [339, 101] width 80 height 11
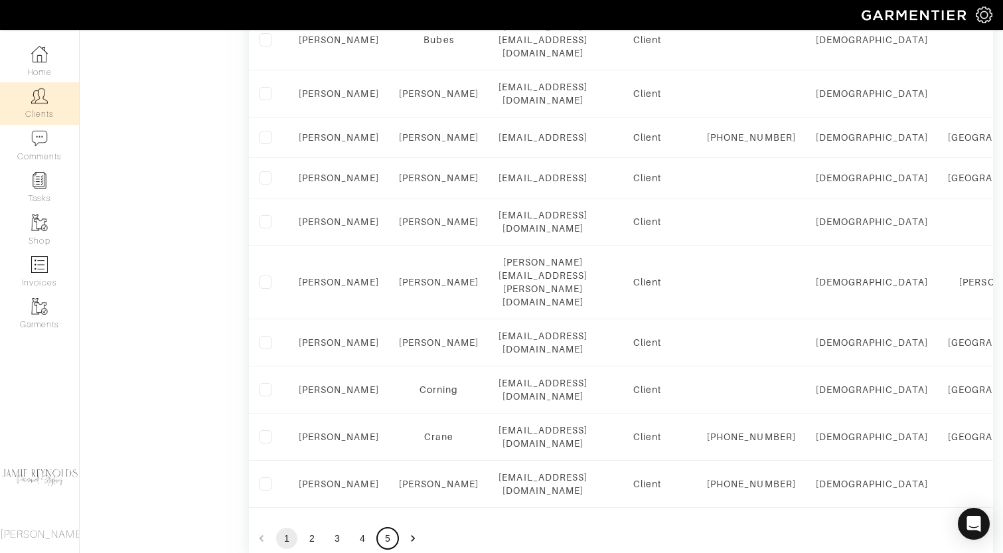
click at [383, 528] on button "5" at bounding box center [387, 538] width 21 height 21
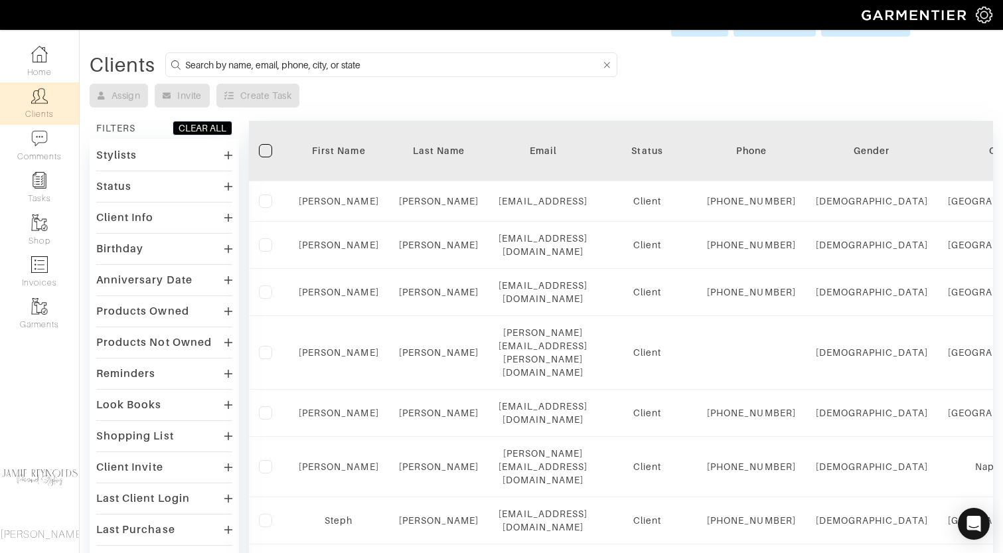
scroll to position [30, 0]
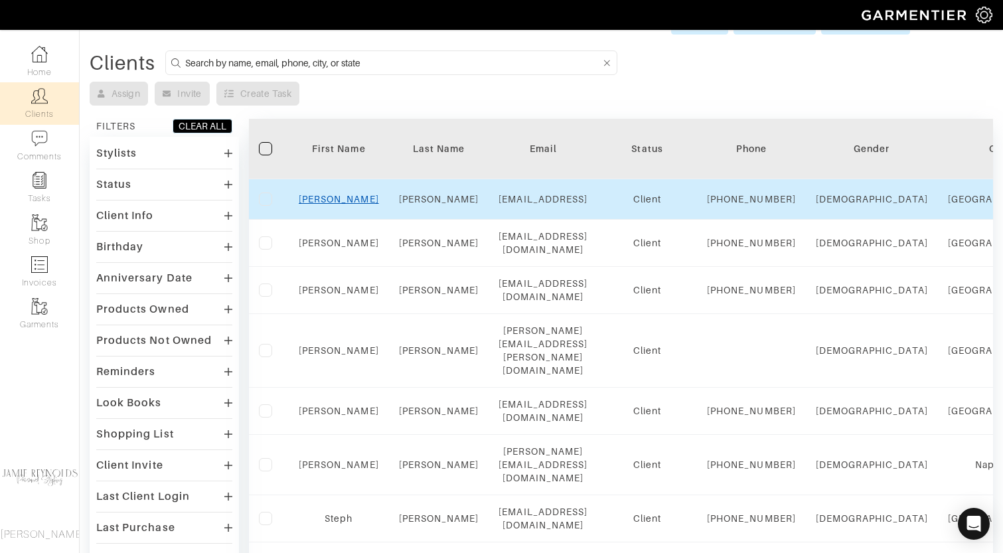
click at [335, 205] on link "[PERSON_NAME]" at bounding box center [339, 199] width 80 height 11
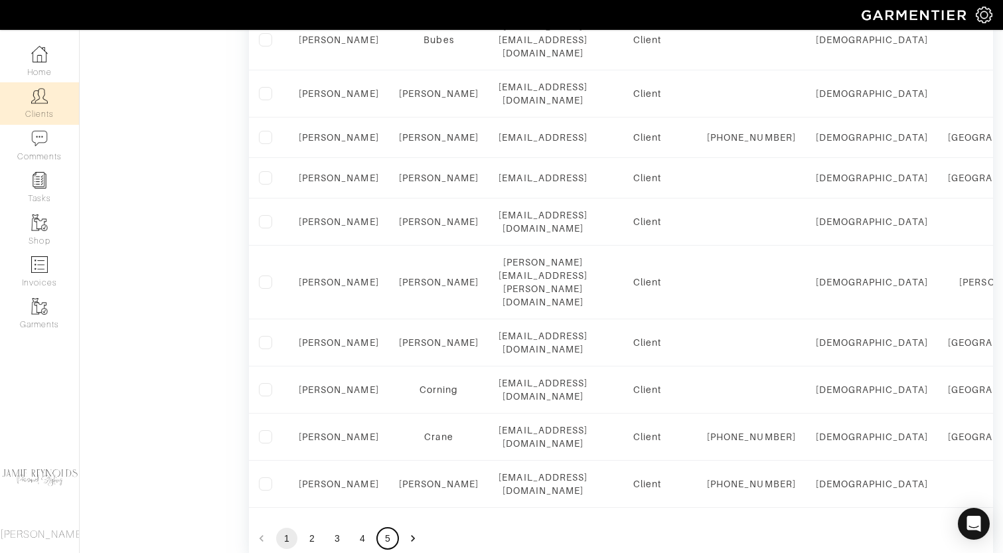
click at [386, 528] on button "5" at bounding box center [387, 538] width 21 height 21
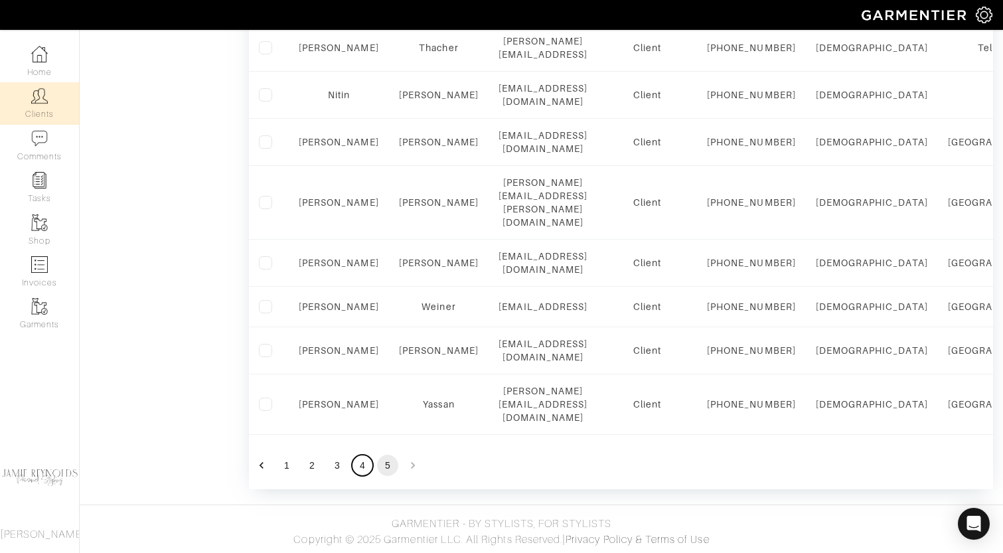
click at [361, 468] on button "4" at bounding box center [362, 465] width 21 height 21
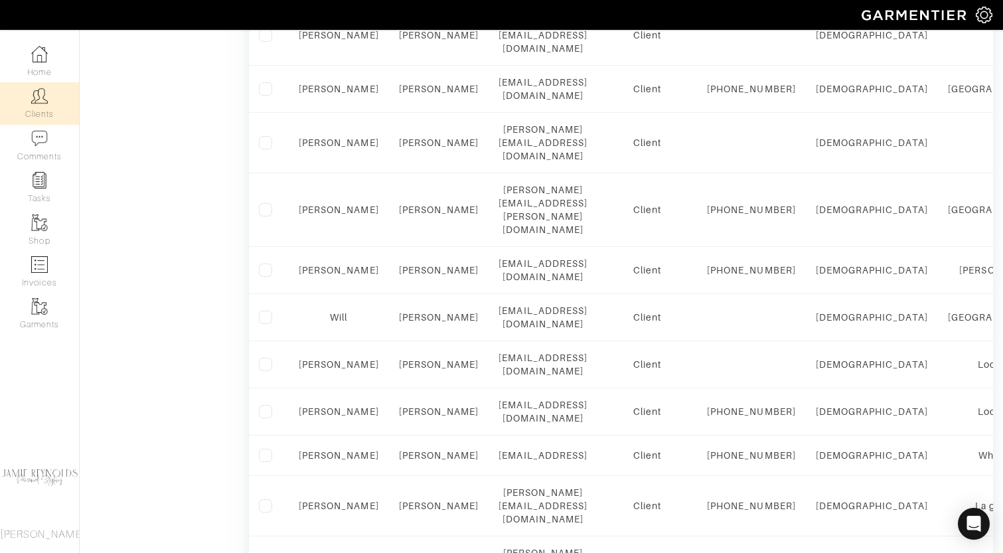
scroll to position [1066, 0]
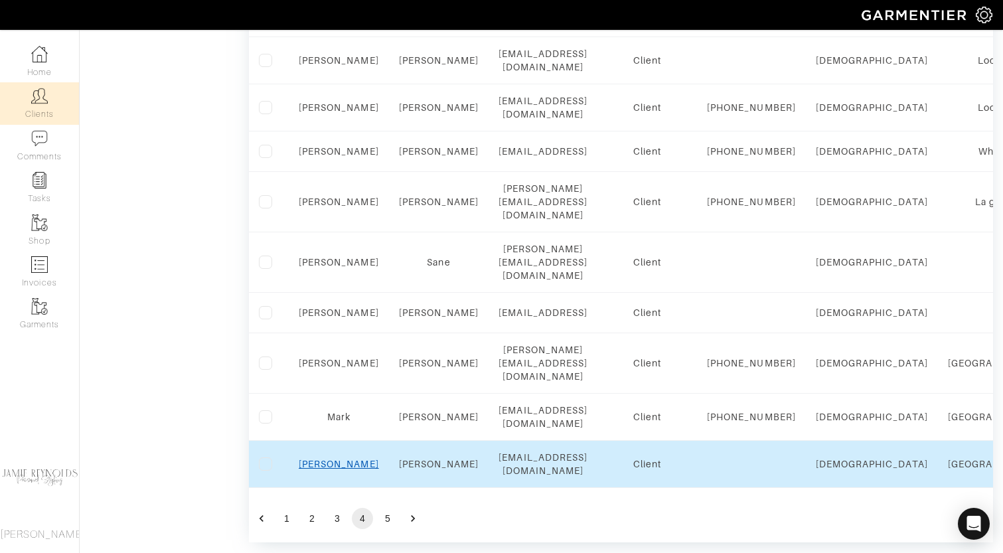
click at [345, 459] on link "Jeremy" at bounding box center [339, 464] width 80 height 11
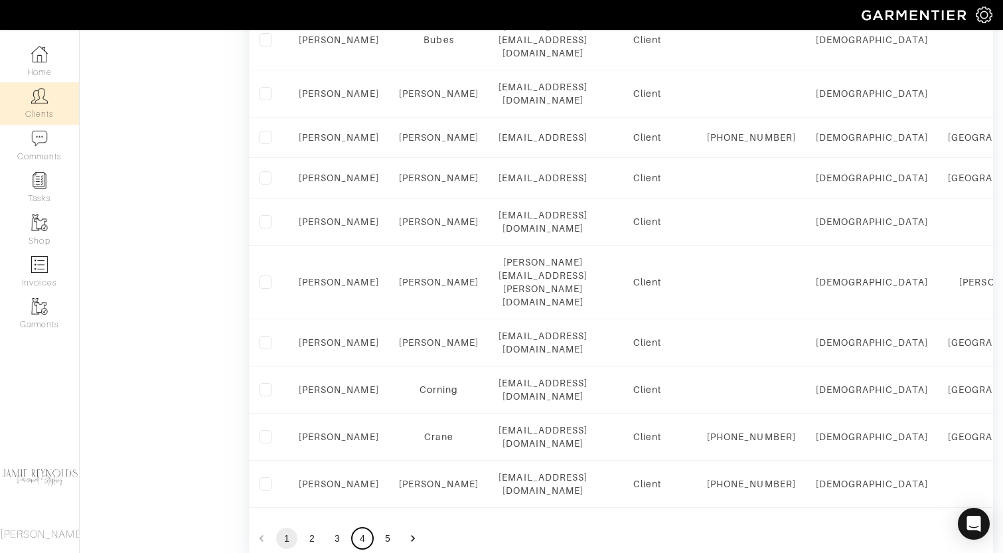
click at [364, 528] on button "4" at bounding box center [362, 538] width 21 height 21
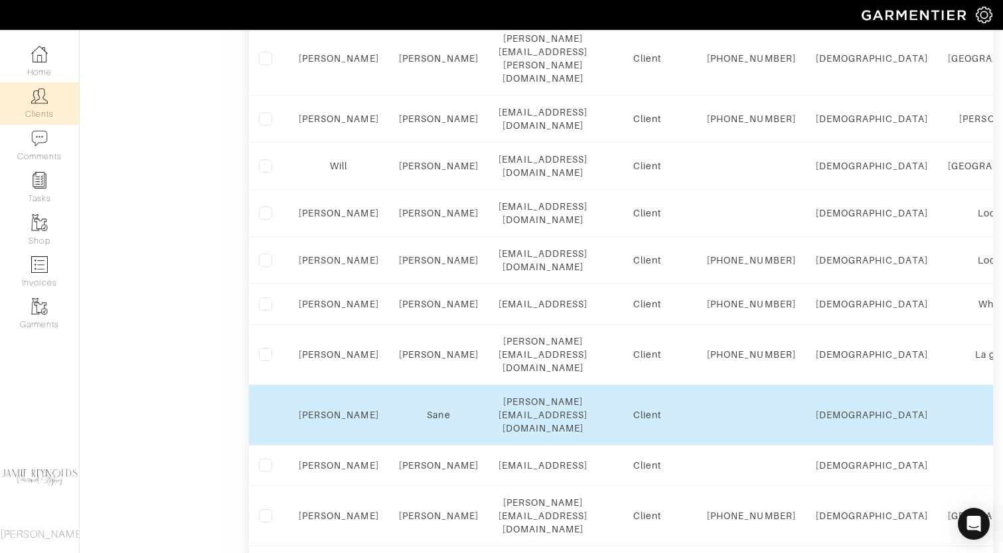
scroll to position [1066, 0]
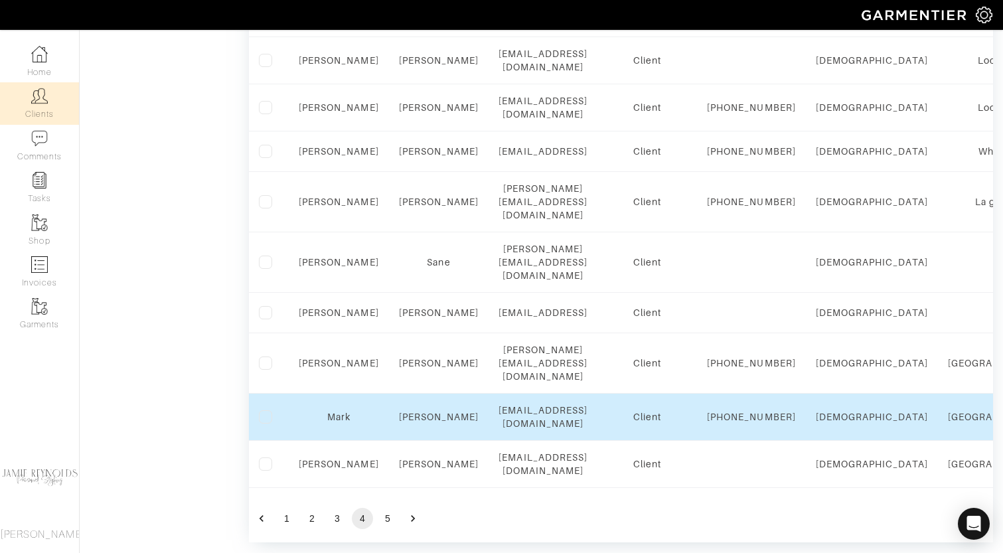
click at [342, 410] on div "Mark" at bounding box center [339, 416] width 80 height 13
click at [342, 412] on link "Mark" at bounding box center [338, 417] width 23 height 11
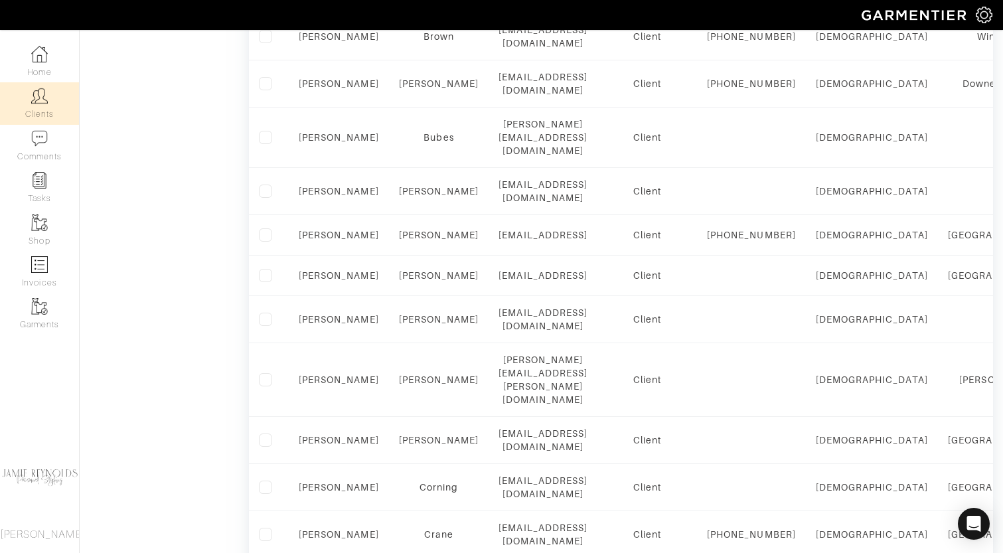
scroll to position [913, 0]
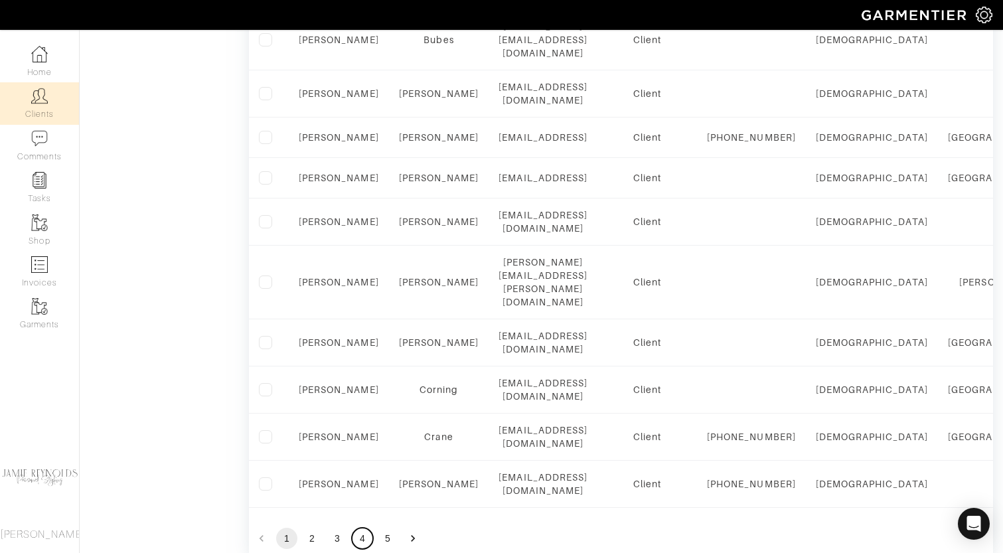
click at [367, 528] on button "4" at bounding box center [362, 538] width 21 height 21
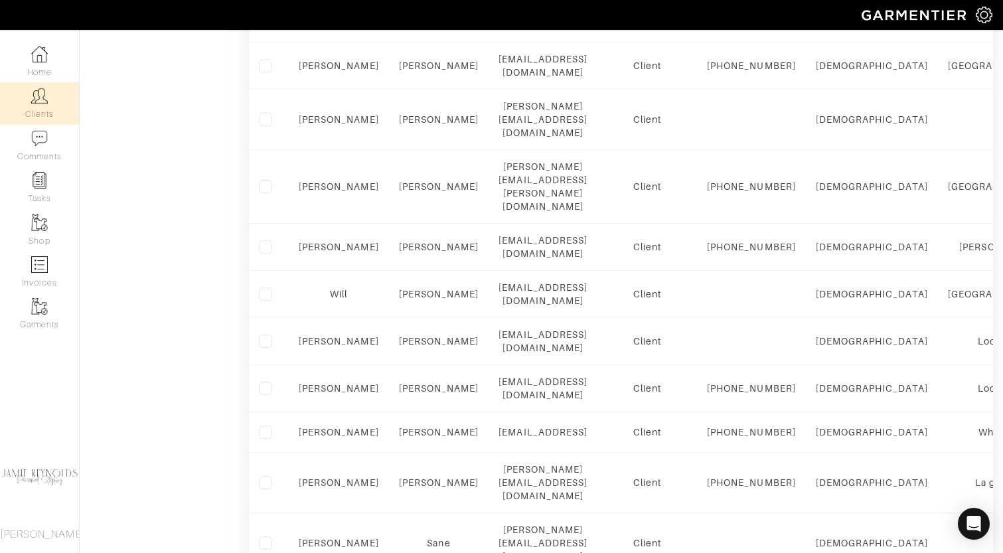
scroll to position [1066, 0]
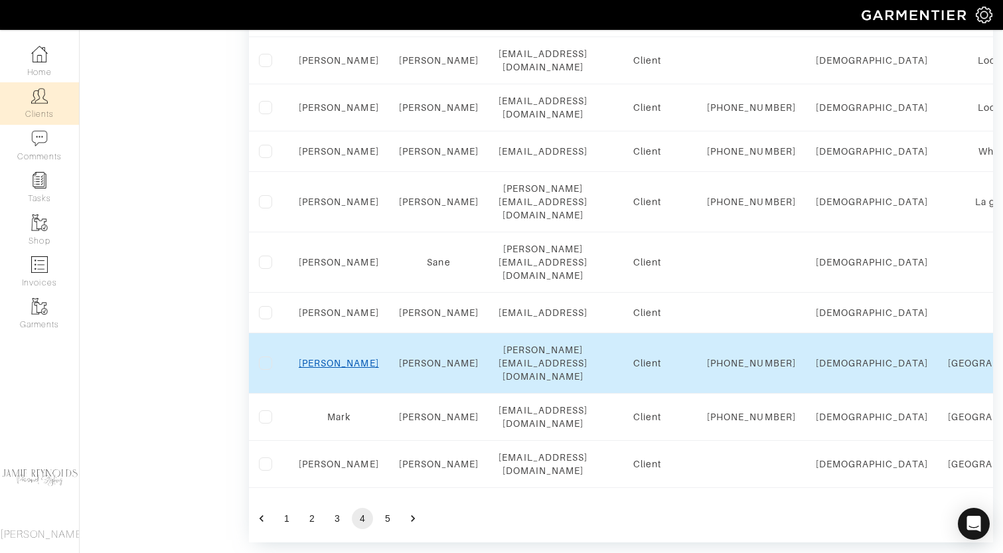
click at [337, 358] on link "Chris" at bounding box center [339, 363] width 80 height 11
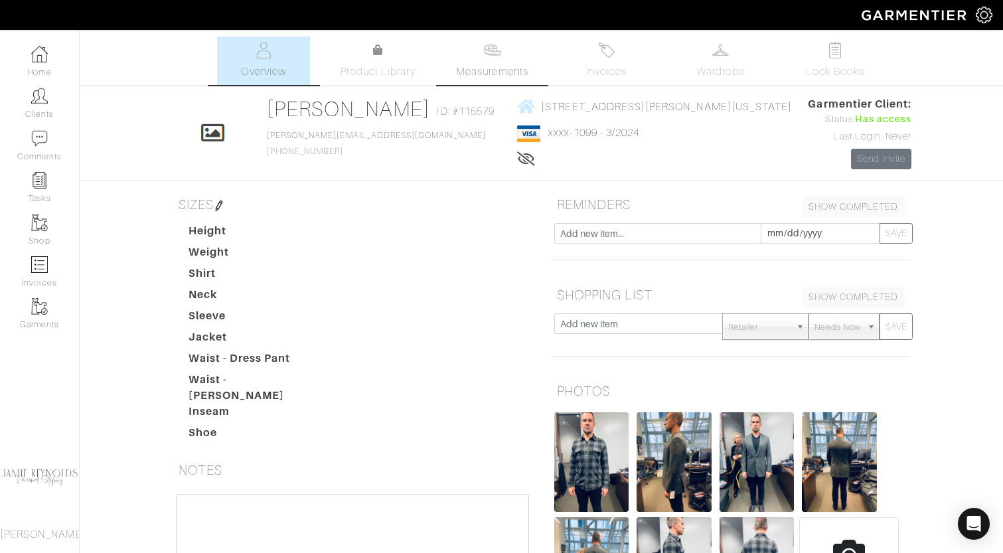
click at [474, 53] on link "Measurements" at bounding box center [493, 61] width 94 height 48
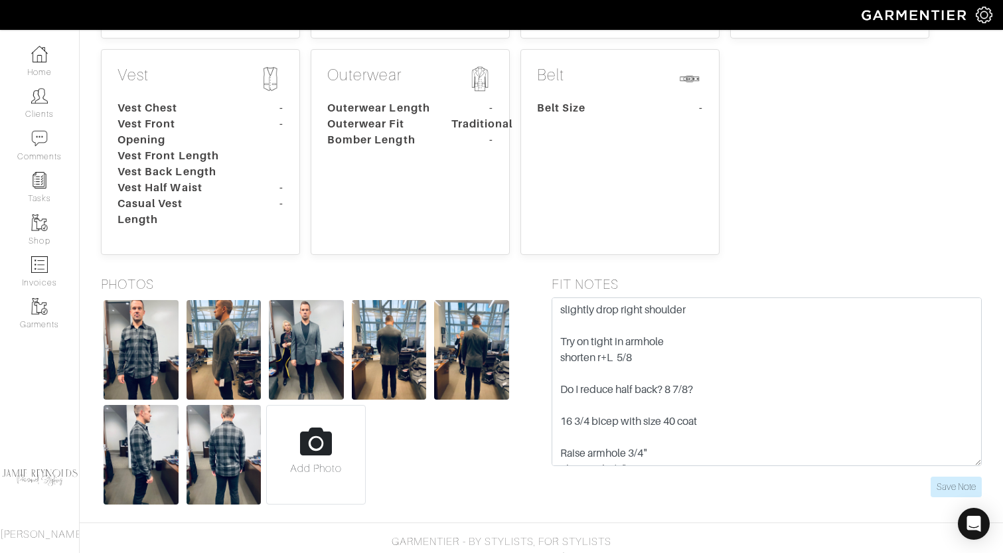
scroll to position [478, 0]
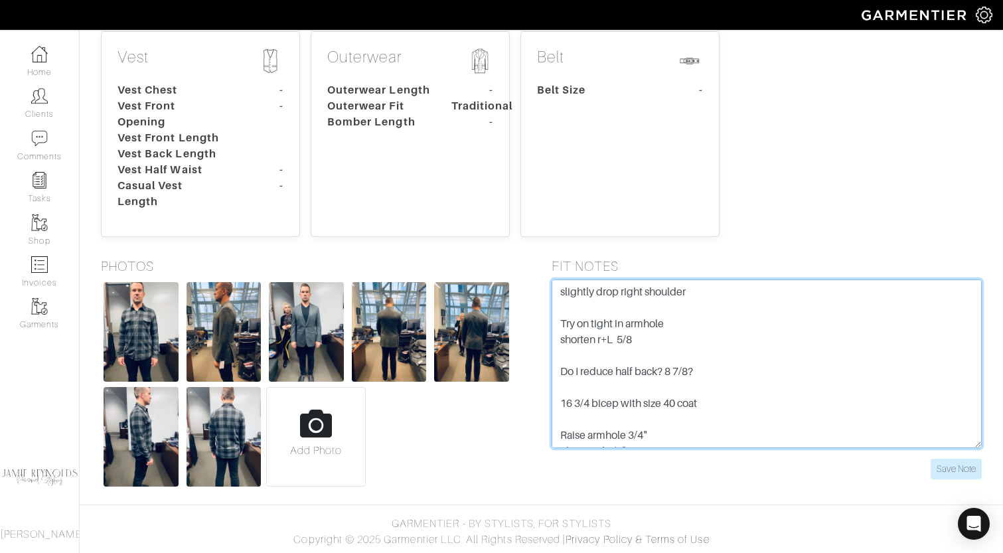
click at [574, 319] on textarea "slightly drop right shoulder Try on tight in armhole shorten r+L 5/8 Do I reduc…" at bounding box center [767, 364] width 431 height 169
drag, startPoint x: 557, startPoint y: 290, endPoint x: 701, endPoint y: 475, distance: 234.3
click at [701, 475] on form "slightly drop right shoulder Try on tight in armhole shorten r+L 5/8 Do I reduc…" at bounding box center [767, 380] width 431 height 200
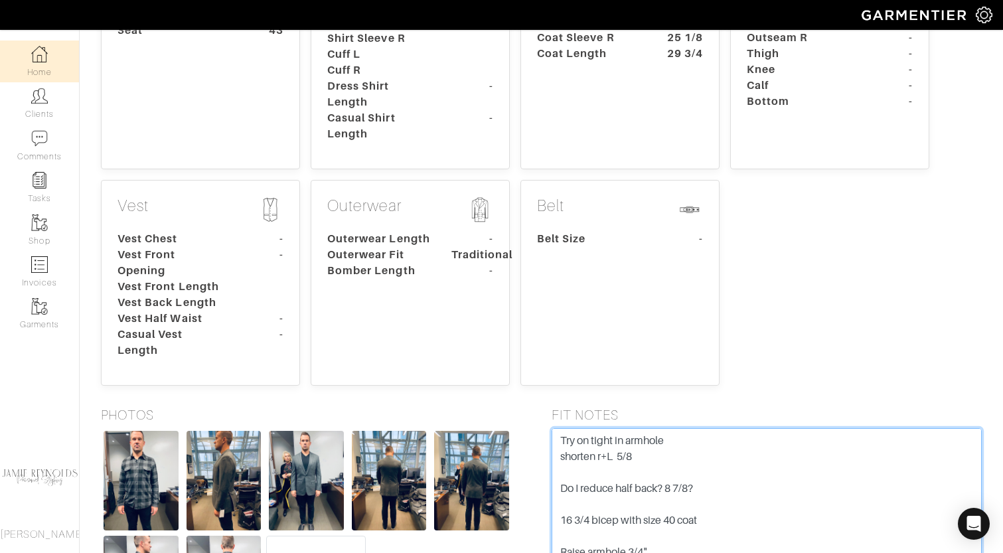
scroll to position [0, 0]
